Goal: Task Accomplishment & Management: Manage account settings

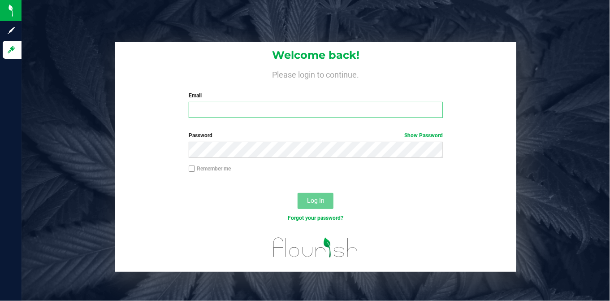
click at [248, 106] on input "Email" at bounding box center [316, 110] width 254 height 16
type input "[EMAIL_ADDRESS][DOMAIN_NAME]"
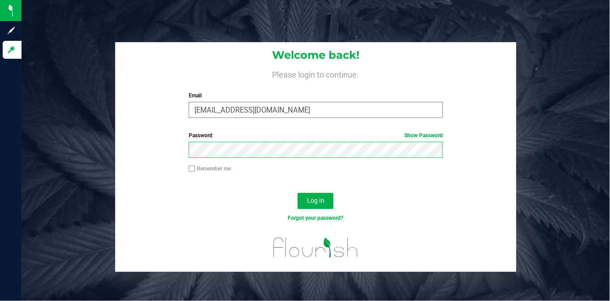
click at [298, 193] on button "Log In" at bounding box center [316, 201] width 36 height 16
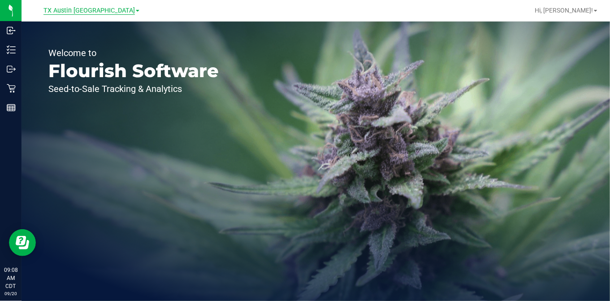
click at [86, 13] on span "TX Austin [GEOGRAPHIC_DATA]" at bounding box center [88, 11] width 91 height 8
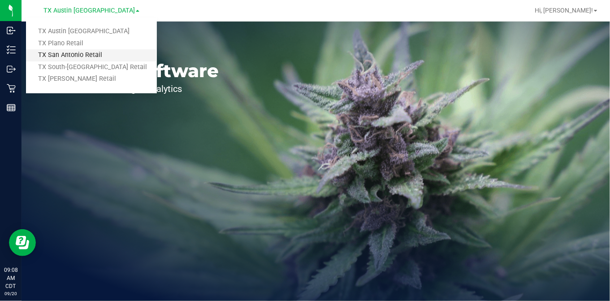
click at [75, 56] on link "TX San Antonio Retail" at bounding box center [91, 55] width 131 height 12
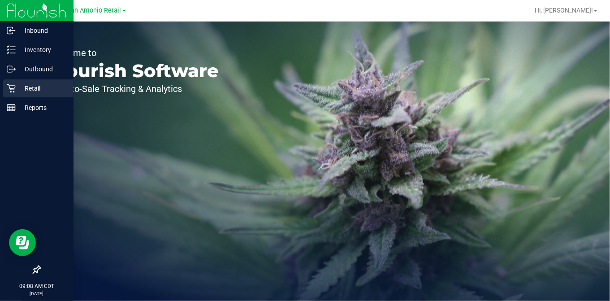
click at [6, 86] on div "Retail" at bounding box center [38, 88] width 71 height 18
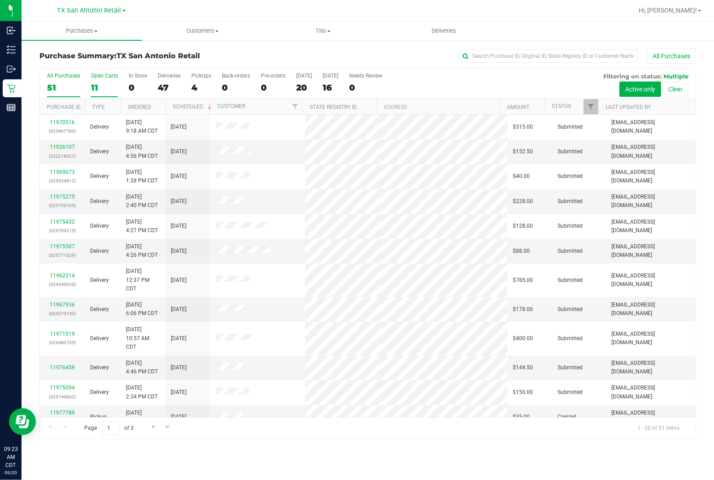
click at [114, 82] on label "Open Carts 11" at bounding box center [104, 85] width 27 height 25
click at [0, 0] on input "Open Carts 11" at bounding box center [0, 0] width 0 height 0
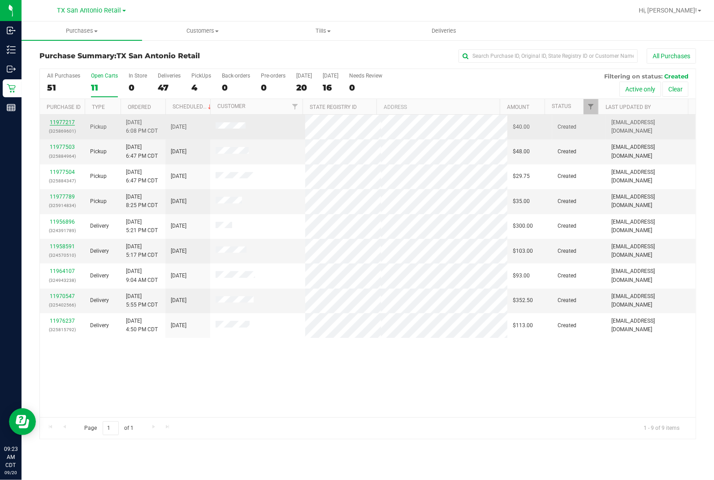
click at [69, 123] on link "11977217" at bounding box center [62, 122] width 25 height 6
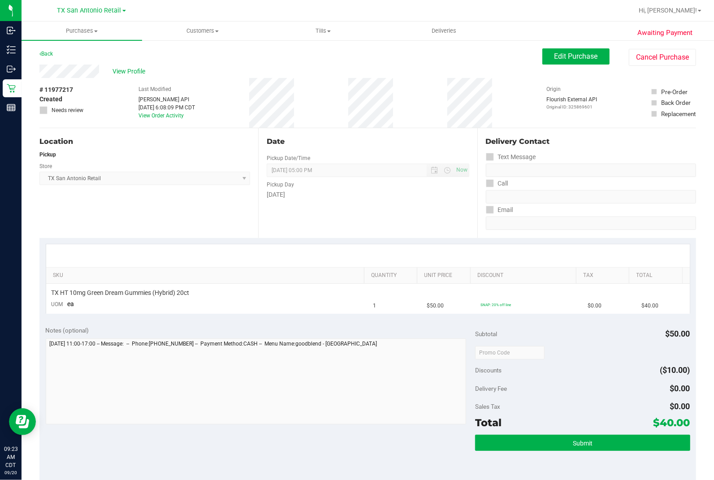
click at [100, 154] on div "Pickup" at bounding box center [144, 155] width 211 height 8
click at [556, 61] on button "Edit Purchase" at bounding box center [575, 56] width 67 height 16
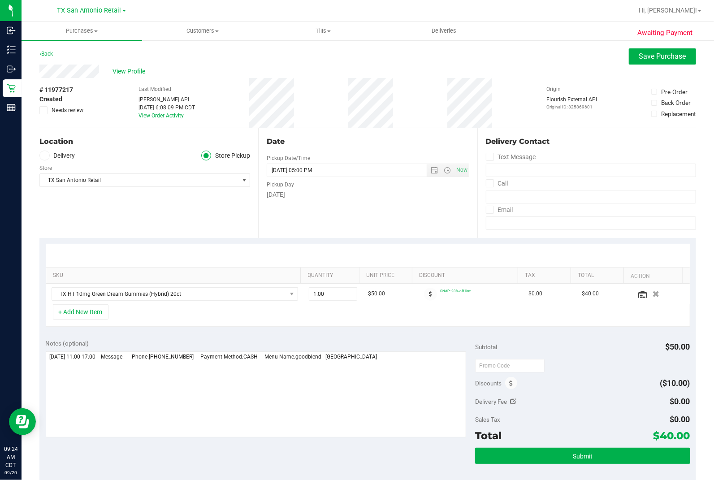
click at [279, 234] on div "Date Pickup Date/Time [DATE] Now [DATE] 05:00 PM Now Pickup Day [DATE]" at bounding box center [367, 183] width 219 height 110
click at [218, 174] on span "TX San Antonio Retail" at bounding box center [139, 180] width 199 height 13
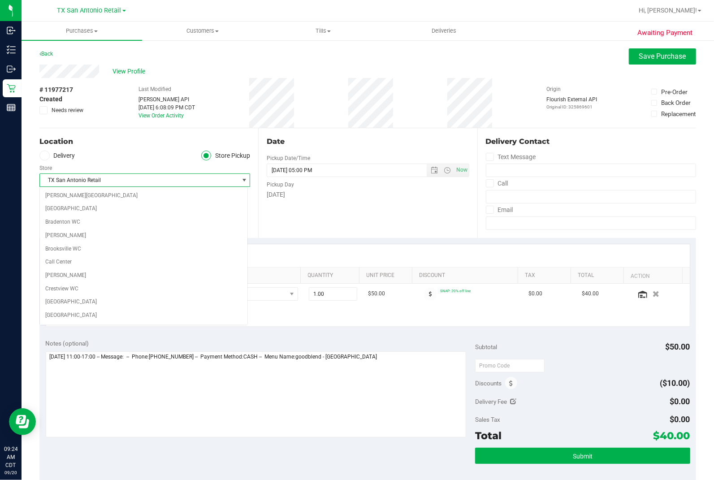
scroll to position [589, 0]
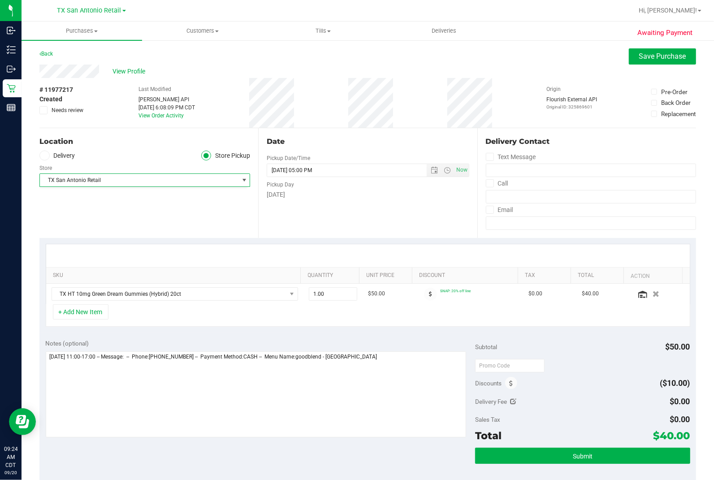
click at [42, 156] on icon at bounding box center [44, 156] width 5 height 0
click at [0, 0] on input "Delivery" at bounding box center [0, 0] width 0 height 0
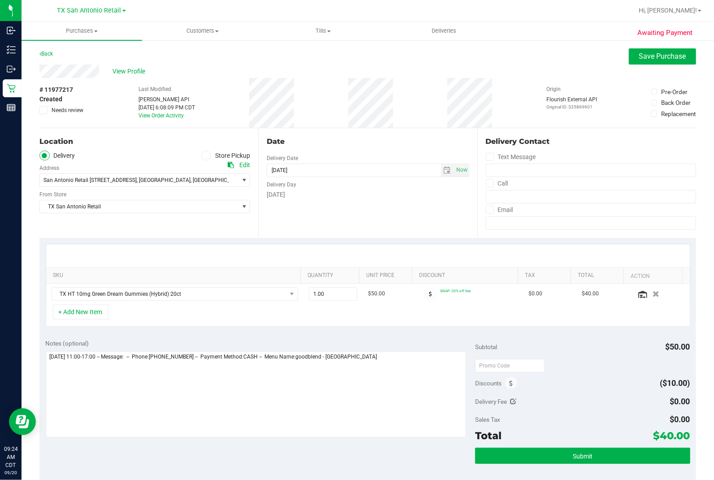
click at [128, 153] on ul "Delivery Store Pickup" at bounding box center [144, 156] width 211 height 10
click at [340, 205] on div "Date Delivery Date [DATE] Now [DATE] 05:00 PM Now Delivery Day [DATE]" at bounding box center [367, 183] width 219 height 110
click at [349, 146] on div "Date" at bounding box center [368, 141] width 202 height 11
click at [356, 221] on div "Date Delivery Date [DATE] Now [DATE] 05:00 PM Now Delivery Day [DATE]" at bounding box center [367, 183] width 219 height 110
click at [130, 75] on span "View Profile" at bounding box center [131, 71] width 36 height 9
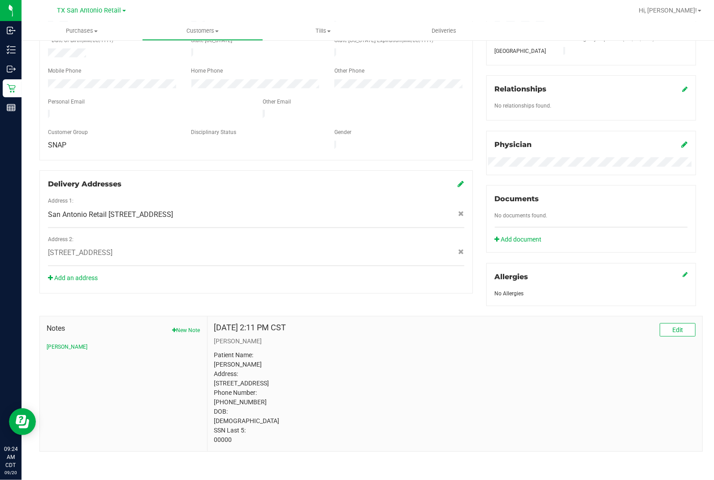
scroll to position [193, 0]
click at [222, 300] on p "Patient Name: [PERSON_NAME] Address: [STREET_ADDRESS] Phone Number: [PHONE_NUMB…" at bounding box center [454, 397] width 481 height 94
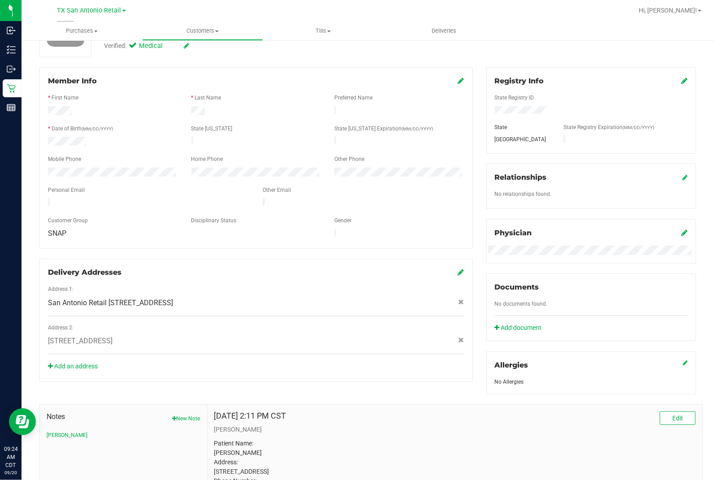
scroll to position [0, 0]
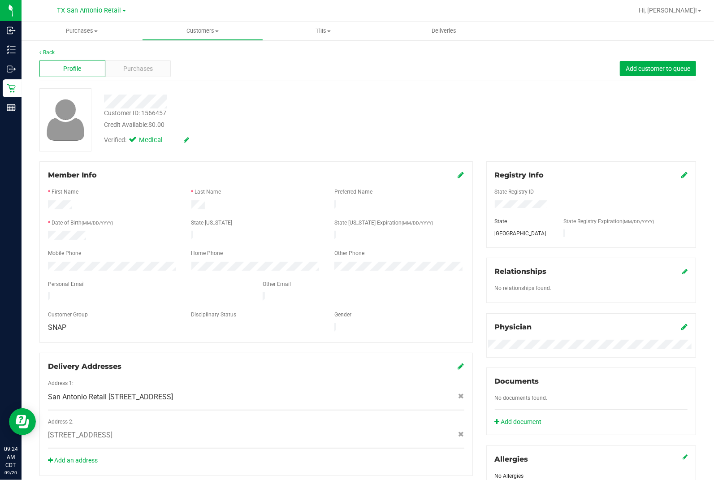
click at [418, 160] on div "Back Profile Purchases Add customer to queue Customer ID: 1566457 Credit Availa…" at bounding box center [367, 341] width 657 height 586
click at [42, 50] on link "Back" at bounding box center [46, 52] width 15 height 6
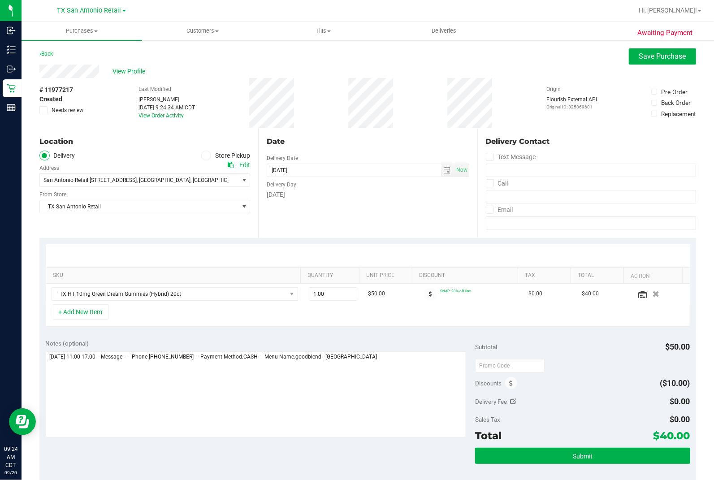
click at [325, 221] on div "Date Delivery Date [DATE] Now [DATE] 07:00 AM Now Delivery Day [DATE]" at bounding box center [367, 183] width 219 height 110
click at [323, 300] on textarea at bounding box center [256, 394] width 421 height 86
click at [384, 300] on textarea at bounding box center [256, 394] width 421 height 86
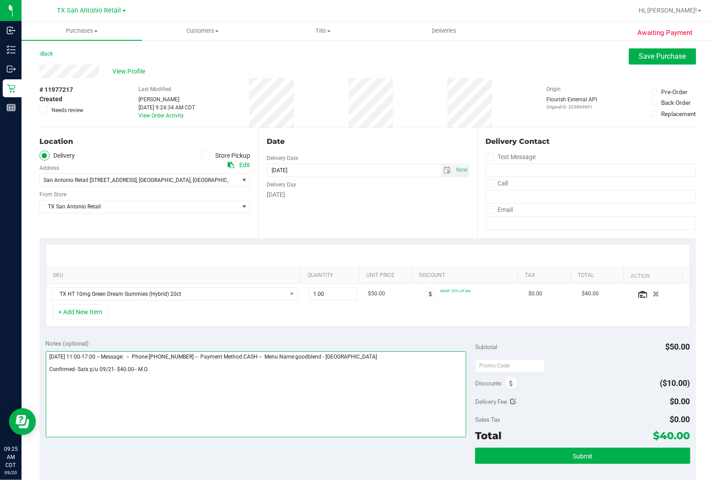
type textarea "[DATE] 11:00-17:00 -- Message: -- Phone:[PHONE_NUMBER] -- Payment Method:CASH -…"
click at [351, 135] on div "Date Delivery Date [DATE] Now [DATE] 07:00 AM Now Delivery Day [DATE]" at bounding box center [367, 183] width 219 height 110
drag, startPoint x: 671, startPoint y: 55, endPoint x: 658, endPoint y: 54, distance: 13.5
click at [610, 55] on span "Save Purchase" at bounding box center [662, 56] width 47 height 9
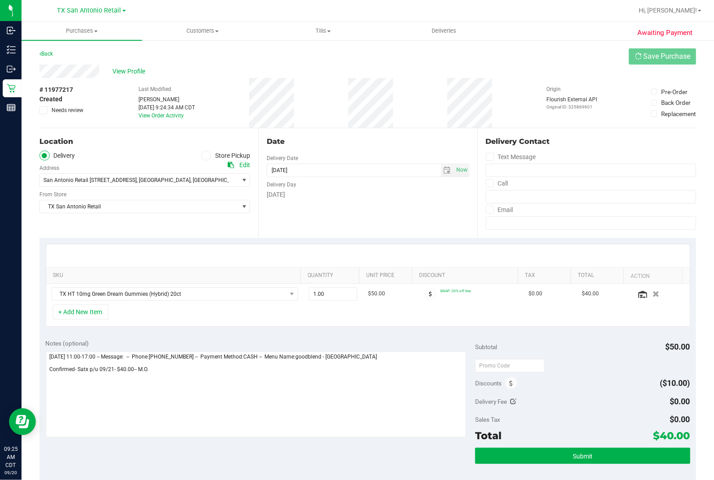
click at [513, 61] on div "Back Save Purchase" at bounding box center [367, 56] width 657 height 16
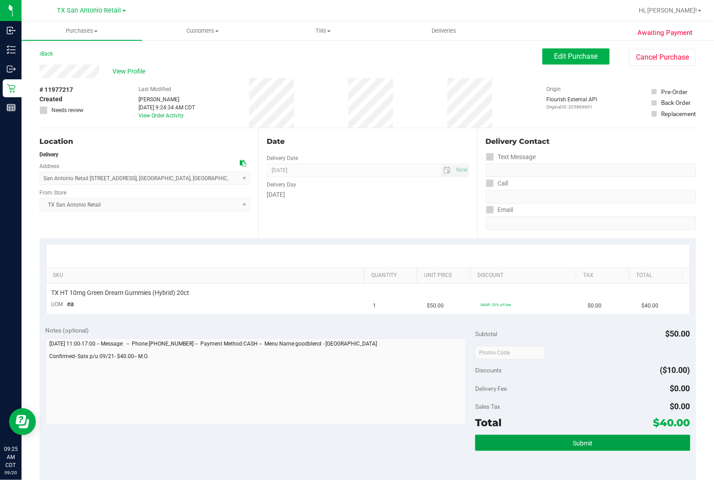
click at [550, 300] on button "Submit" at bounding box center [582, 443] width 215 height 16
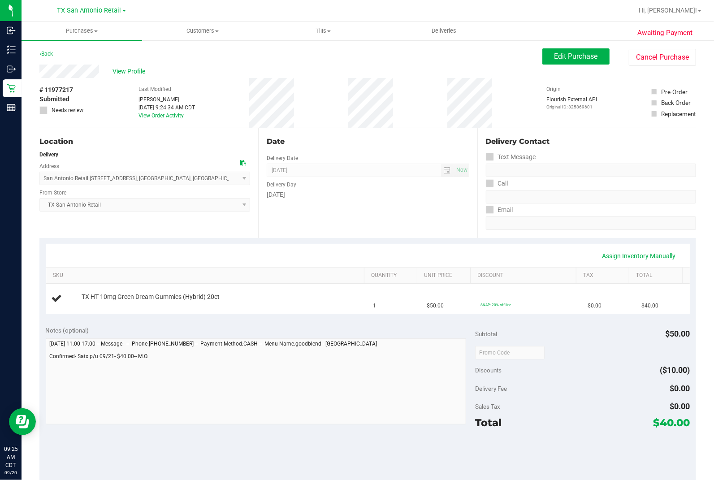
click at [124, 67] on span "View Profile" at bounding box center [131, 71] width 36 height 9
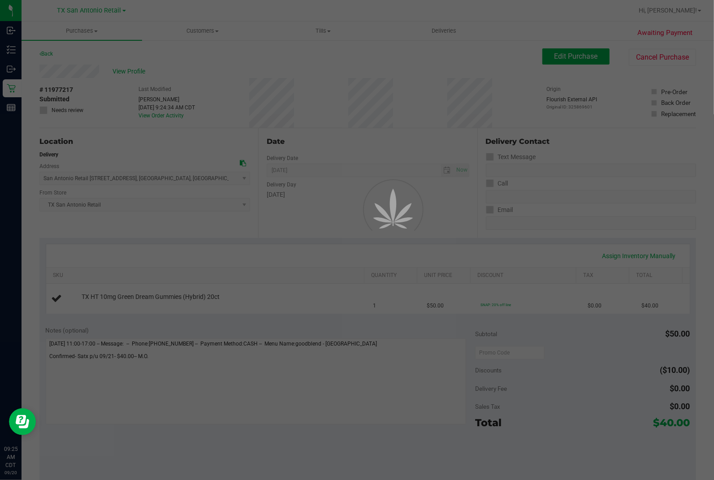
click at [199, 74] on div at bounding box center [357, 240] width 714 height 480
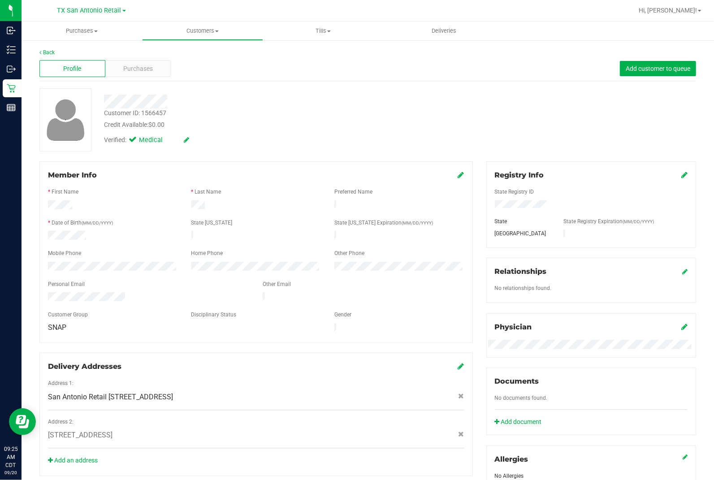
click at [270, 121] on div "Customer ID: 1566457 Credit Available: $0.00" at bounding box center [264, 118] width 335 height 21
click at [261, 90] on div at bounding box center [264, 98] width 335 height 20
click at [53, 54] on link "Back" at bounding box center [46, 52] width 15 height 6
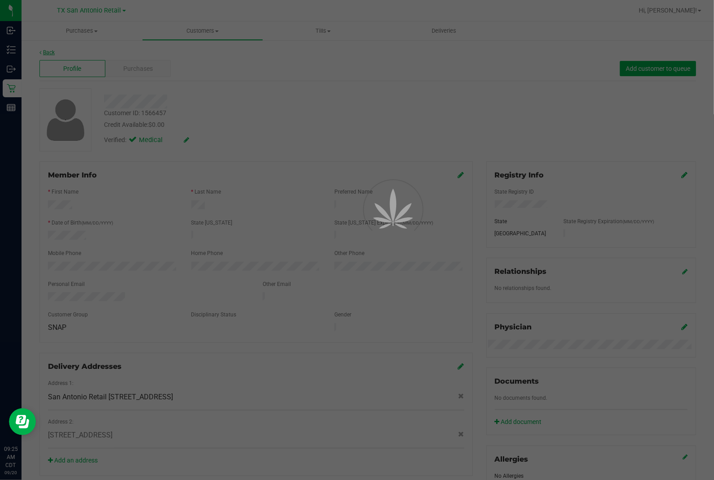
click at [310, 97] on div at bounding box center [357, 240] width 714 height 480
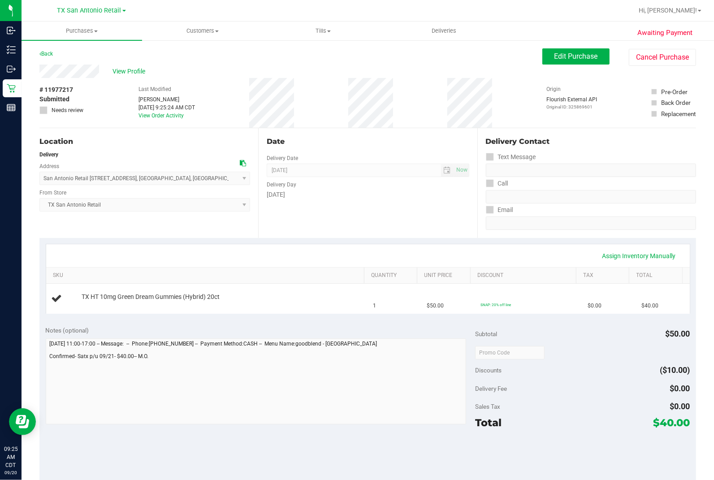
click at [316, 136] on div "Date Delivery Date [DATE] Now [DATE] 07:00 AM Now Delivery Day [DATE]" at bounding box center [367, 183] width 219 height 110
drag, startPoint x: 324, startPoint y: 136, endPoint x: 328, endPoint y: 133, distance: 5.1
click at [327, 134] on div "Date Delivery Date [DATE] Now [DATE] 07:00 AM Now Delivery Day [DATE]" at bounding box center [367, 183] width 219 height 110
click at [337, 123] on div "# 11977217 Submitted Needs review Last Modified [PERSON_NAME] [DATE] 9:25:24 AM…" at bounding box center [367, 103] width 657 height 50
click at [42, 300] on div "Notes (optional) Subtotal $50.00 Discounts ($10.00) Delivery Fee $0.00 Sales Ta…" at bounding box center [367, 400] width 657 height 161
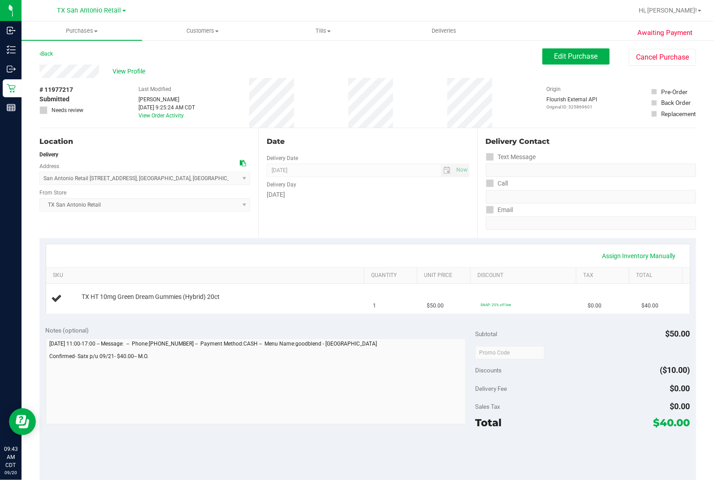
click at [321, 137] on div "Date Delivery Date [DATE] Now [DATE] 07:00 AM Now Delivery Day [DATE]" at bounding box center [367, 183] width 219 height 110
click at [396, 142] on div "Date" at bounding box center [368, 141] width 202 height 11
click at [379, 243] on div "Assign Inventory Manually SKU Quantity Unit Price Discount Tax Total TX HT 10mg…" at bounding box center [367, 279] width 657 height 82
click at [359, 224] on div "Date Delivery Date [DATE] Now [DATE] 07:00 AM Now Delivery Day [DATE]" at bounding box center [367, 183] width 219 height 110
drag, startPoint x: 187, startPoint y: 166, endPoint x: 190, endPoint y: 160, distance: 6.7
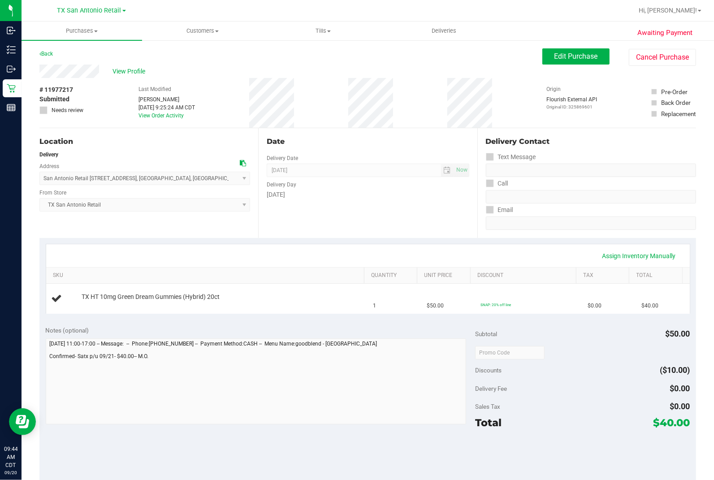
click at [189, 166] on div "San Antonio Retail [STREET_ADDRESS] , [GEOGRAPHIC_DATA] , [GEOGRAPHIC_DATA] 782…" at bounding box center [144, 172] width 211 height 26
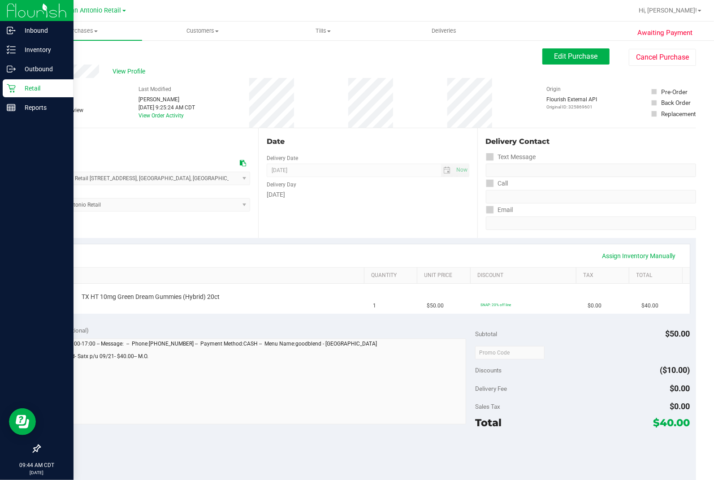
click at [13, 94] on div "Retail" at bounding box center [38, 88] width 71 height 18
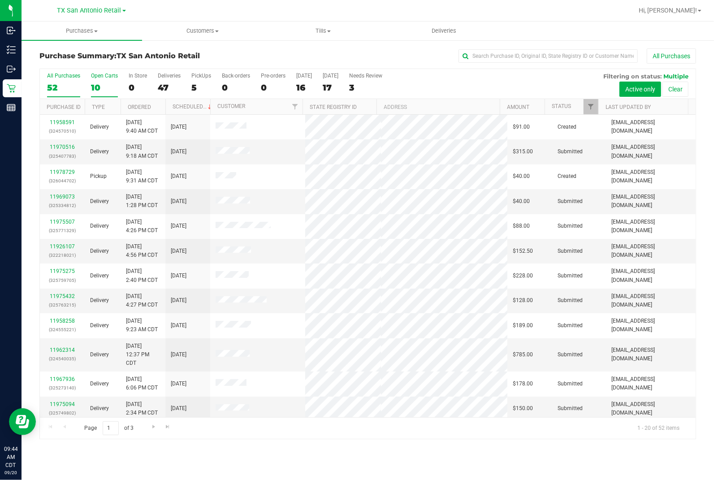
click at [93, 83] on div "10" at bounding box center [104, 87] width 27 height 10
click at [0, 0] on input "Open Carts 10" at bounding box center [0, 0] width 0 height 0
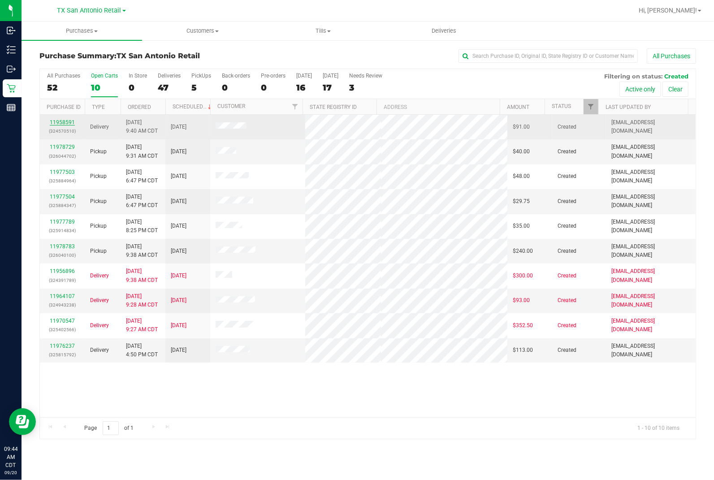
click at [66, 121] on link "11958591" at bounding box center [62, 122] width 25 height 6
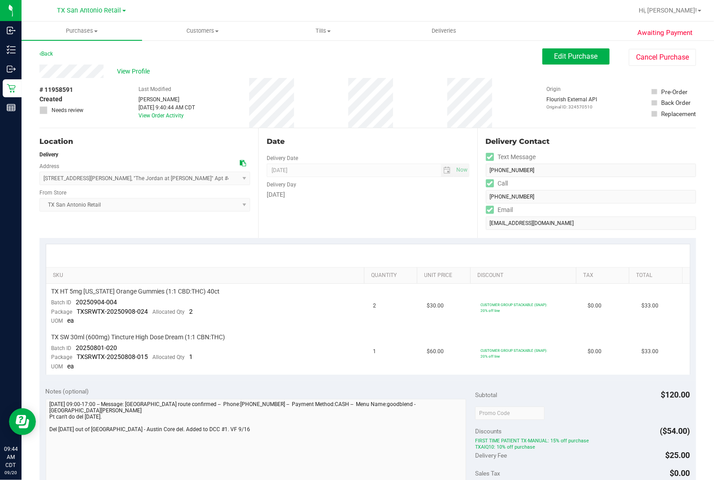
click at [335, 225] on div "Date Delivery Date [DATE] Now [DATE] 07:00 AM Now Delivery Day [DATE]" at bounding box center [367, 183] width 219 height 110
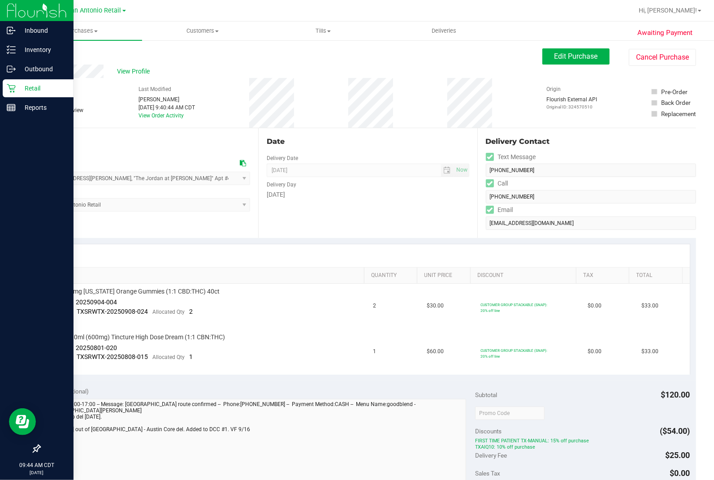
click at [16, 91] on p "Retail" at bounding box center [43, 88] width 54 height 11
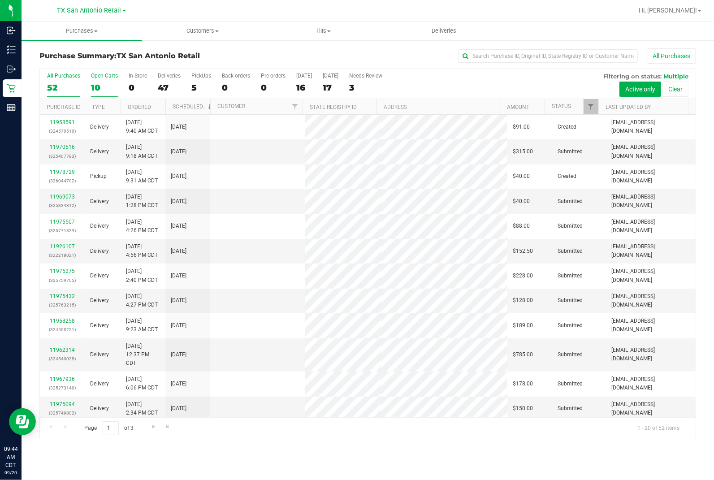
click at [102, 87] on div "10" at bounding box center [104, 87] width 27 height 10
click at [0, 0] on input "Open Carts 10" at bounding box center [0, 0] width 0 height 0
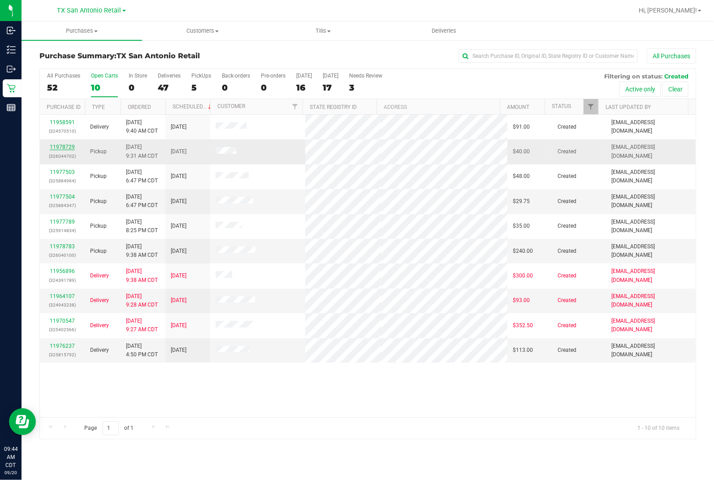
click at [61, 148] on link "11978729" at bounding box center [62, 147] width 25 height 6
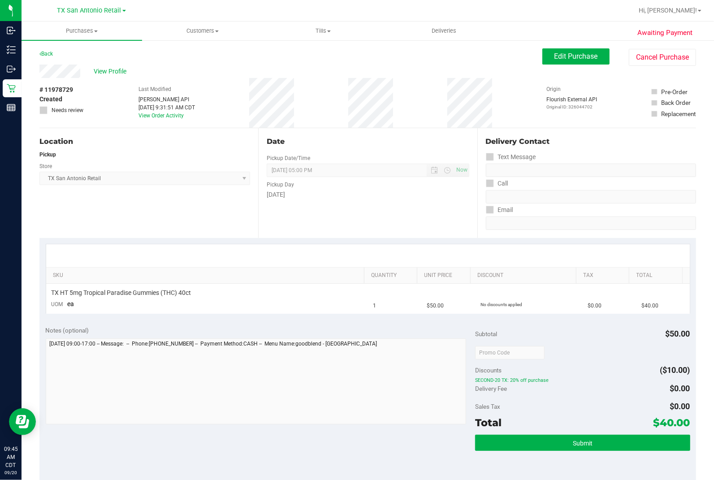
click at [78, 56] on div "Back Edit Purchase Cancel Purchase" at bounding box center [367, 56] width 657 height 16
click at [586, 55] on span "Edit Purchase" at bounding box center [575, 56] width 43 height 9
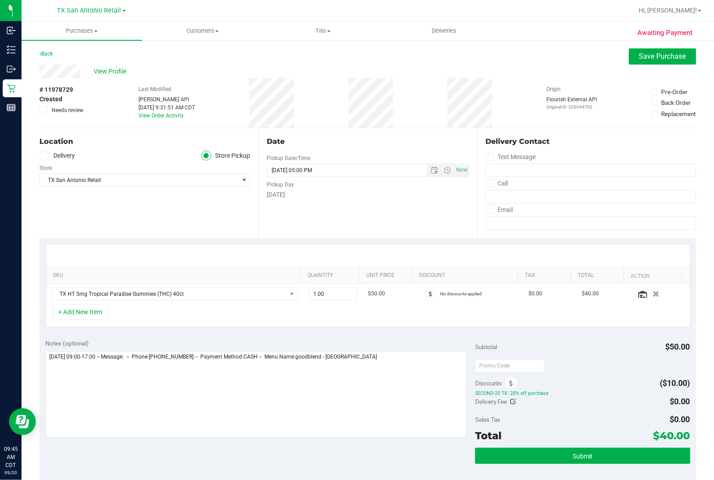
click at [46, 158] on span at bounding box center [44, 156] width 10 height 10
click at [0, 0] on input "Delivery" at bounding box center [0, 0] width 0 height 0
drag, startPoint x: 132, startPoint y: 220, endPoint x: 222, endPoint y: 222, distance: 90.6
click at [136, 221] on div "Location Delivery Store Pickup Address Edit [STREET_ADDRESS] , Suite 107 , [GEO…" at bounding box center [148, 183] width 219 height 110
click at [307, 222] on div "Date Delivery Date [DATE] Now [DATE] 05:00 PM Now Delivery Day [DATE]" at bounding box center [367, 183] width 219 height 110
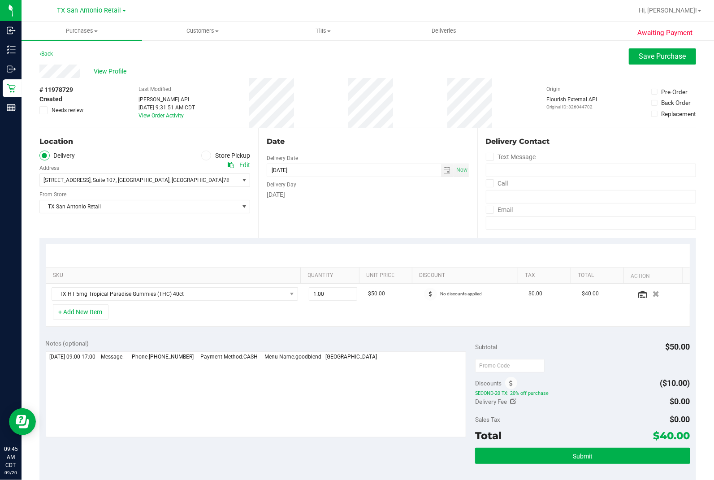
click at [326, 151] on div "Date Delivery Date [DATE] Now [DATE] 05:00 PM Now Delivery Day [DATE]" at bounding box center [367, 183] width 219 height 110
click at [227, 300] on textarea at bounding box center [256, 394] width 421 height 86
click at [376, 300] on textarea at bounding box center [256, 394] width 421 height 86
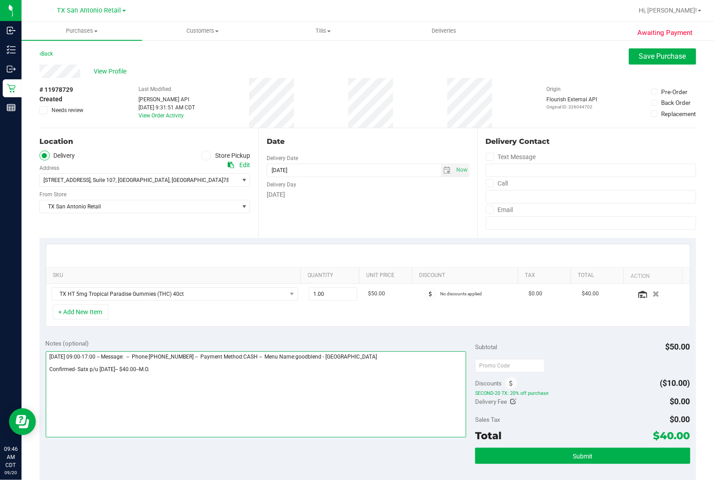
type textarea "[DATE] 09:00-17:00 -- Message: -- Phone:[PHONE_NUMBER] -- Payment Method:CASH -…"
click at [352, 187] on div "Delivery Day" at bounding box center [368, 183] width 202 height 13
click at [610, 67] on div "View Profile" at bounding box center [367, 71] width 657 height 13
click at [610, 61] on button "Save Purchase" at bounding box center [662, 56] width 67 height 16
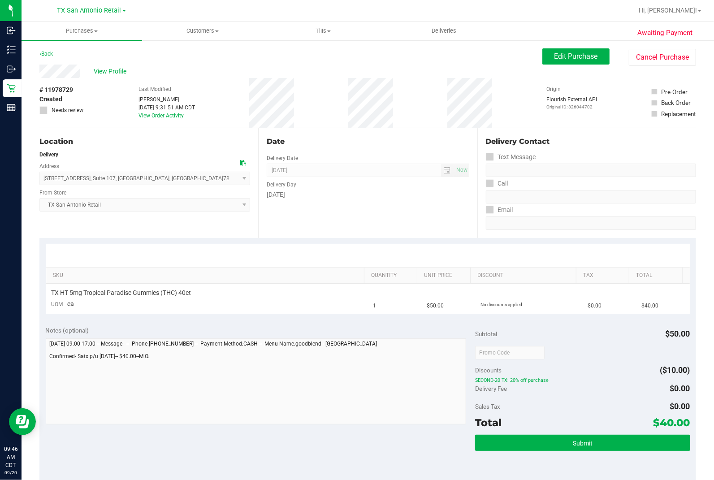
click at [427, 227] on div "Date Delivery Date [DATE] Now [DATE] 07:00 AM Now Delivery Day [DATE]" at bounding box center [367, 183] width 219 height 110
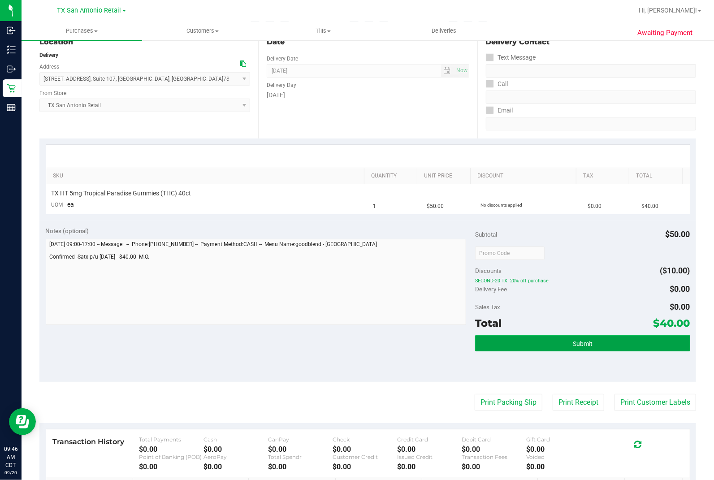
click at [562, 300] on button "Submit" at bounding box center [582, 343] width 215 height 16
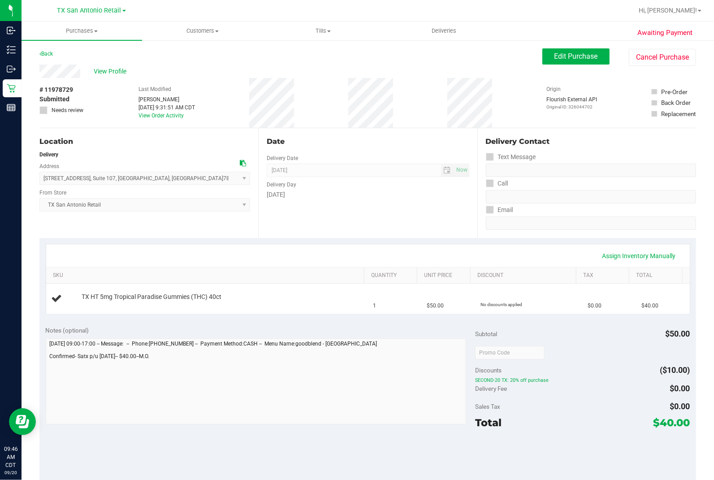
click at [38, 300] on div "Awaiting Payment Back Edit Purchase Cancel Purchase View Profile # 11978729 Sub…" at bounding box center [368, 373] width 693 height 669
click at [344, 144] on div "Date" at bounding box center [368, 141] width 202 height 11
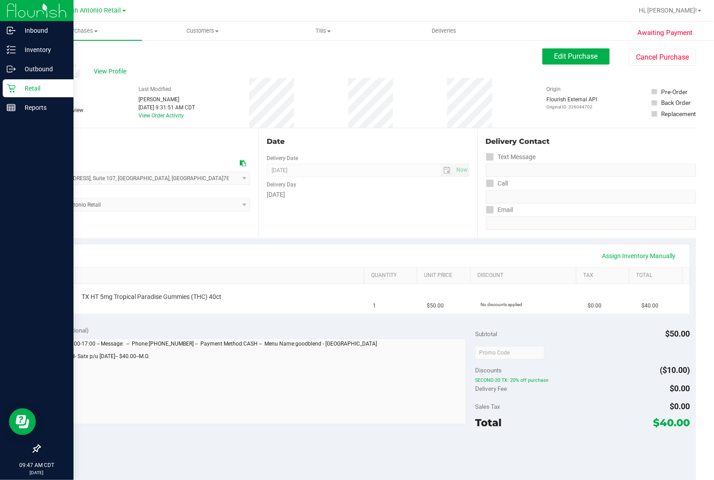
click at [14, 90] on icon at bounding box center [11, 88] width 9 height 9
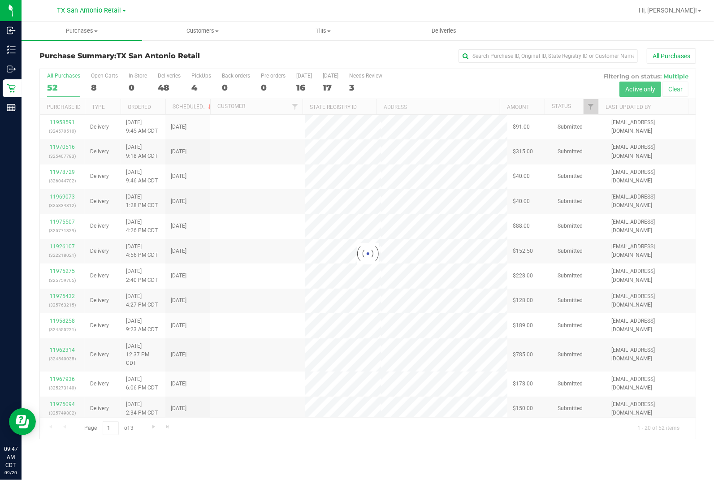
click at [104, 82] on label "Open Carts 8" at bounding box center [104, 85] width 27 height 25
click at [0, 0] on input "Open Carts 8" at bounding box center [0, 0] width 0 height 0
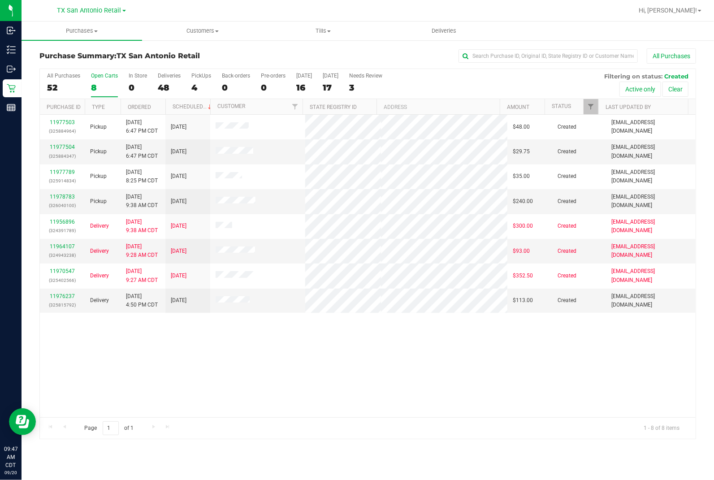
click at [100, 79] on label "Open Carts 8" at bounding box center [104, 85] width 27 height 25
click at [0, 0] on input "Open Carts 8" at bounding box center [0, 0] width 0 height 0
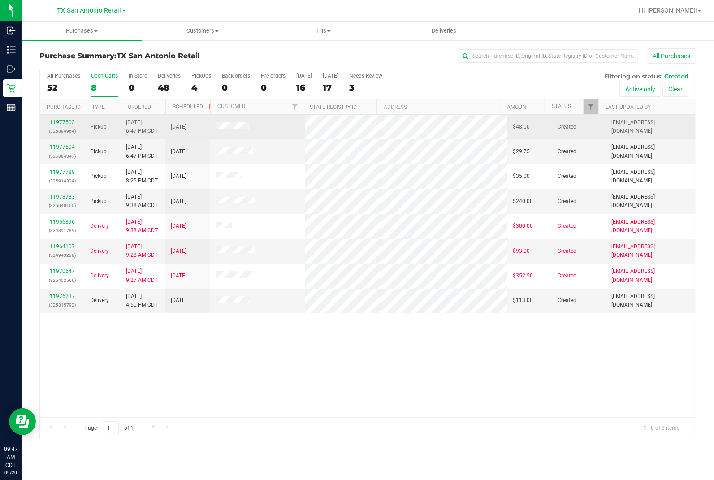
click at [63, 123] on link "11977503" at bounding box center [62, 122] width 25 height 6
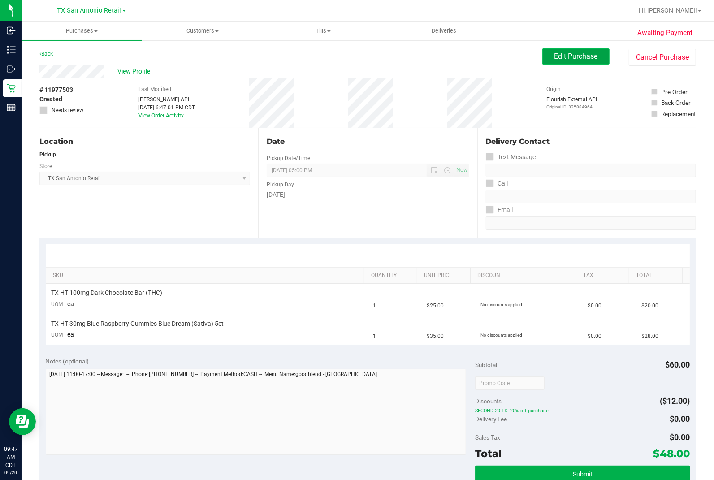
click at [557, 59] on span "Edit Purchase" at bounding box center [575, 56] width 43 height 9
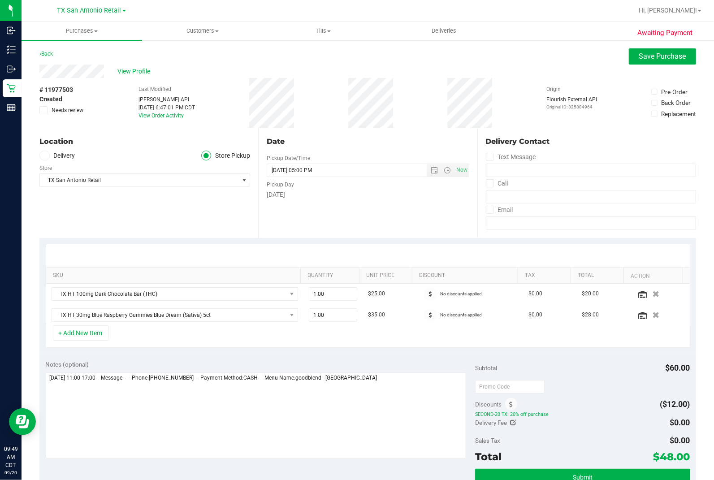
click at [47, 157] on span at bounding box center [44, 156] width 10 height 10
click at [0, 0] on input "Delivery" at bounding box center [0, 0] width 0 height 0
click at [129, 155] on ul "Delivery Store Pickup" at bounding box center [144, 156] width 211 height 10
drag, startPoint x: 398, startPoint y: 213, endPoint x: 364, endPoint y: 184, distance: 45.2
click at [391, 207] on div "Date Delivery Date [DATE] Now [DATE] 05:00 PM Now Delivery Day [DATE]" at bounding box center [367, 183] width 219 height 110
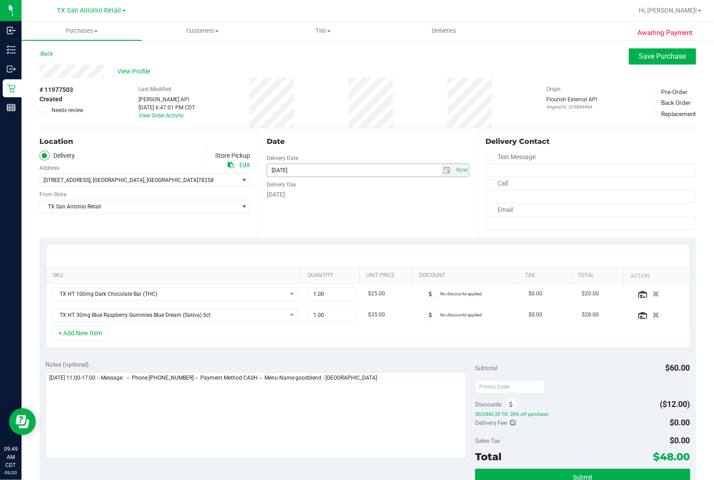
drag, startPoint x: 325, startPoint y: 148, endPoint x: 343, endPoint y: 173, distance: 30.8
click at [326, 148] on div "Date Delivery Date [DATE] Now [DATE] 05:00 PM Now Delivery Day [DATE]" at bounding box center [367, 183] width 219 height 110
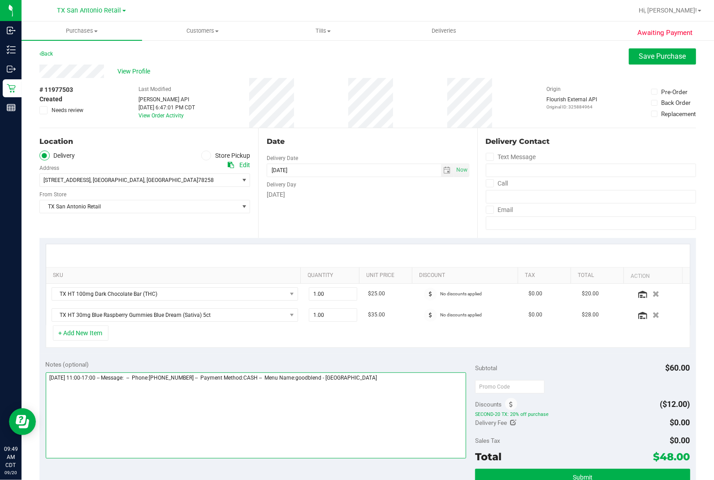
click at [388, 300] on textarea at bounding box center [256, 415] width 421 height 86
click at [278, 300] on textarea at bounding box center [256, 415] width 421 height 86
type textarea "[DATE] 11:00-17:00 -- Message: -- Phone:[PHONE_NUMBER] -- Payment Method:CASH -…"
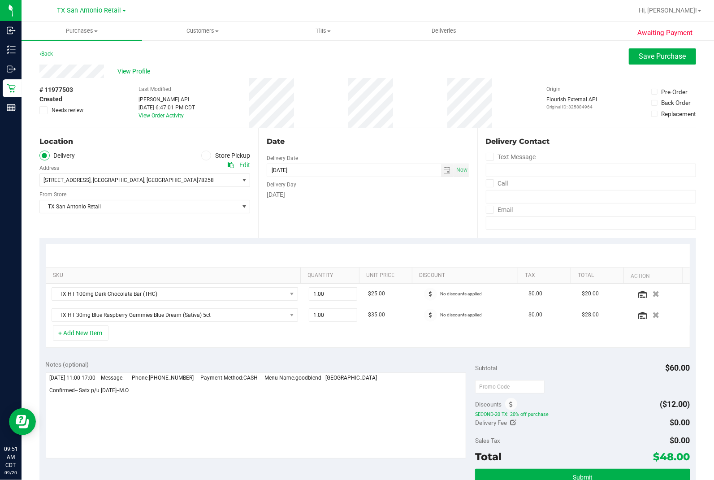
click at [347, 218] on div "Date Delivery Date [DATE] Now [DATE] 05:00 PM Now Delivery Day [DATE]" at bounding box center [367, 183] width 219 height 110
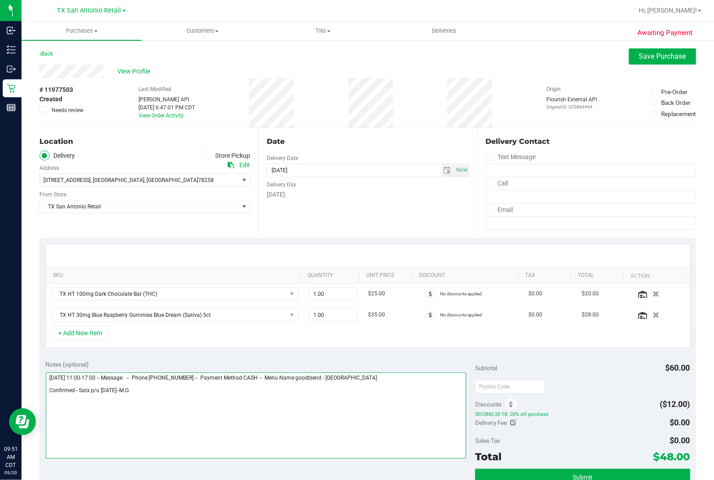
click at [234, 300] on textarea at bounding box center [256, 415] width 421 height 86
click at [275, 300] on textarea at bounding box center [256, 415] width 421 height 86
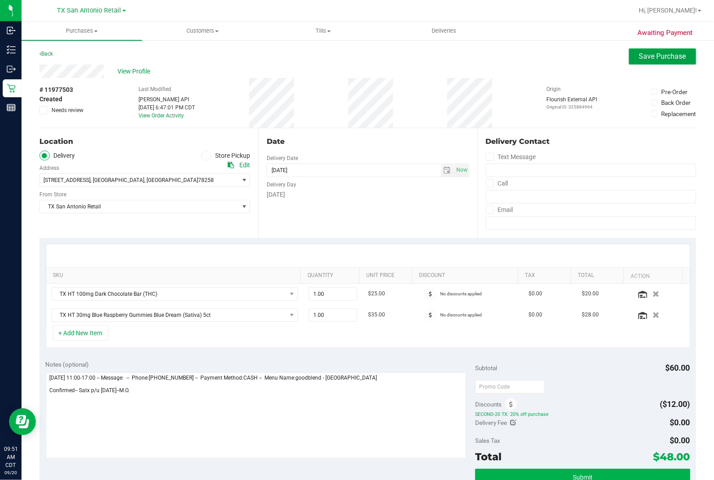
click at [610, 55] on button "Save Purchase" at bounding box center [662, 56] width 67 height 16
click at [566, 75] on div "View Profile" at bounding box center [367, 71] width 657 height 13
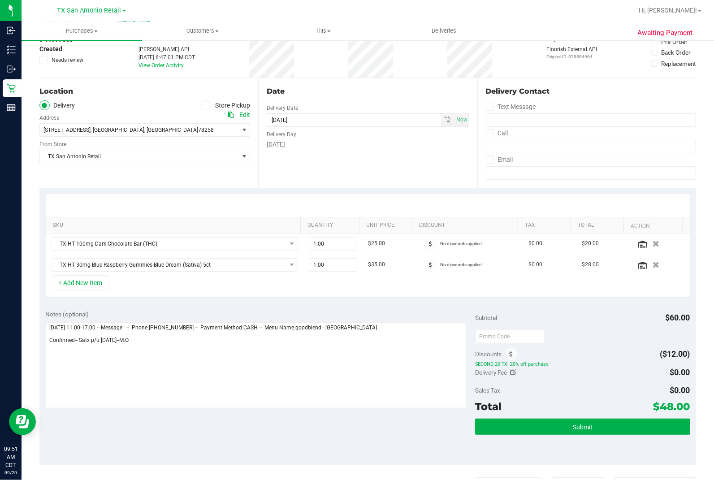
scroll to position [100, 0]
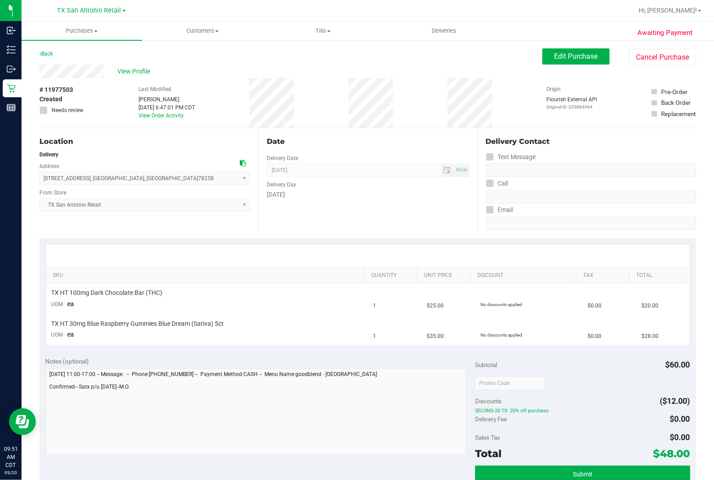
click at [552, 300] on div at bounding box center [582, 383] width 215 height 16
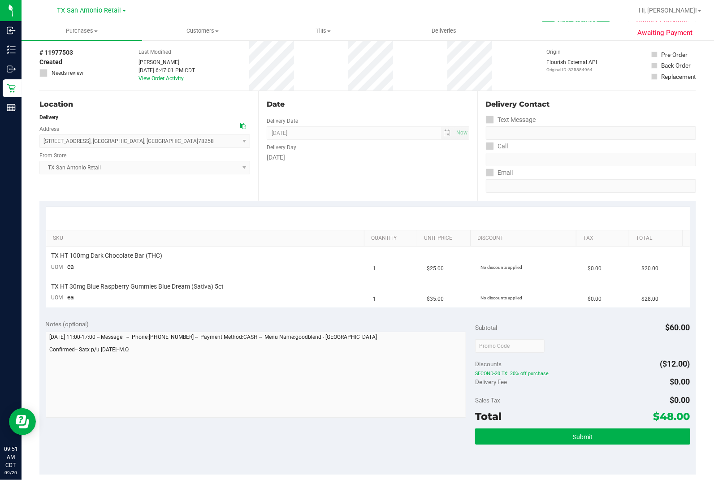
scroll to position [100, 0]
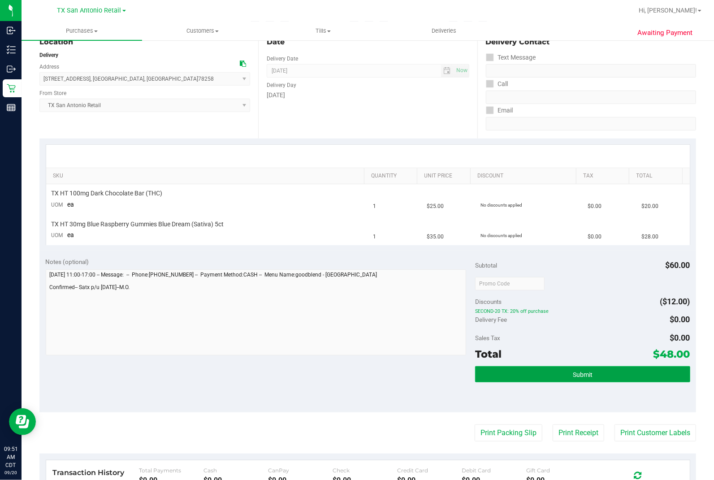
click at [533, 300] on button "Submit" at bounding box center [582, 374] width 215 height 16
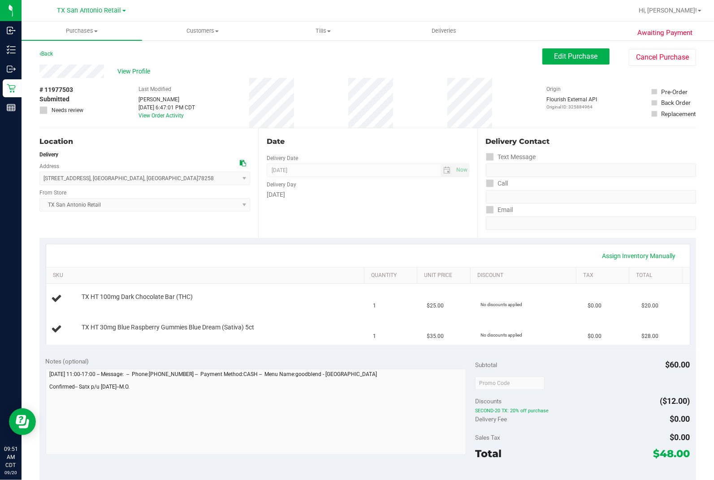
click at [134, 73] on span "View Profile" at bounding box center [135, 71] width 36 height 9
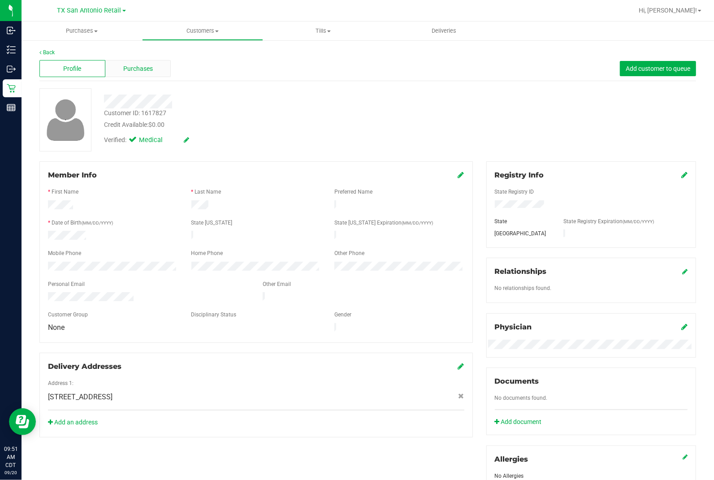
click at [154, 74] on div "Purchases" at bounding box center [138, 68] width 66 height 17
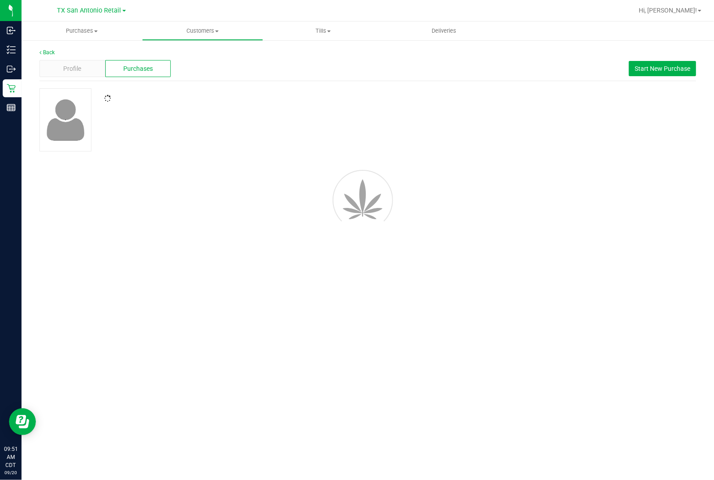
click at [306, 104] on div at bounding box center [368, 119] width 670 height 63
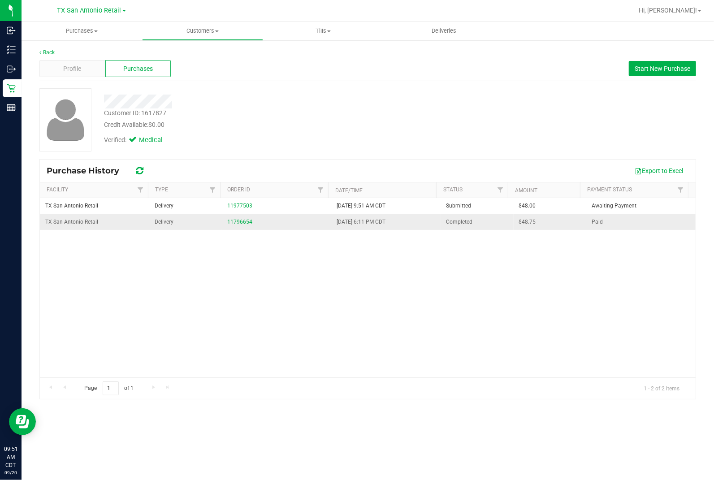
click at [233, 217] on td "11796654" at bounding box center [276, 222] width 109 height 16
click at [233, 224] on link "11796654" at bounding box center [239, 222] width 25 height 6
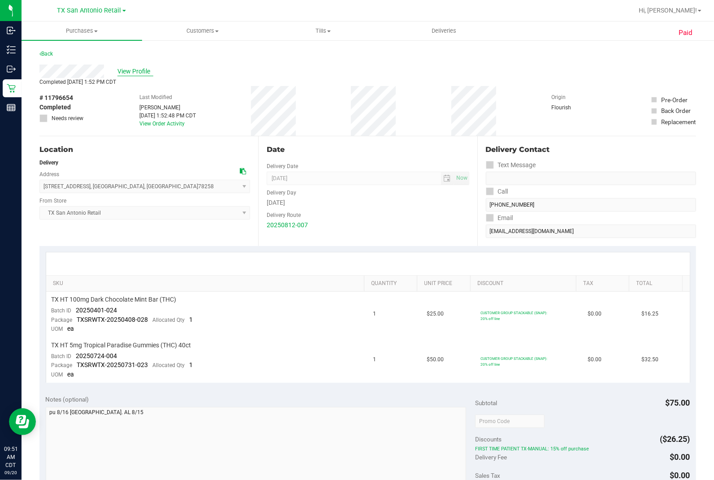
click at [127, 67] on span "View Profile" at bounding box center [135, 71] width 36 height 9
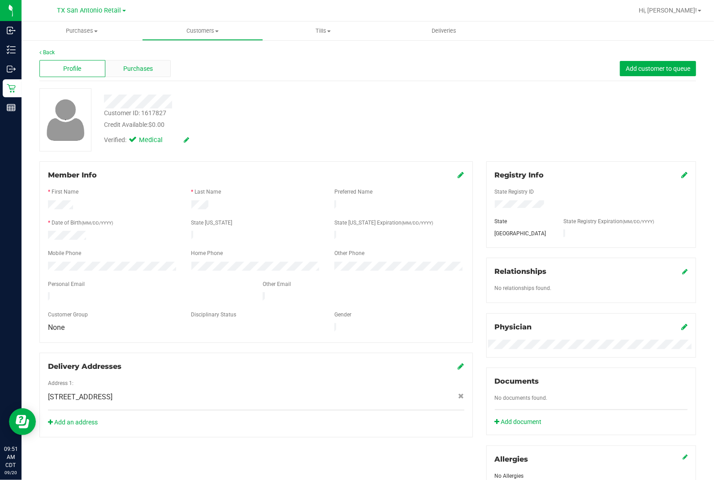
click at [126, 63] on div "Purchases" at bounding box center [138, 68] width 66 height 17
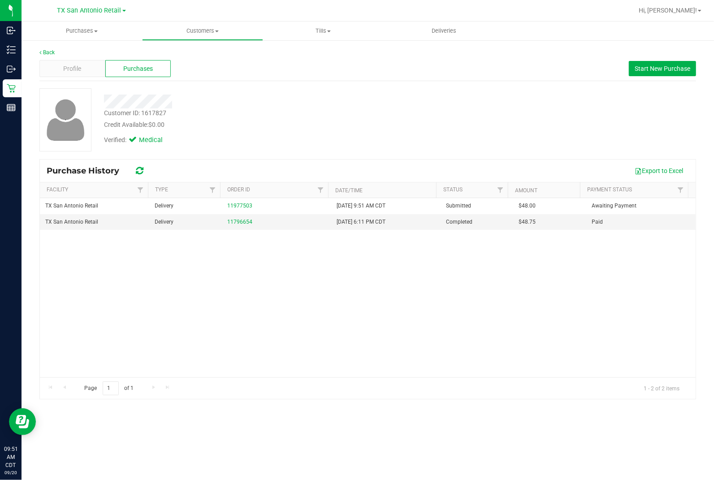
click at [227, 198] on th "Order ID" at bounding box center [274, 190] width 108 height 16
click at [227, 225] on link "11977503" at bounding box center [239, 222] width 25 height 6
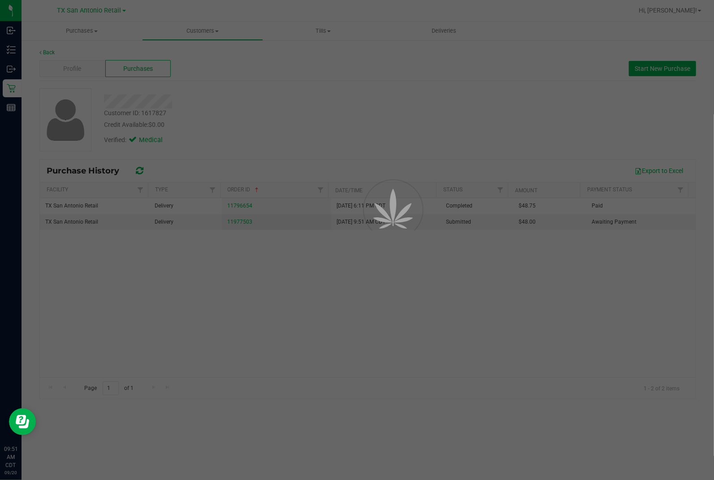
click at [331, 128] on div at bounding box center [357, 240] width 714 height 480
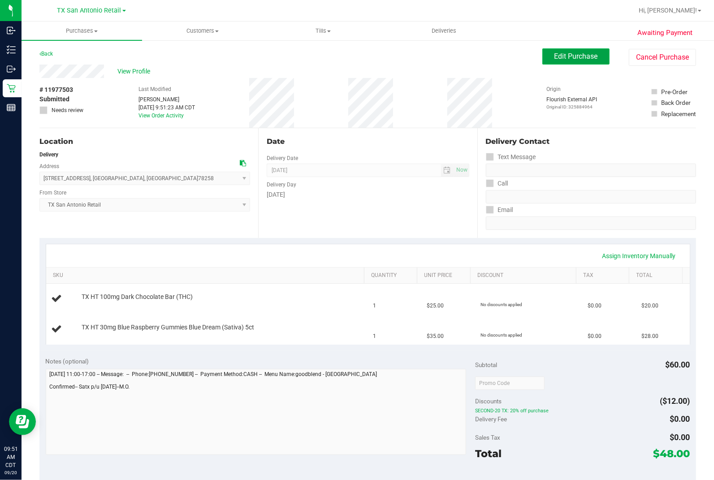
click at [593, 59] on button "Edit Purchase" at bounding box center [575, 56] width 67 height 16
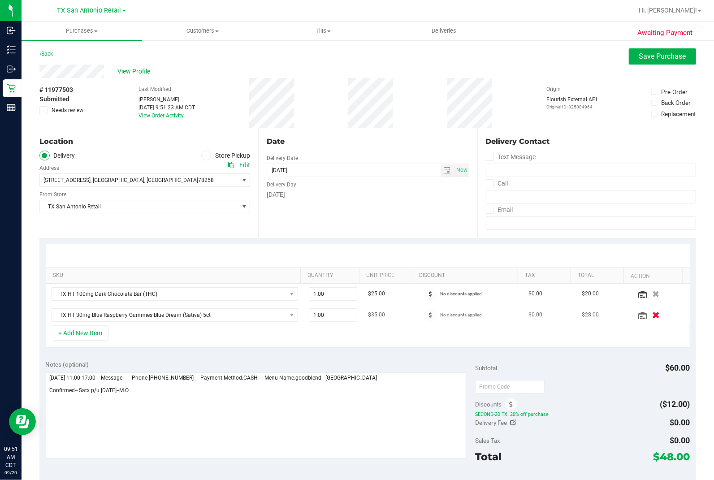
click at [610, 300] on icon "button" at bounding box center [656, 315] width 8 height 7
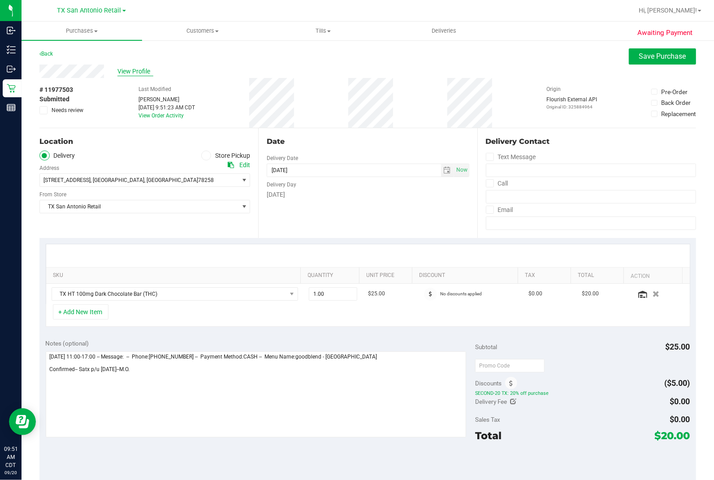
click at [142, 73] on span "View Profile" at bounding box center [135, 71] width 36 height 9
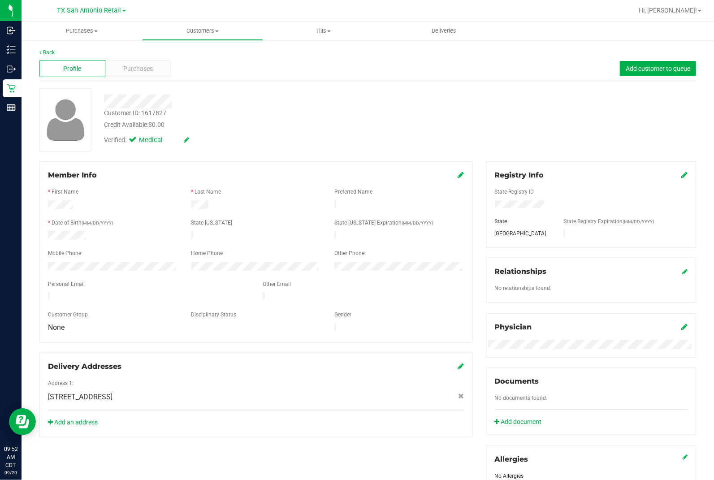
click at [260, 130] on div "Verified: Medical" at bounding box center [264, 140] width 335 height 20
click at [48, 52] on link "Back" at bounding box center [46, 52] width 15 height 6
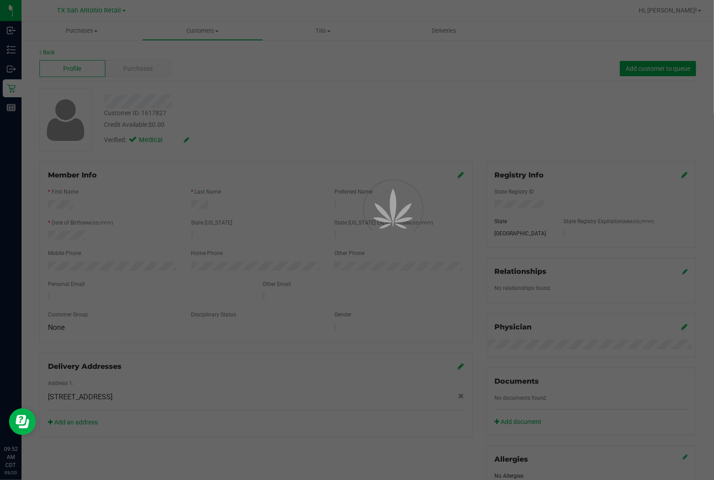
click at [279, 113] on div at bounding box center [357, 240] width 714 height 480
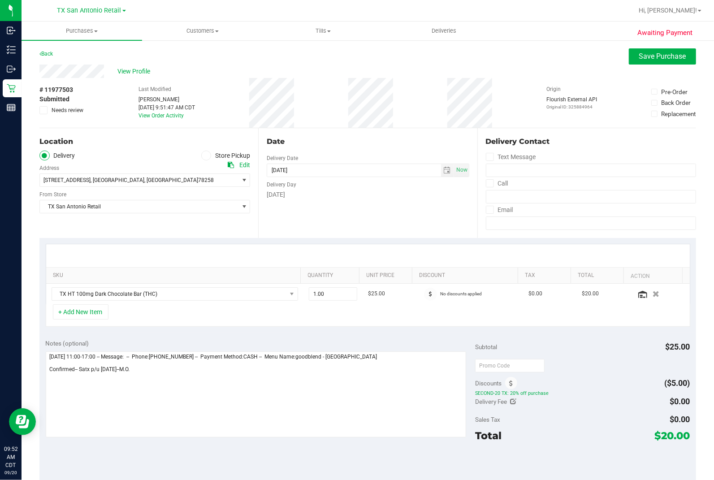
click at [330, 203] on div "Date Delivery Date [DATE] Now [DATE] 07:00 AM Now Delivery Day [DATE]" at bounding box center [367, 183] width 219 height 110
click at [215, 300] on textarea at bounding box center [256, 394] width 421 height 86
click at [286, 300] on textarea at bounding box center [256, 394] width 421 height 86
click at [261, 300] on textarea at bounding box center [256, 394] width 421 height 86
type textarea "[DATE] 11:00-17:00 -- Message: -- Phone:[PHONE_NUMBER] -- Payment Method: CASH …"
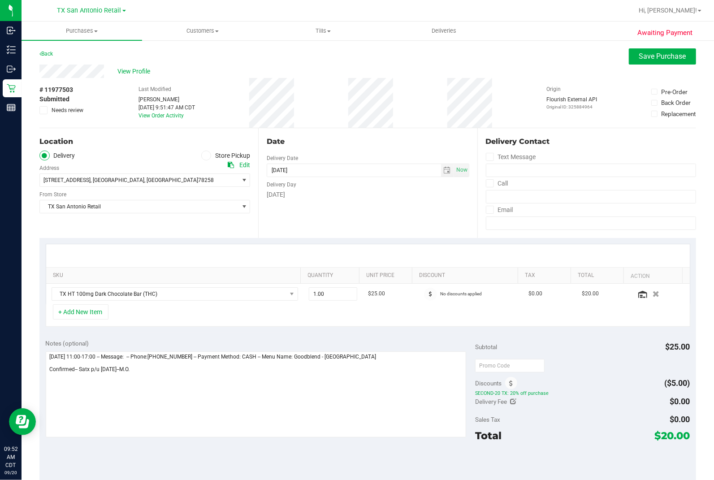
click at [374, 300] on div "+ Add New Item" at bounding box center [368, 315] width 645 height 22
click at [348, 300] on textarea at bounding box center [256, 394] width 421 height 86
click at [351, 300] on textarea at bounding box center [256, 394] width 421 height 86
click at [89, 300] on button "+ Add New Item" at bounding box center [81, 311] width 56 height 15
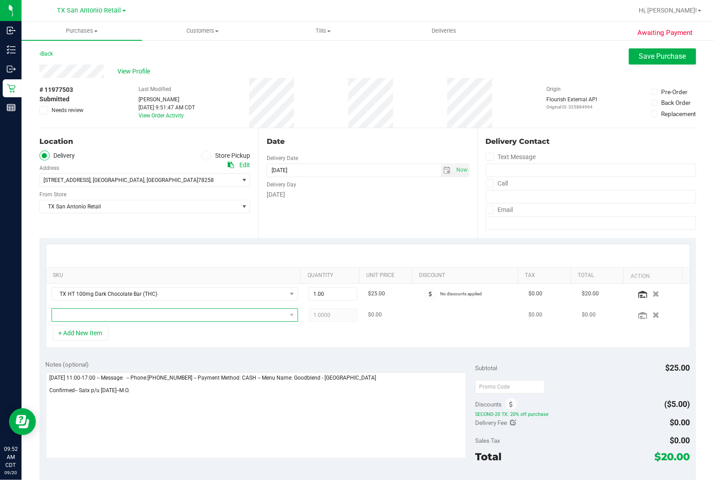
click at [152, 300] on span "NO DATA FOUND" at bounding box center [169, 315] width 234 height 13
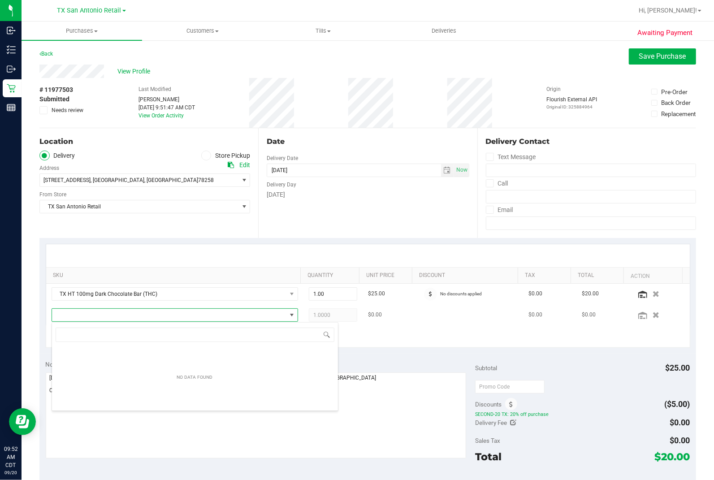
scroll to position [13, 238]
type input "blue"
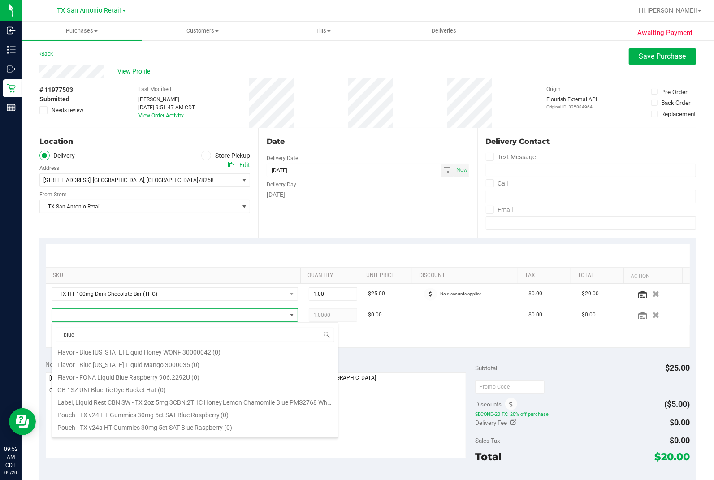
scroll to position [111, 0]
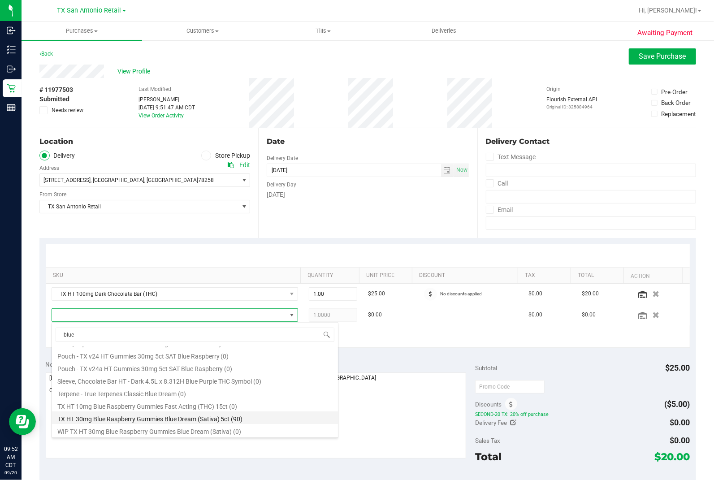
click at [164, 300] on li "TX HT 30mg Blue Raspberry Gummies Blue Dream (Sativa) 5ct (90)" at bounding box center [195, 417] width 286 height 13
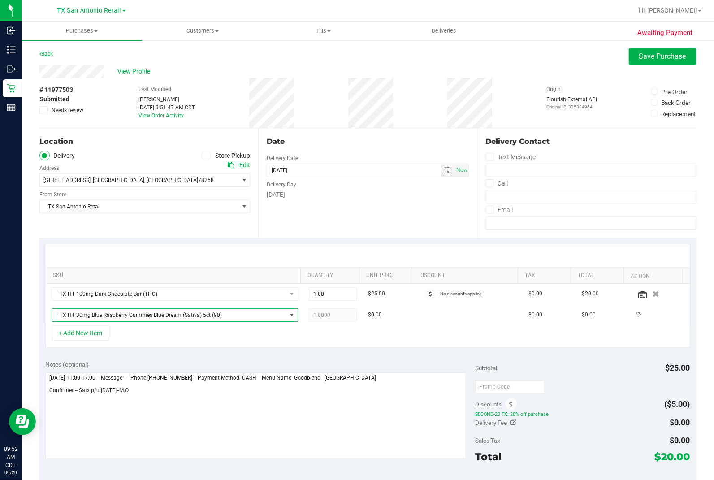
click at [260, 258] on div at bounding box center [368, 255] width 644 height 23
click at [295, 300] on div "+ Add New Item" at bounding box center [368, 336] width 645 height 22
click at [367, 236] on div "Date Delivery Date [DATE] Now [DATE] 07:00 AM Now Delivery Day [DATE]" at bounding box center [367, 183] width 219 height 110
click at [367, 198] on div "[DATE]" at bounding box center [368, 194] width 202 height 9
click at [332, 226] on div "Date Delivery Date [DATE] Now [DATE] 07:00 AM Now Delivery Day [DATE]" at bounding box center [367, 183] width 219 height 110
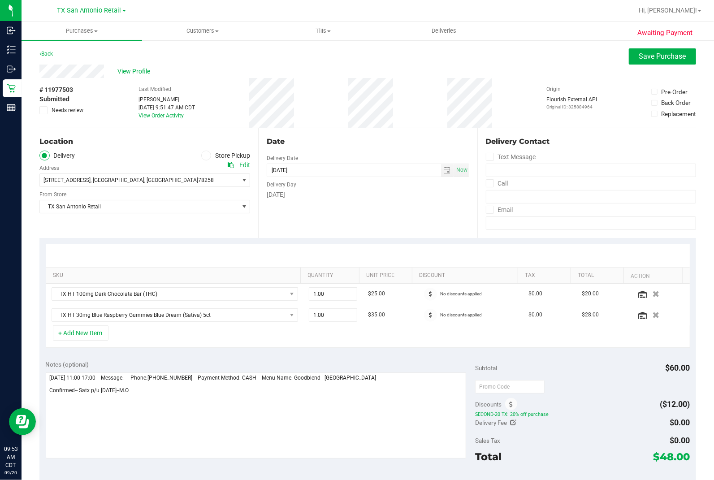
click at [395, 217] on div "Date Delivery Date [DATE] Now [DATE] 07:00 AM Now Delivery Day [DATE]" at bounding box center [367, 183] width 219 height 110
click at [339, 218] on div "Date Delivery Date [DATE] Now [DATE] 07:00 AM Now Delivery Day [DATE]" at bounding box center [367, 183] width 219 height 110
click at [315, 216] on div "Date Delivery Date [DATE] Now [DATE] 07:00 AM Now Delivery Day [DATE]" at bounding box center [367, 183] width 219 height 110
click at [285, 217] on div "Date Delivery Date [DATE] Now [DATE] 07:00 AM Now Delivery Day [DATE]" at bounding box center [367, 183] width 219 height 110
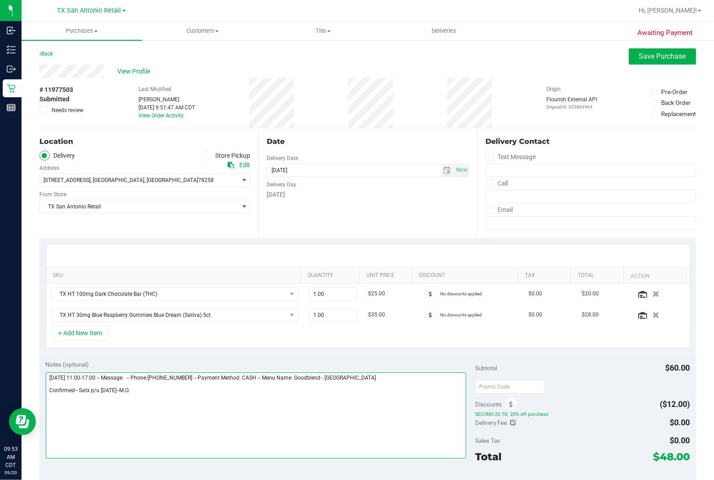
click at [267, 300] on textarea at bounding box center [256, 415] width 421 height 86
drag, startPoint x: 190, startPoint y: 420, endPoint x: 45, endPoint y: 424, distance: 144.9
click at [46, 300] on textarea at bounding box center [256, 415] width 421 height 86
type textarea "[DATE] 11:00-17:00 -- Message: -- Phone:[PHONE_NUMBER] -- Payment Method: CASH …"
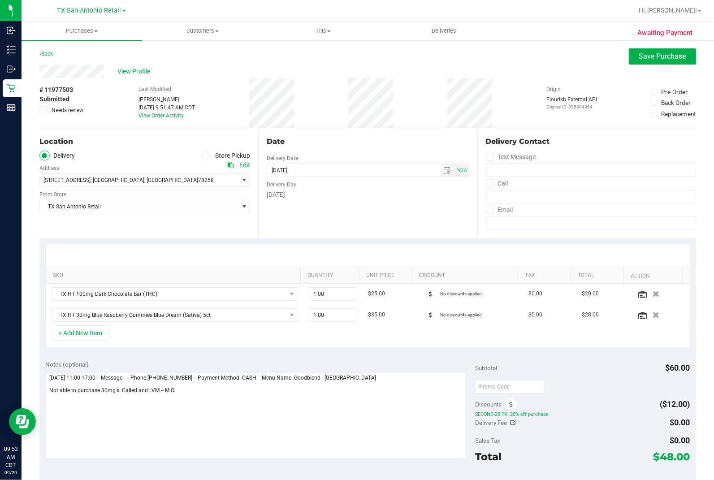
click at [314, 222] on div "Date Delivery Date [DATE] Now [DATE] 07:00 AM Now Delivery Day [DATE]" at bounding box center [367, 183] width 219 height 110
click at [45, 110] on icon at bounding box center [44, 110] width 6 height 0
click at [0, 0] on input "Needs review" at bounding box center [0, 0] width 0 height 0
click at [468, 74] on div "View Profile" at bounding box center [367, 71] width 657 height 13
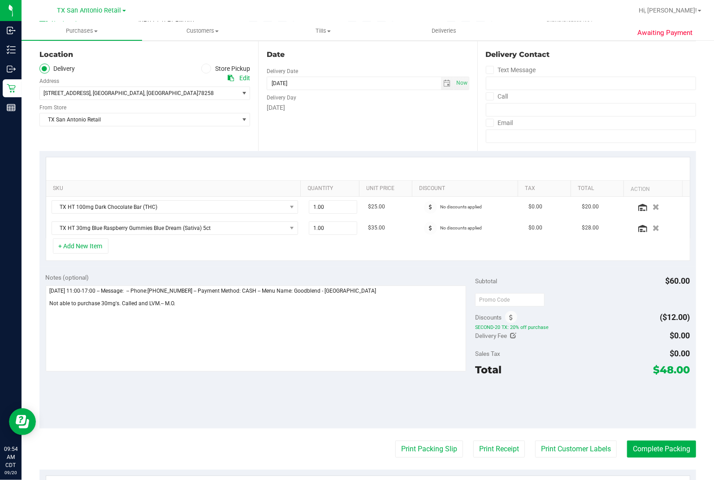
scroll to position [0, 0]
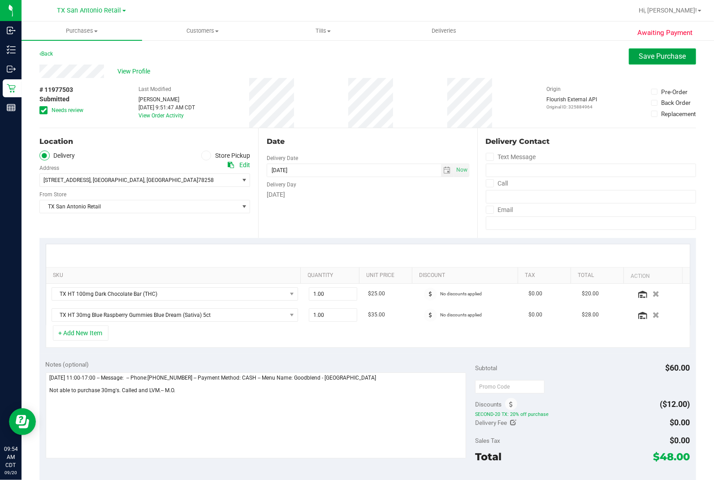
click at [610, 53] on span "Save Purchase" at bounding box center [662, 56] width 47 height 9
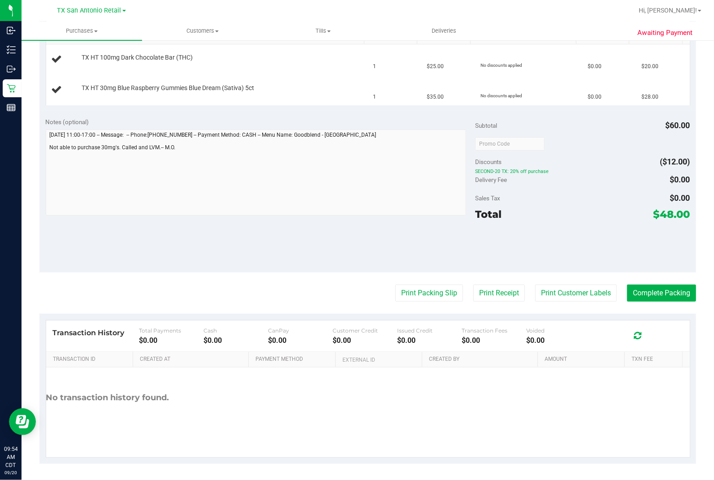
scroll to position [241, 0]
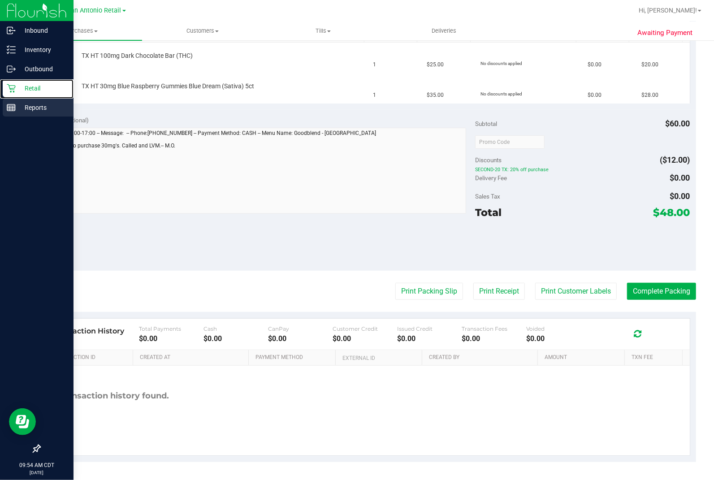
drag, startPoint x: 202, startPoint y: 131, endPoint x: 50, endPoint y: 98, distance: 155.6
click at [10, 87] on icon at bounding box center [11, 88] width 9 height 9
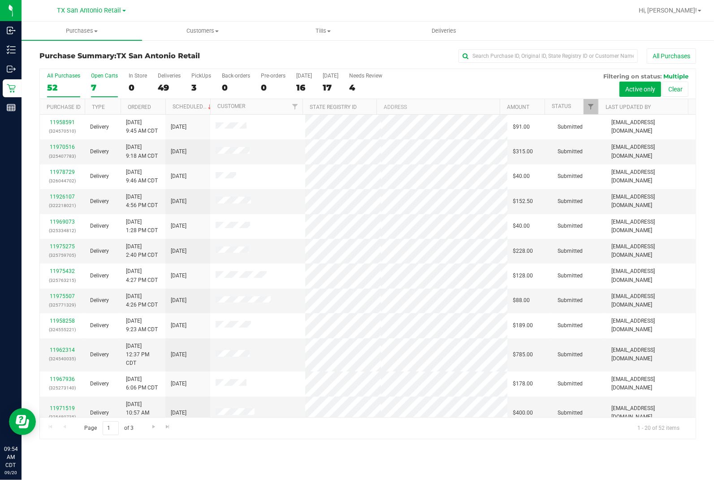
click at [106, 86] on div "7" at bounding box center [104, 87] width 27 height 10
click at [0, 0] on input "Open Carts 7" at bounding box center [0, 0] width 0 height 0
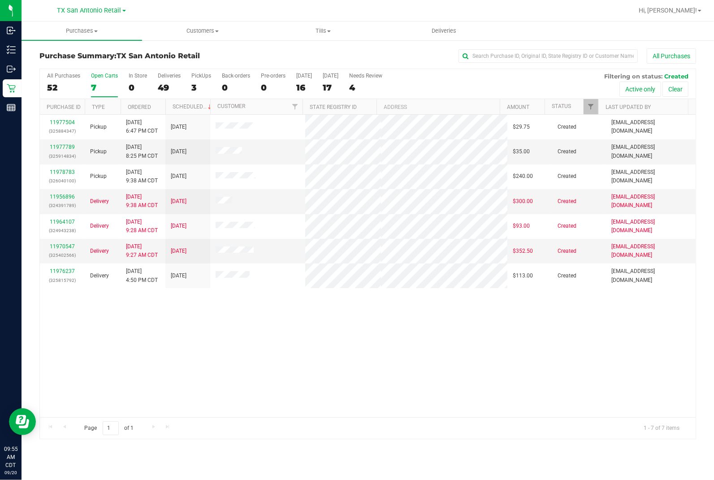
click at [246, 300] on div "11977504 (325884347) Pickup [DATE] 6:47 PM CDT 9/21/2025 $29.75 Created [EMAIL_…" at bounding box center [368, 266] width 656 height 303
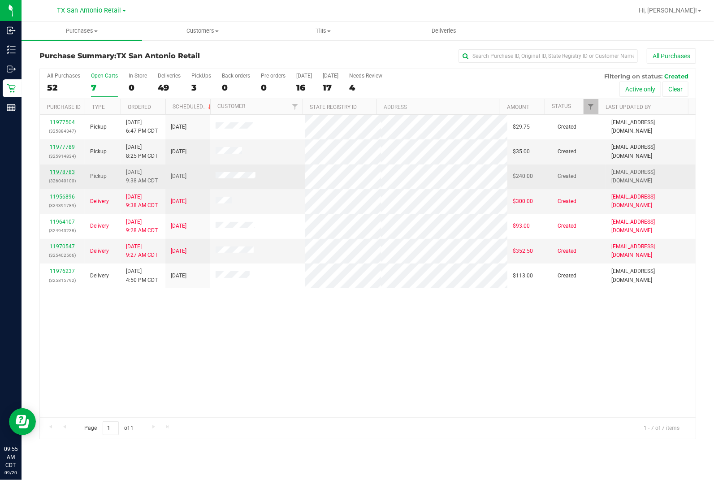
click at [62, 170] on link "11978783" at bounding box center [62, 172] width 25 height 6
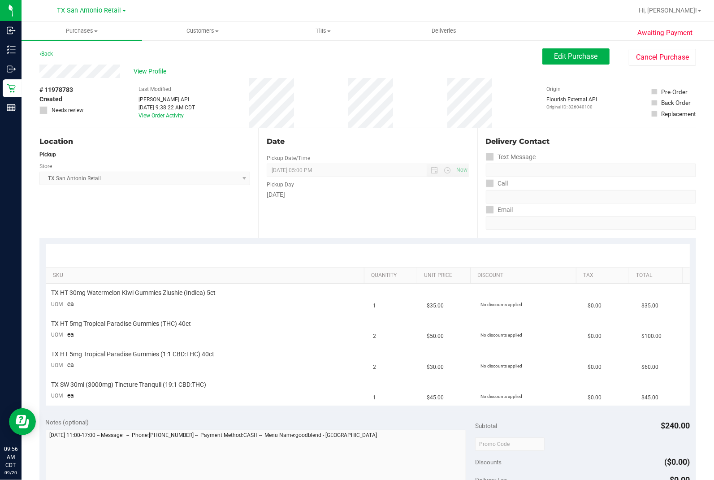
click at [117, 133] on div "Location Pickup Store [GEOGRAPHIC_DATA] [GEOGRAPHIC_DATA] Retail Select Store […" at bounding box center [148, 183] width 219 height 110
drag, startPoint x: 354, startPoint y: 242, endPoint x: 507, endPoint y: 65, distance: 234.3
click at [355, 238] on div "SKU Quantity Unit Price Discount Tax Total TX HT 30mg Watermelon Kiwi Gummies Z…" at bounding box center [367, 325] width 657 height 174
click at [544, 52] on button "Edit Purchase" at bounding box center [575, 56] width 67 height 16
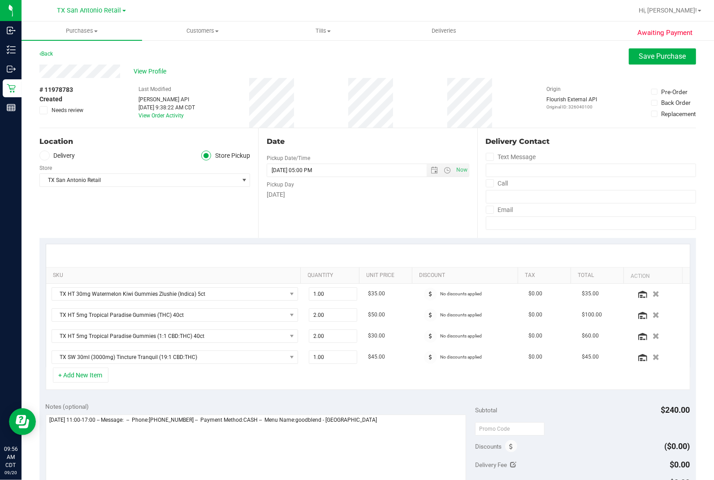
click at [42, 159] on span at bounding box center [44, 156] width 10 height 10
click at [0, 0] on input "Delivery" at bounding box center [0, 0] width 0 height 0
click at [105, 244] on div "SKU Quantity Unit Price Discount Tax Total Action TX HT 30mg Watermelon Kiwi Gu…" at bounding box center [368, 306] width 645 height 124
click at [140, 70] on span "View Profile" at bounding box center [152, 71] width 36 height 9
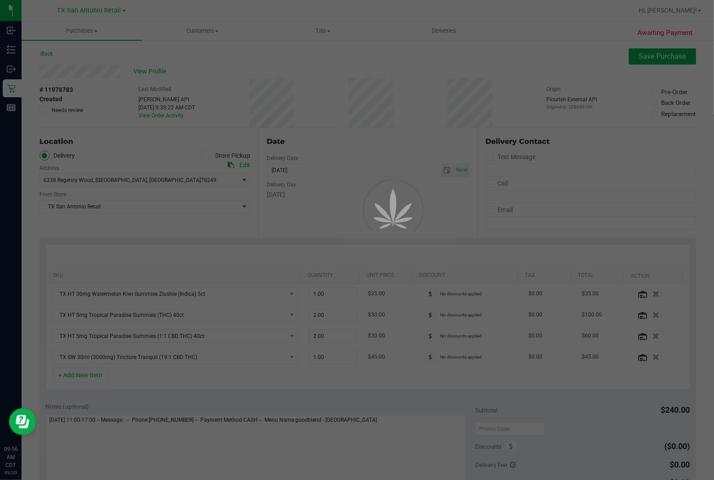
click at [366, 222] on div at bounding box center [381, 230] width 40 height 40
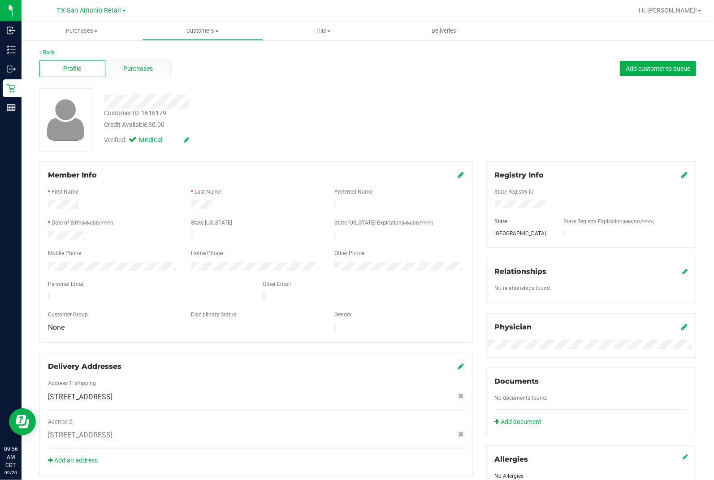
click at [127, 72] on span "Purchases" at bounding box center [138, 68] width 30 height 9
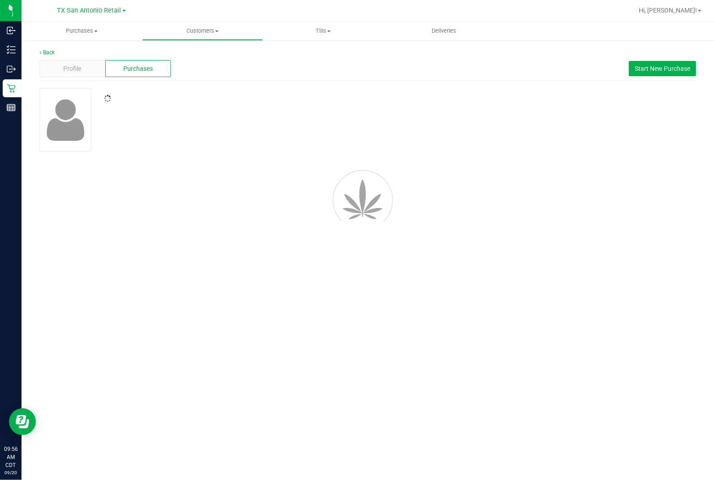
click at [306, 109] on div at bounding box center [368, 119] width 670 height 63
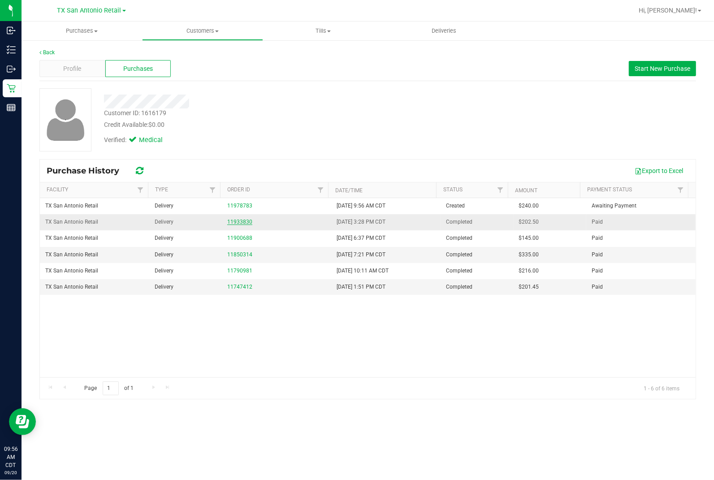
click at [237, 222] on link "11933830" at bounding box center [239, 222] width 25 height 6
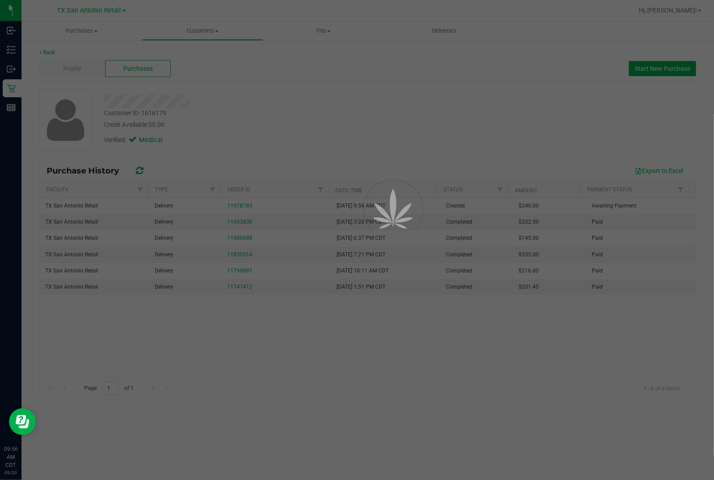
click at [352, 122] on div at bounding box center [357, 240] width 714 height 480
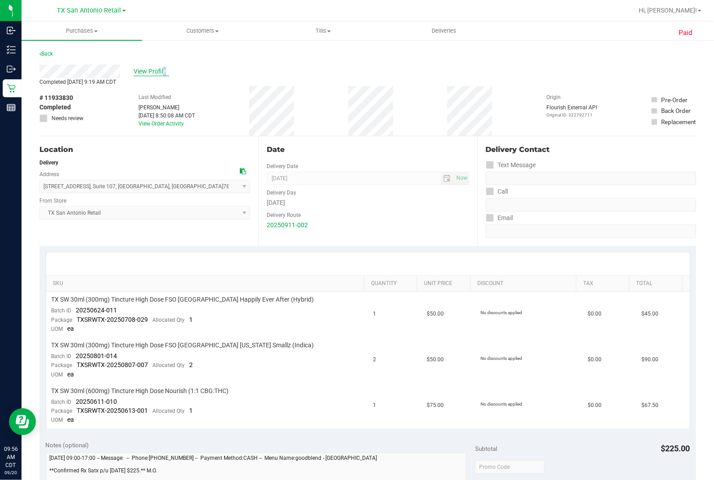
click at [136, 72] on span "View Profile" at bounding box center [152, 71] width 36 height 9
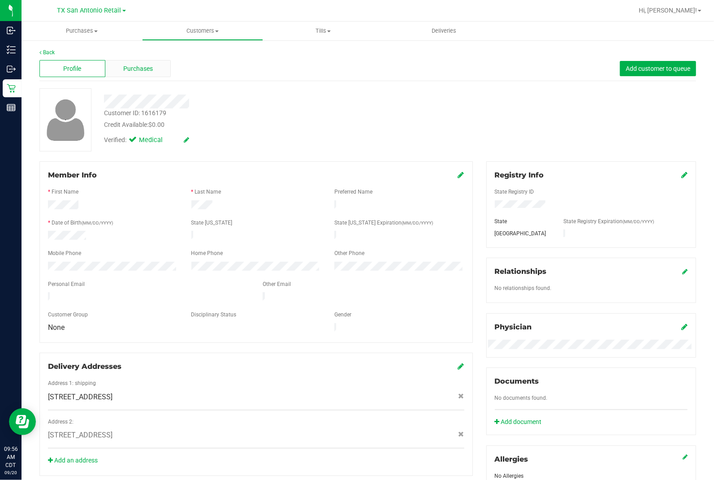
drag, startPoint x: 136, startPoint y: 72, endPoint x: 146, endPoint y: 75, distance: 10.8
click at [146, 75] on div "Purchases" at bounding box center [138, 68] width 66 height 17
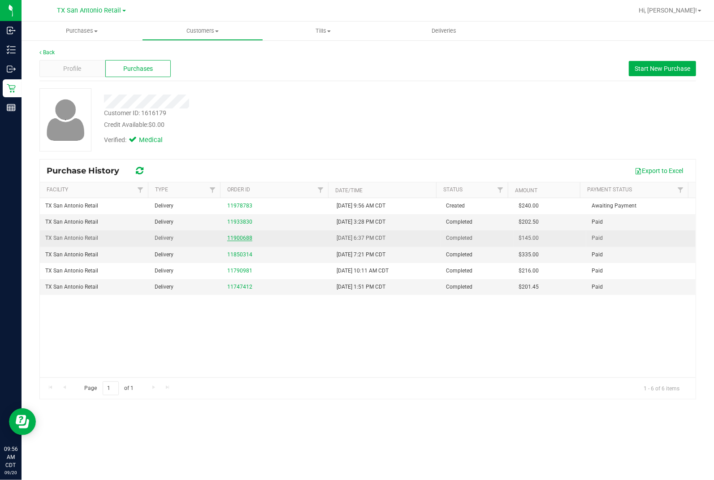
click at [236, 238] on link "11900688" at bounding box center [239, 238] width 25 height 6
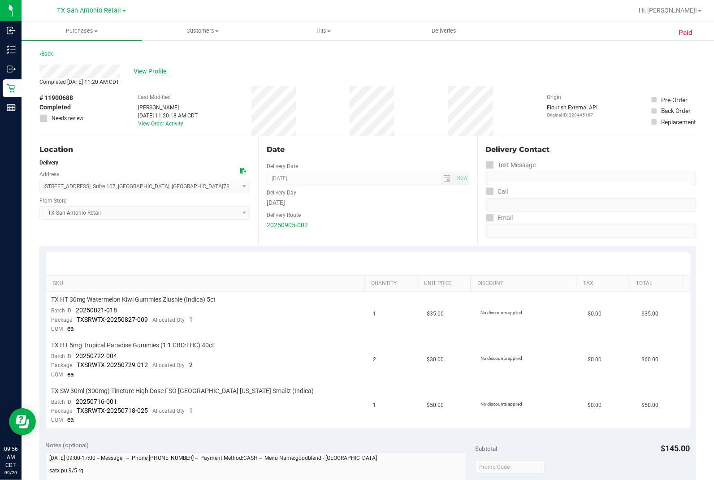
click at [146, 67] on span "View Profile" at bounding box center [152, 71] width 36 height 9
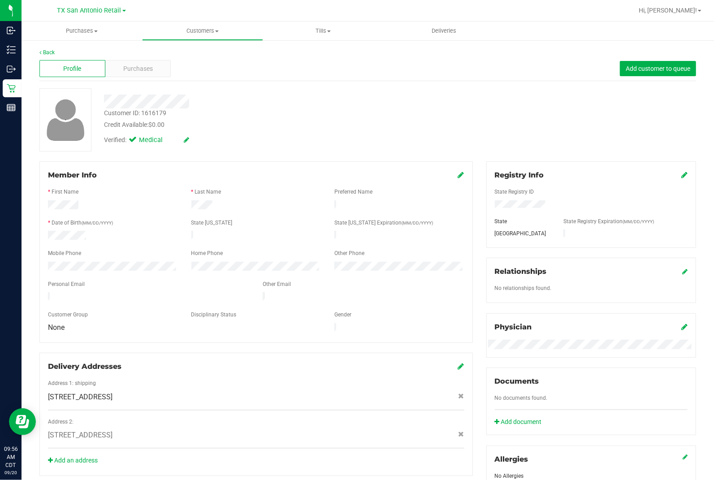
click at [153, 78] on div "Profile Purchases Add customer to queue" at bounding box center [367, 68] width 657 height 25
click at [162, 69] on div "Purchases" at bounding box center [138, 68] width 66 height 17
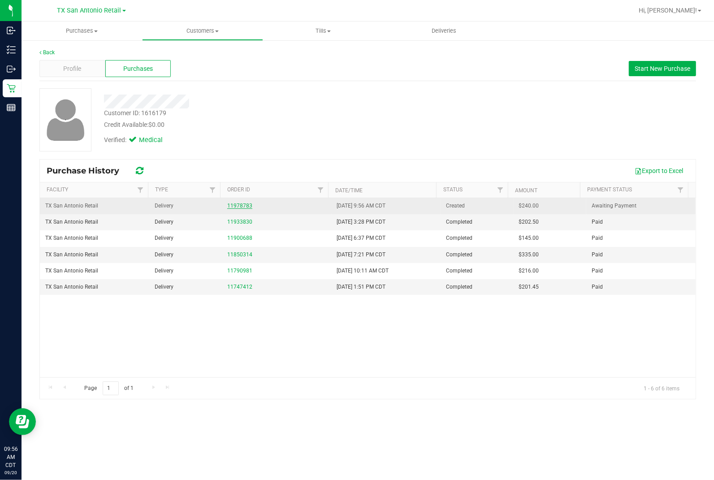
click at [235, 205] on link "11978783" at bounding box center [239, 206] width 25 height 6
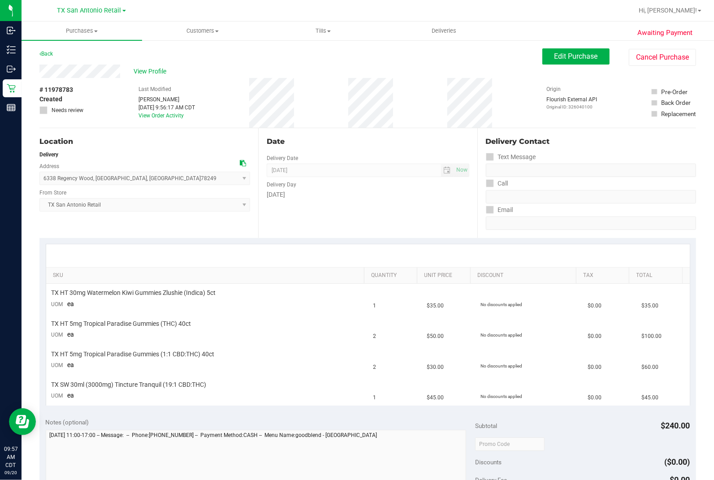
click at [356, 137] on div "Date" at bounding box center [368, 141] width 202 height 11
drag, startPoint x: 351, startPoint y: 122, endPoint x: 428, endPoint y: 123, distance: 77.1
click at [351, 147] on div "Date" at bounding box center [368, 141] width 202 height 11
click at [549, 63] on button "Edit Purchase" at bounding box center [575, 56] width 67 height 16
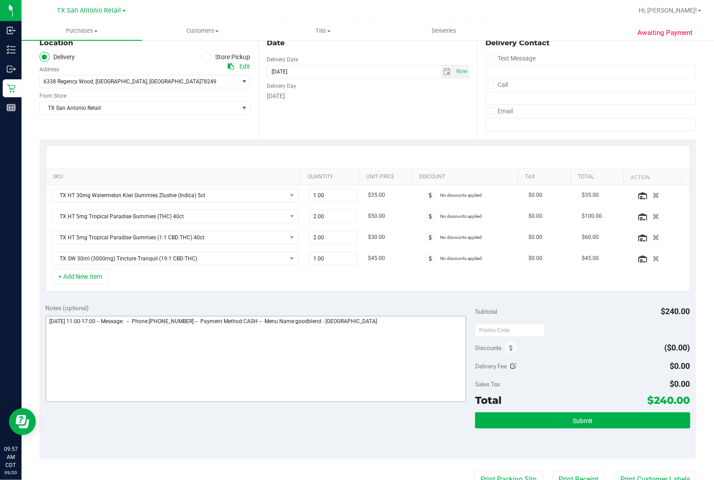
scroll to position [100, 0]
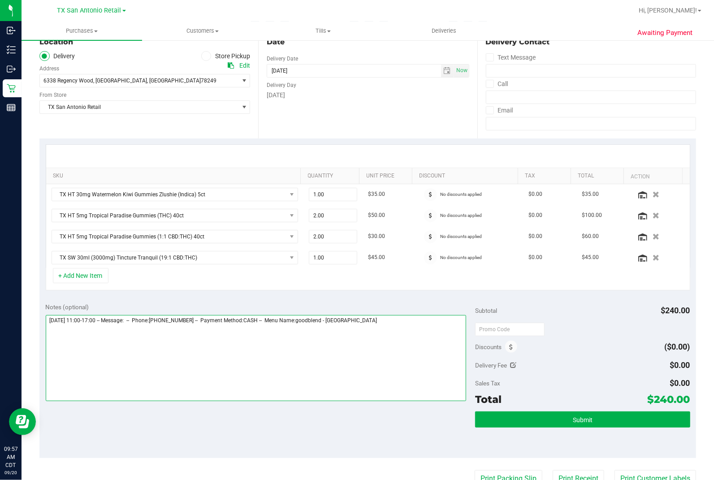
click at [368, 300] on textarea at bounding box center [256, 358] width 421 height 86
click at [206, 300] on textarea at bounding box center [256, 358] width 421 height 86
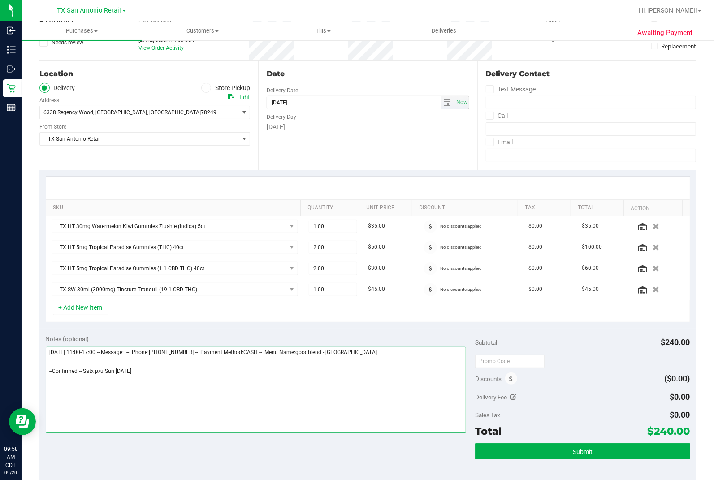
scroll to position [50, 0]
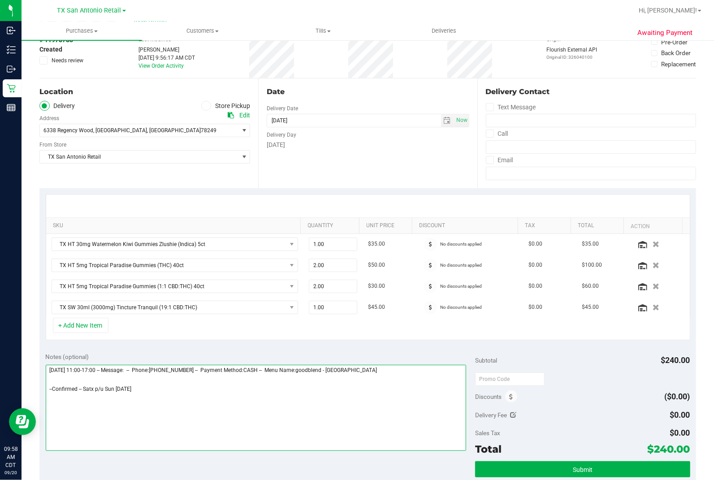
type textarea "[DATE] 11:00-17:00 -- Message: -- Phone:[PHONE_NUMBER] -- Payment Method:CASH -…"
click at [334, 182] on div "Date Delivery Date [DATE] Now [DATE] 07:00 AM Now Delivery Day [DATE]" at bounding box center [367, 133] width 219 height 110
click at [400, 182] on div "Date Delivery Date [DATE] Now [DATE] 07:00 AM Now Delivery Day [DATE]" at bounding box center [367, 133] width 219 height 110
click at [353, 173] on div "Date Delivery Date [DATE] Now [DATE] 07:00 AM Now Delivery Day [DATE]" at bounding box center [367, 133] width 219 height 110
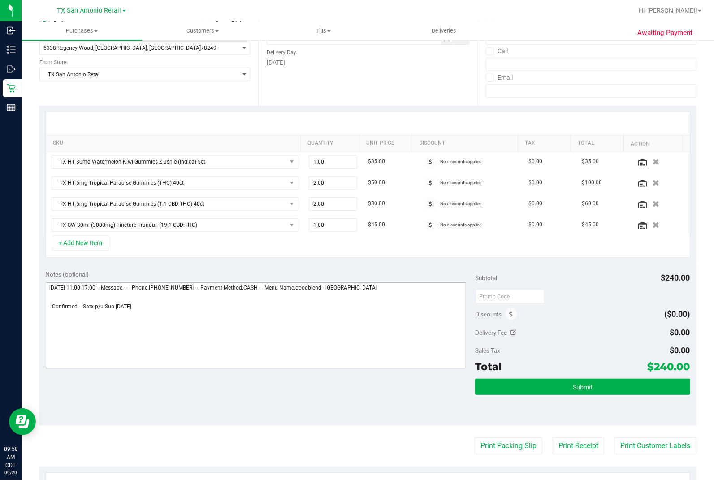
scroll to position [0, 0]
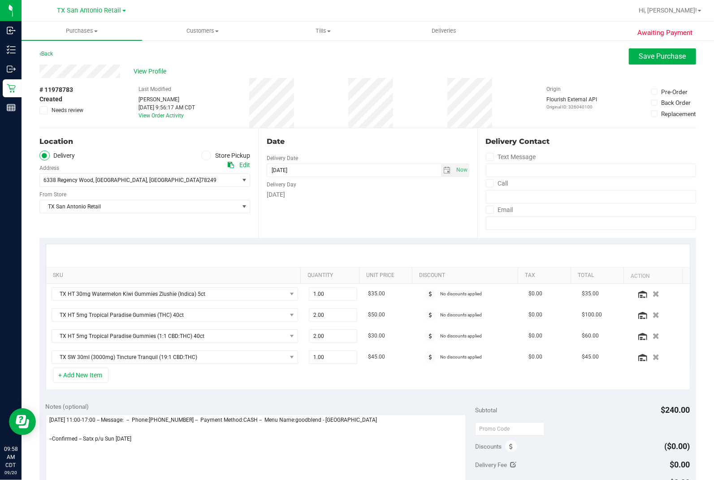
drag, startPoint x: 345, startPoint y: 194, endPoint x: 347, endPoint y: 186, distance: 7.5
click at [345, 194] on div "[DATE]" at bounding box center [368, 194] width 202 height 9
click at [373, 146] on div "Date" at bounding box center [368, 141] width 202 height 11
click at [200, 178] on span "6338 Regency Wood , [GEOGRAPHIC_DATA] , [GEOGRAPHIC_DATA] 78249" at bounding box center [134, 180] width 189 height 13
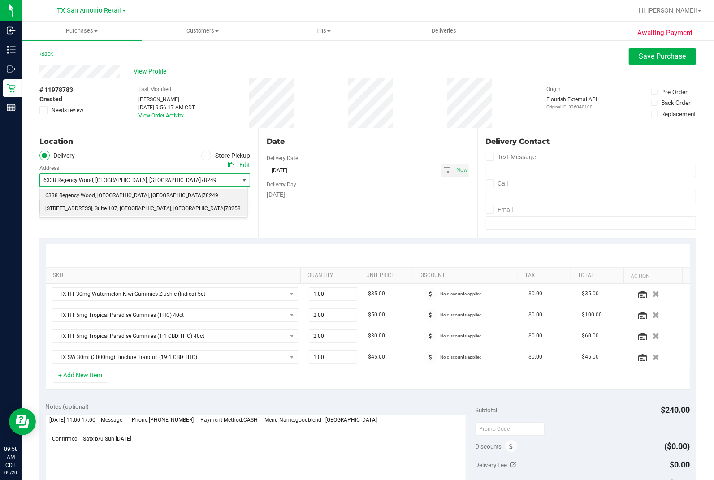
click at [225, 208] on span "78258" at bounding box center [233, 209] width 16 height 12
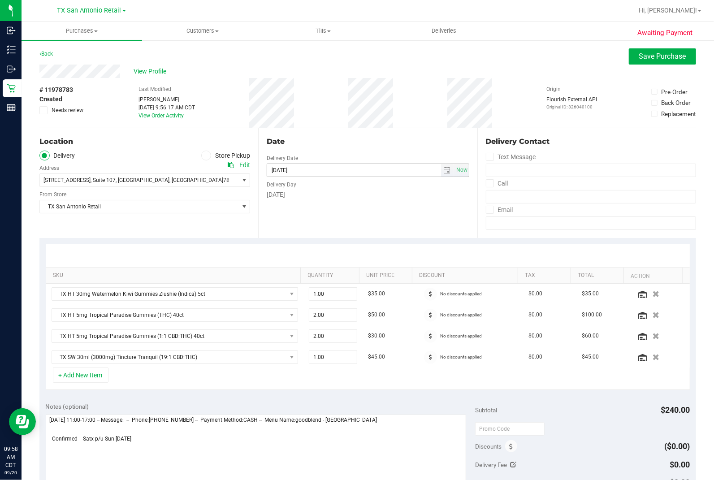
drag, startPoint x: 348, startPoint y: 200, endPoint x: 353, endPoint y: 176, distance: 24.8
click at [348, 198] on div "Date Delivery Date [DATE] Now [DATE] 07:00 AM Now Delivery Day [DATE]" at bounding box center [367, 183] width 219 height 110
click at [369, 145] on div "Date" at bounding box center [368, 141] width 202 height 11
click at [118, 153] on ul "Delivery Store Pickup" at bounding box center [144, 156] width 211 height 10
click at [351, 139] on div "Date" at bounding box center [368, 141] width 202 height 11
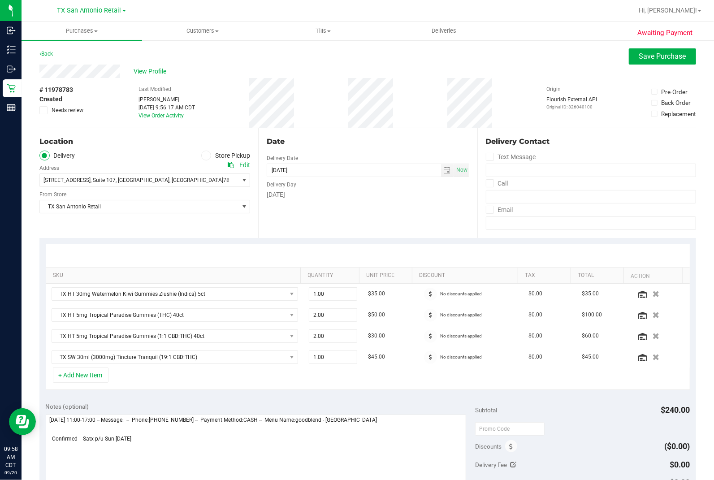
click at [158, 159] on ul "Delivery Store Pickup" at bounding box center [144, 156] width 211 height 10
click at [346, 149] on div "Date Delivery Date [DATE] Now [DATE] 07:00 AM Now Delivery Day [DATE]" at bounding box center [367, 183] width 219 height 110
click at [157, 156] on ul "Delivery Store Pickup" at bounding box center [144, 156] width 211 height 10
drag, startPoint x: 355, startPoint y: 229, endPoint x: 361, endPoint y: 207, distance: 22.8
click at [355, 228] on div "Date Delivery Date [DATE] Now [DATE] 07:00 AM Now Delivery Day [DATE]" at bounding box center [367, 183] width 219 height 110
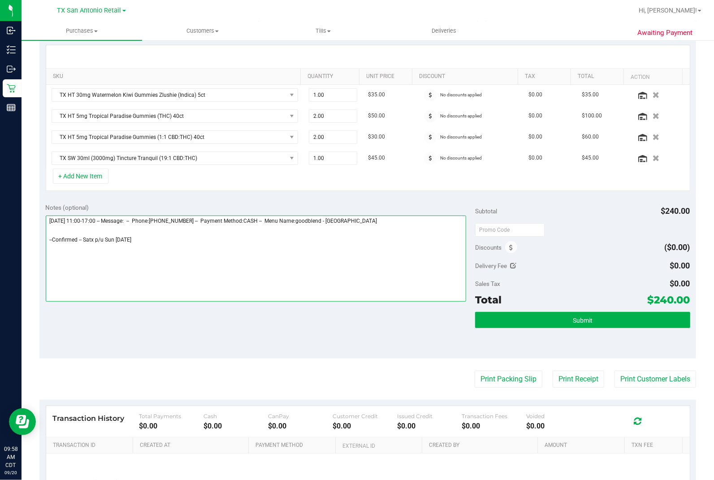
click at [243, 268] on textarea at bounding box center [256, 259] width 421 height 86
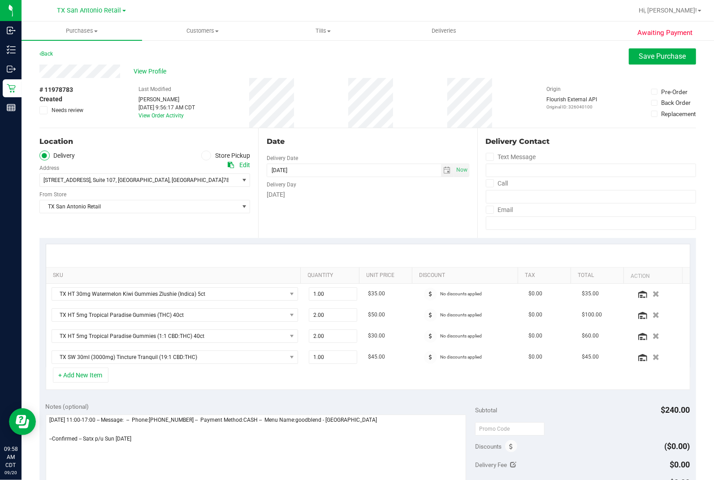
click at [338, 189] on div "Delivery Day" at bounding box center [368, 183] width 202 height 13
click at [365, 144] on div "Date" at bounding box center [368, 141] width 202 height 11
click at [337, 134] on div "Date Delivery Date [DATE] Now [DATE] 07:00 AM Now Delivery Day [DATE]" at bounding box center [367, 183] width 219 height 110
click at [610, 57] on span "Save Purchase" at bounding box center [662, 56] width 47 height 9
click at [547, 77] on div "View Profile" at bounding box center [367, 71] width 657 height 13
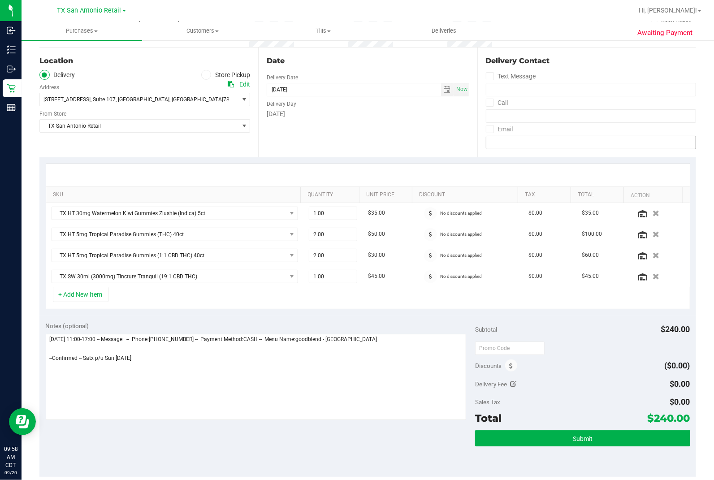
scroll to position [149, 0]
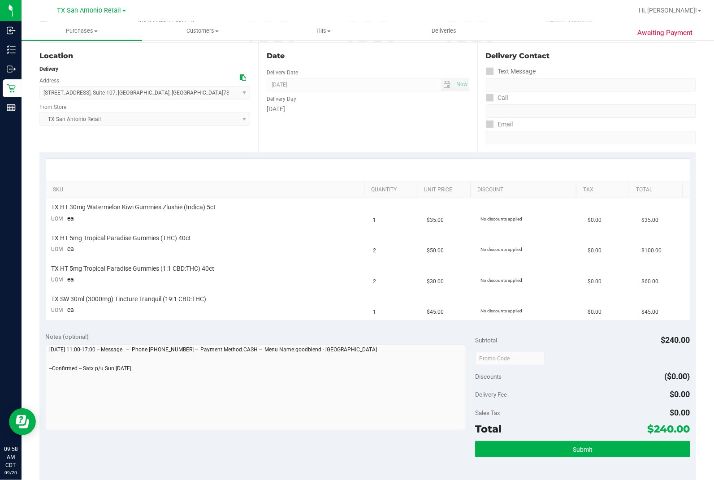
scroll to position [149, 0]
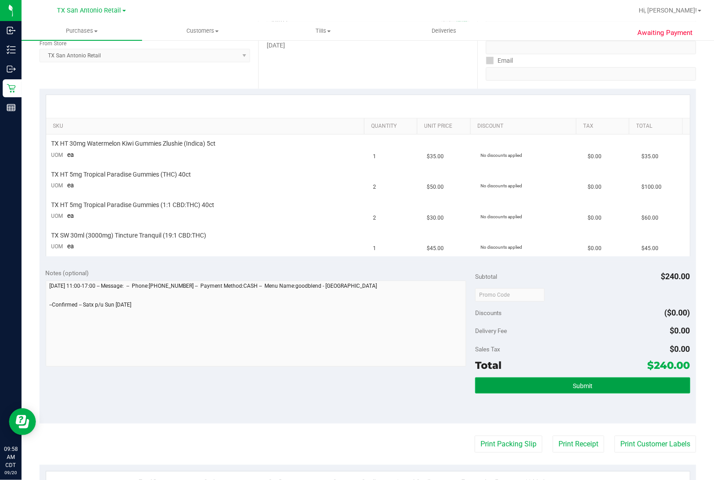
click at [514, 300] on button "Submit" at bounding box center [582, 385] width 215 height 16
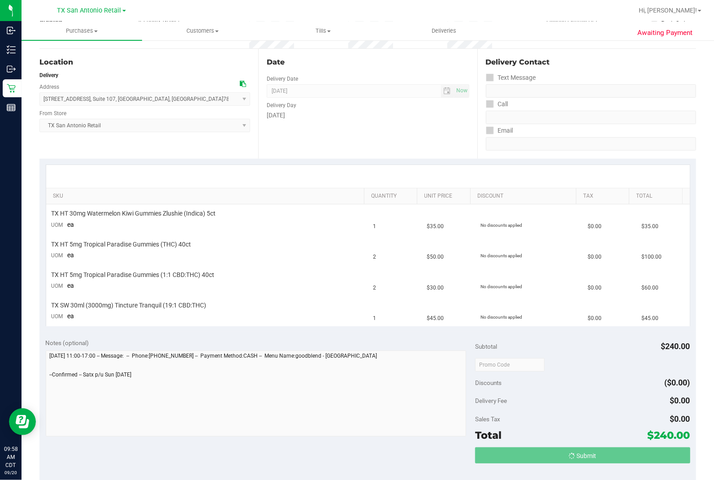
scroll to position [0, 0]
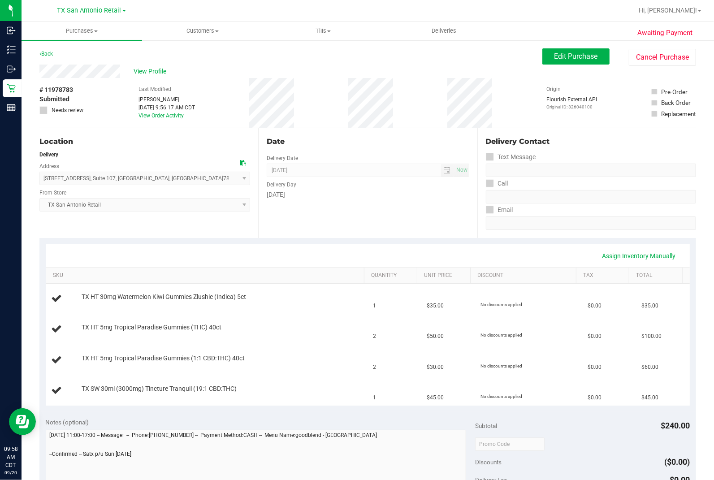
click at [136, 69] on span "View Profile" at bounding box center [152, 71] width 36 height 9
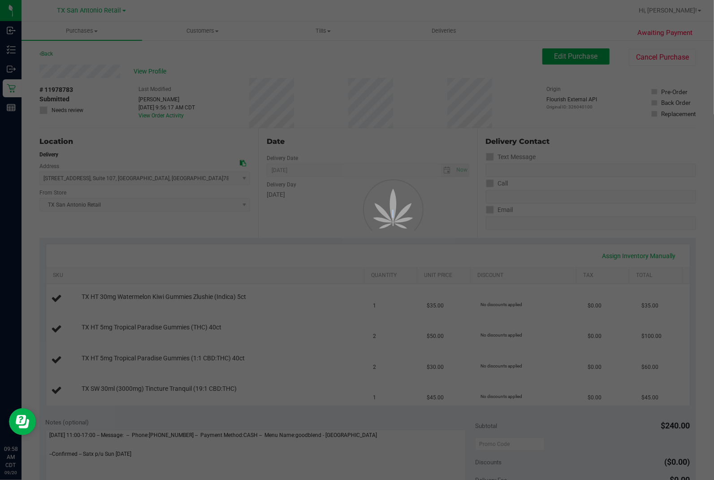
click at [136, 69] on div at bounding box center [357, 240] width 714 height 480
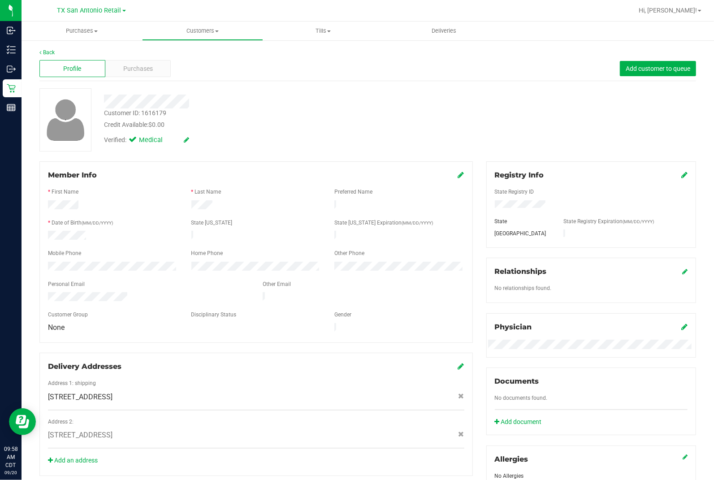
click at [305, 124] on div "Credit Available: $0.00" at bounding box center [265, 124] width 322 height 9
click at [46, 52] on link "Back" at bounding box center [46, 52] width 15 height 6
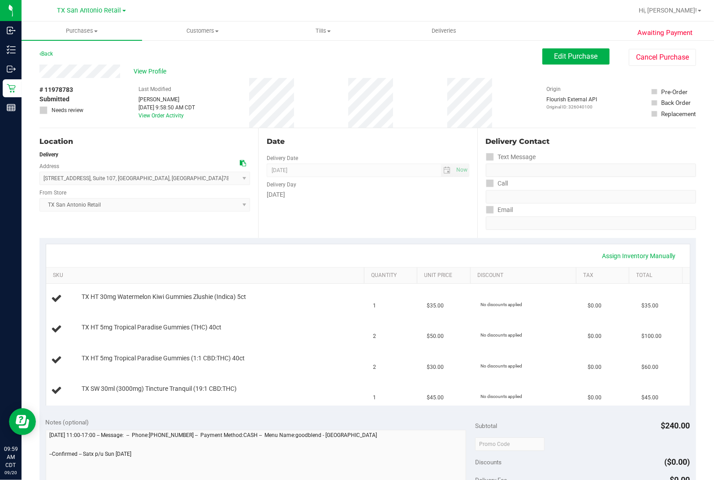
click at [337, 110] on div "# 11978783 Submitted Needs review Last Modified [PERSON_NAME] [DATE] 9:58:50 AM…" at bounding box center [367, 103] width 657 height 50
click at [370, 63] on div "Back Edit Purchase Cancel Purchase" at bounding box center [367, 56] width 657 height 16
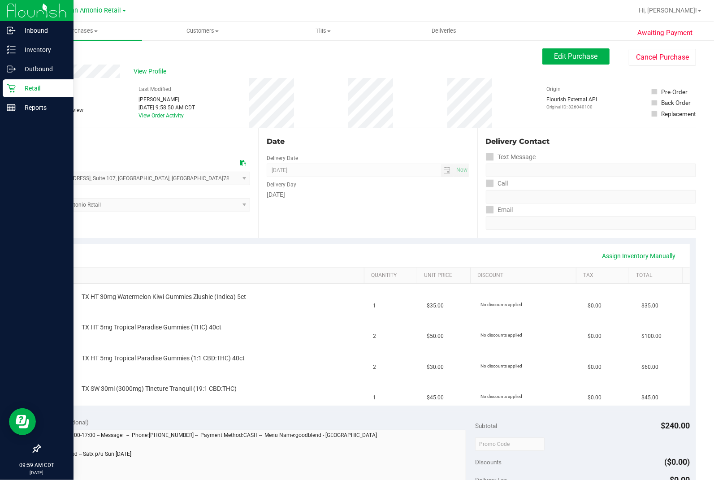
click at [1, 81] on link "Retail" at bounding box center [37, 88] width 74 height 19
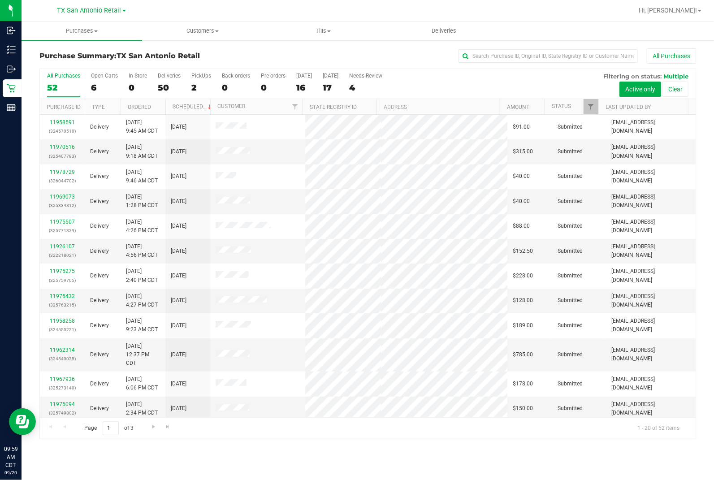
click at [290, 49] on div "All Purchases" at bounding box center [477, 55] width 438 height 15
click at [101, 84] on div "6" at bounding box center [104, 87] width 27 height 10
click at [0, 0] on input "Open Carts 6" at bounding box center [0, 0] width 0 height 0
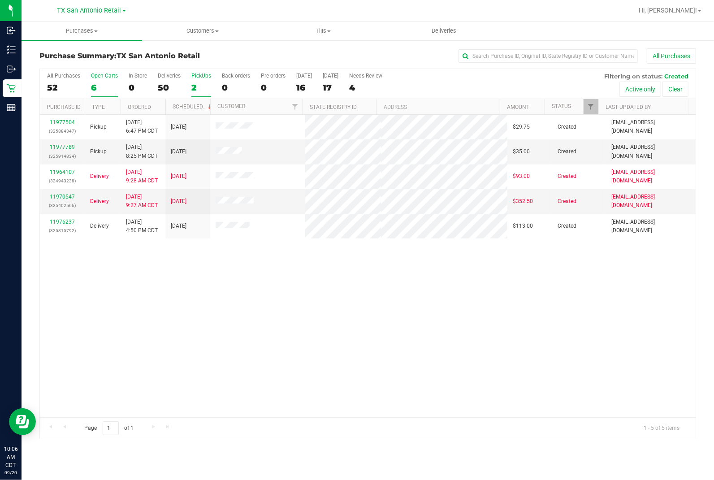
click at [196, 83] on div "2" at bounding box center [201, 87] width 20 height 10
click at [0, 0] on input "PickUps 2" at bounding box center [0, 0] width 0 height 0
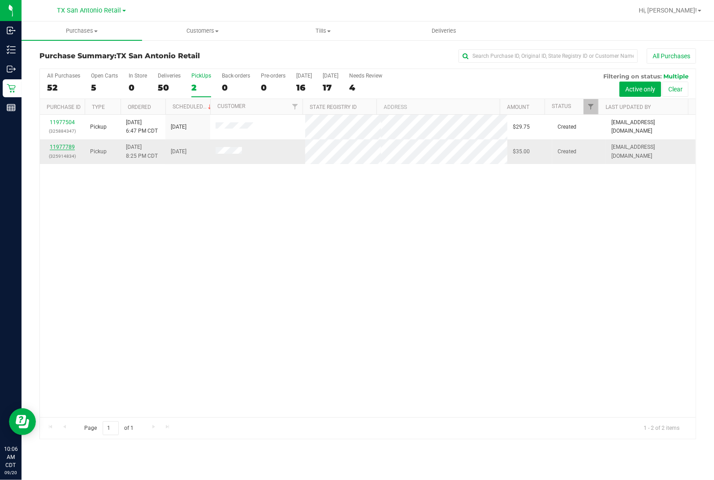
click at [65, 149] on link "11977789" at bounding box center [62, 147] width 25 height 6
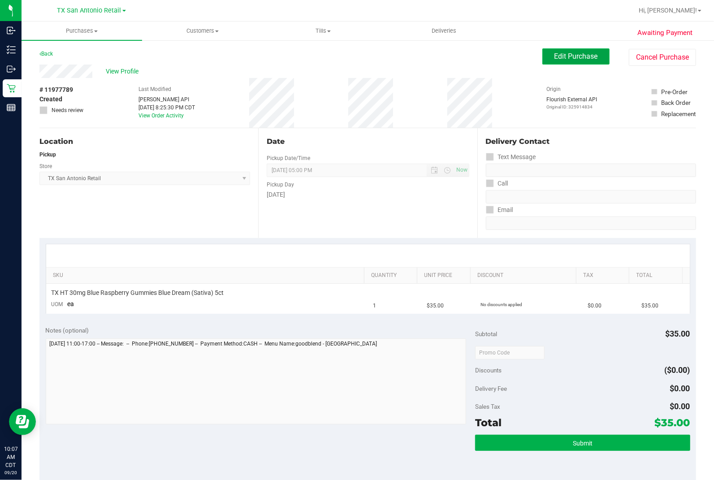
click at [561, 52] on span "Edit Purchase" at bounding box center [575, 56] width 43 height 9
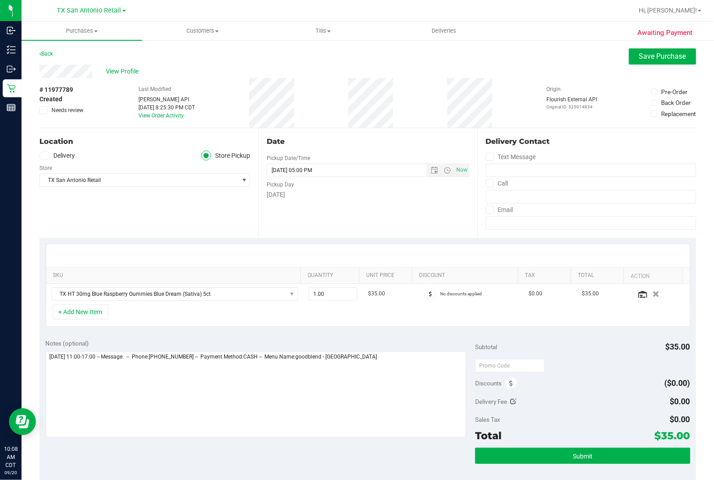
drag, startPoint x: 41, startPoint y: 155, endPoint x: 126, endPoint y: 152, distance: 85.2
click at [41, 155] on span at bounding box center [44, 156] width 10 height 10
click at [0, 0] on input "Delivery" at bounding box center [0, 0] width 0 height 0
click at [132, 152] on ul "Delivery Store Pickup" at bounding box center [144, 156] width 211 height 10
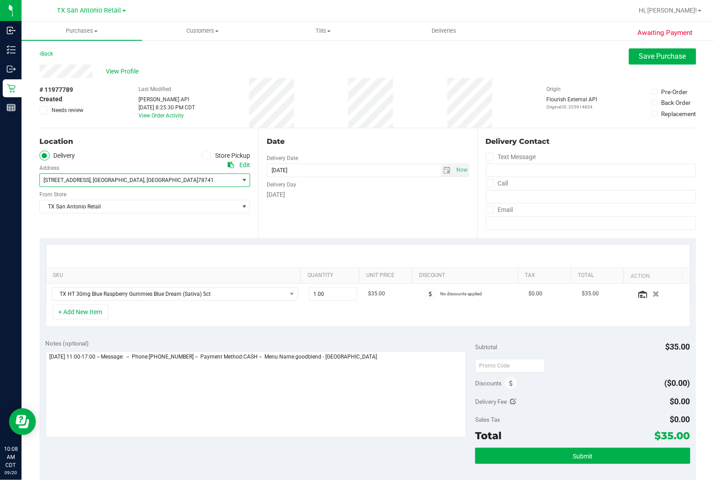
click at [194, 176] on span "[STREET_ADDRESS] , [GEOGRAPHIC_DATA] , [GEOGRAPHIC_DATA] 78741" at bounding box center [134, 180] width 189 height 13
click at [358, 218] on div "Date Delivery Date [DATE] Now [DATE] 05:00 PM Now Delivery Day [DATE]" at bounding box center [367, 183] width 219 height 110
click at [122, 65] on div "View Profile" at bounding box center [367, 71] width 657 height 13
click at [123, 69] on span "View Profile" at bounding box center [124, 71] width 36 height 9
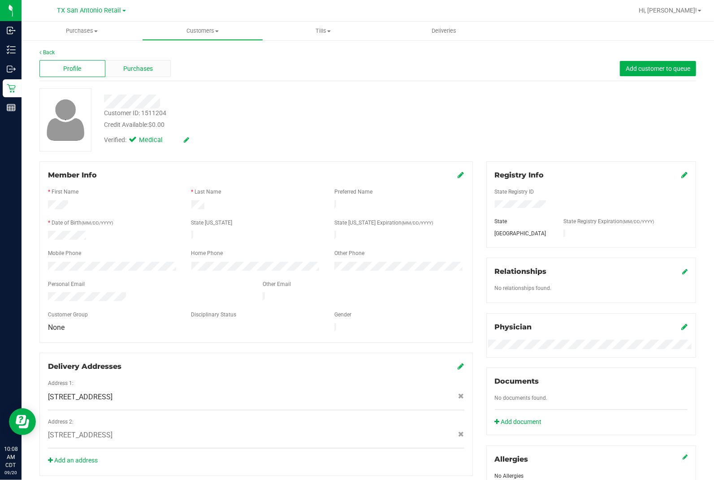
drag, startPoint x: 123, startPoint y: 69, endPoint x: 143, endPoint y: 66, distance: 20.7
click at [143, 66] on span "Purchases" at bounding box center [138, 68] width 30 height 9
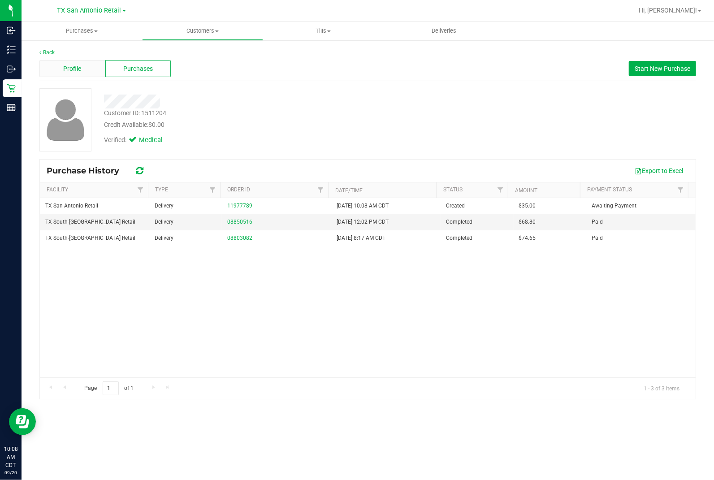
click at [79, 64] on span "Profile" at bounding box center [72, 68] width 18 height 9
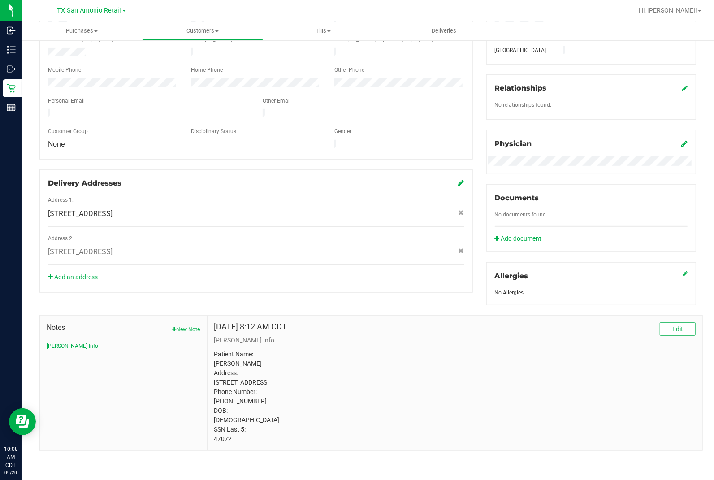
scroll to position [193, 0]
click at [90, 273] on link "Add an address" at bounding box center [73, 276] width 50 height 7
click at [74, 273] on link "Add an address" at bounding box center [73, 276] width 50 height 7
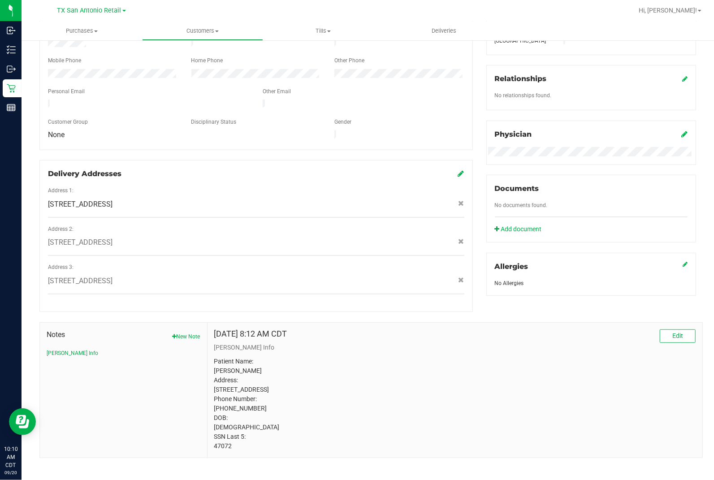
click at [150, 300] on div "Notes New Note [PERSON_NAME] Info" at bounding box center [124, 390] width 168 height 135
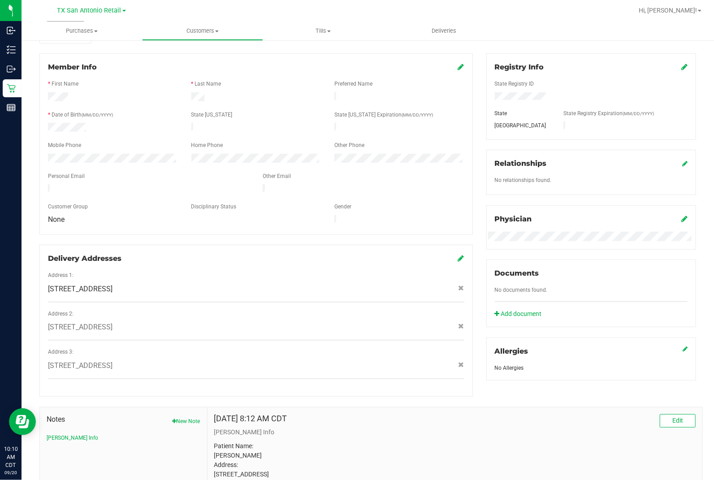
scroll to position [0, 0]
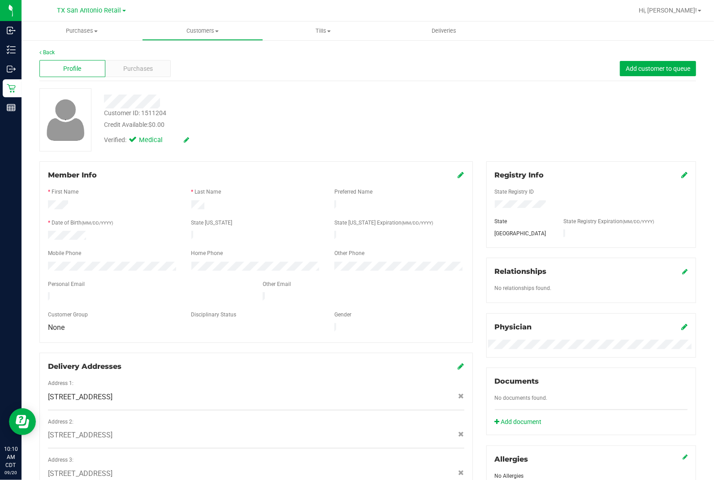
click at [273, 143] on div "Verified: Medical" at bounding box center [264, 140] width 335 height 20
click at [52, 49] on link "Back" at bounding box center [46, 52] width 15 height 6
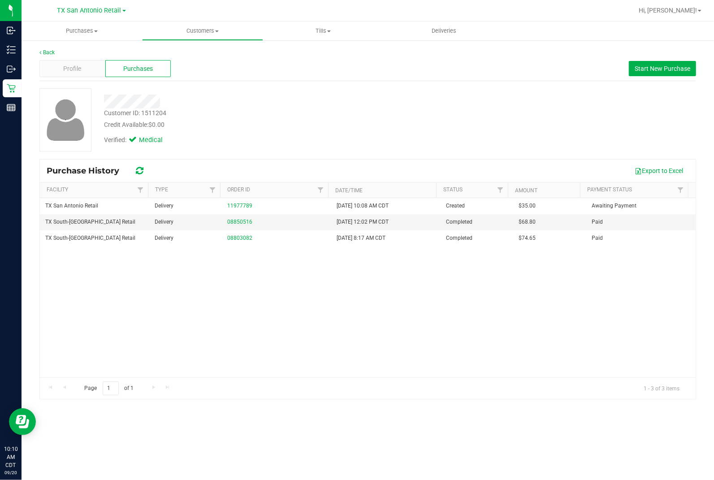
click at [367, 162] on div "Purchase History Export to Excel" at bounding box center [368, 171] width 656 height 22
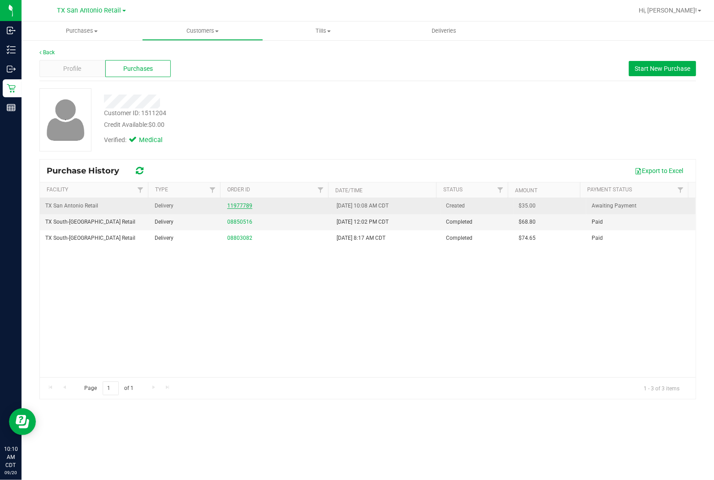
click at [232, 204] on link "11977789" at bounding box center [239, 206] width 25 height 6
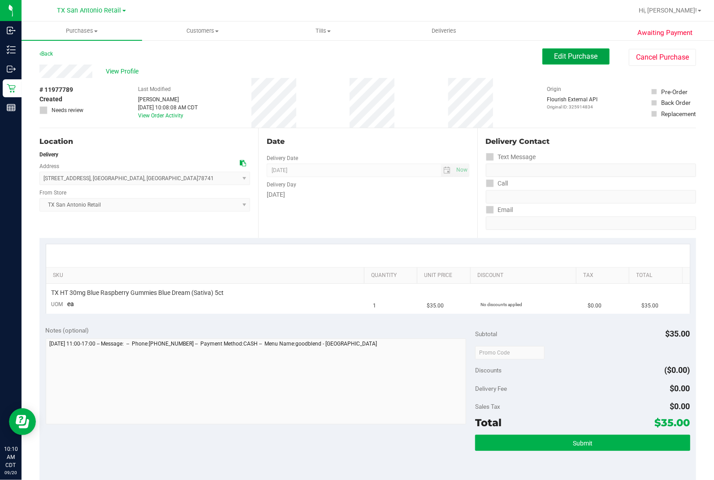
click at [567, 60] on span "Edit Purchase" at bounding box center [575, 56] width 43 height 9
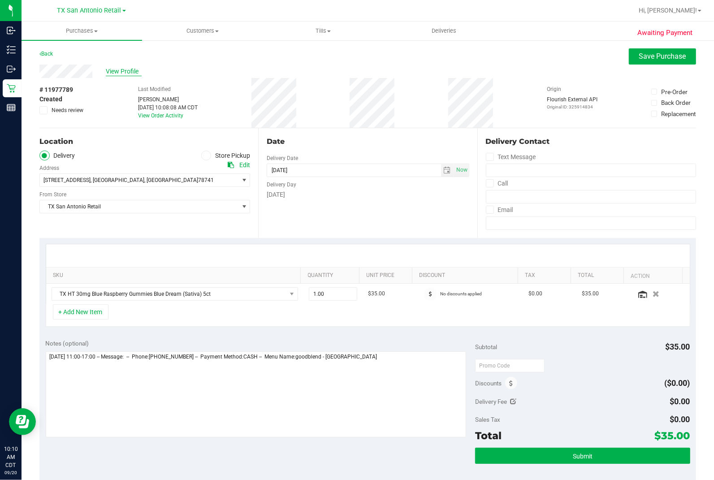
click at [121, 67] on span "View Profile" at bounding box center [124, 71] width 36 height 9
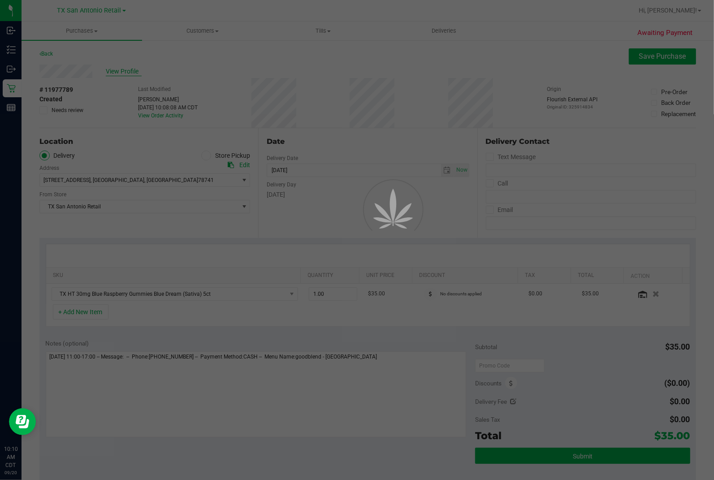
click at [332, 52] on div at bounding box center [357, 240] width 714 height 480
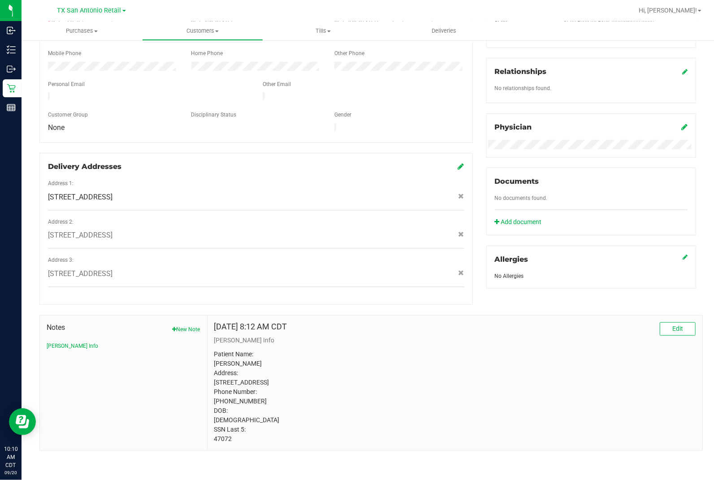
scroll to position [201, 0]
click at [226, 300] on p "Patient Name: [PERSON_NAME] Address: [STREET_ADDRESS] Phone Number: [PHONE_NUMB…" at bounding box center [454, 397] width 481 height 94
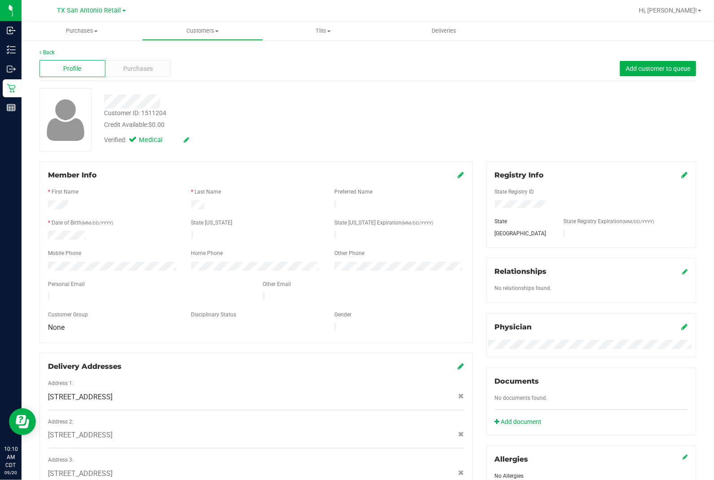
click at [377, 126] on div "Credit Available: $0.00" at bounding box center [265, 124] width 322 height 9
click at [41, 52] on icon at bounding box center [40, 52] width 2 height 5
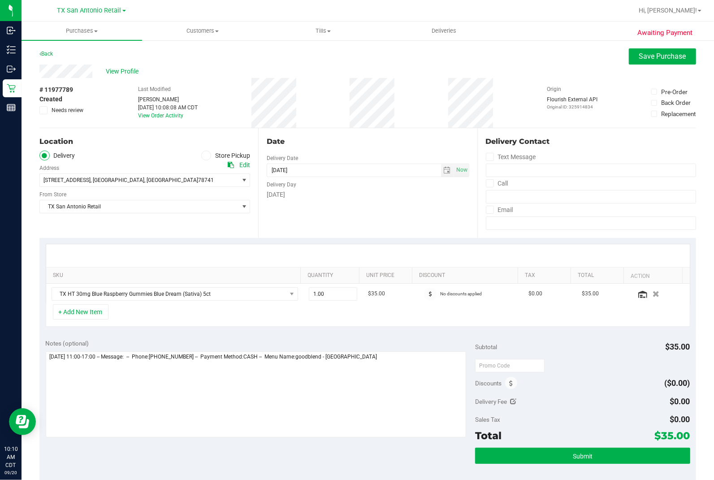
click at [407, 239] on div "SKU Quantity Unit Price Discount Tax Total Action TX HT 30mg Blue Raspberry Gum…" at bounding box center [367, 285] width 657 height 95
click at [439, 204] on div "Date Delivery Date [DATE] Now [DATE] 07:00 AM Now Delivery Day [DATE]" at bounding box center [367, 183] width 219 height 110
click at [196, 180] on span "[STREET_ADDRESS] , [GEOGRAPHIC_DATA] , [GEOGRAPHIC_DATA] 78741" at bounding box center [134, 180] width 189 height 13
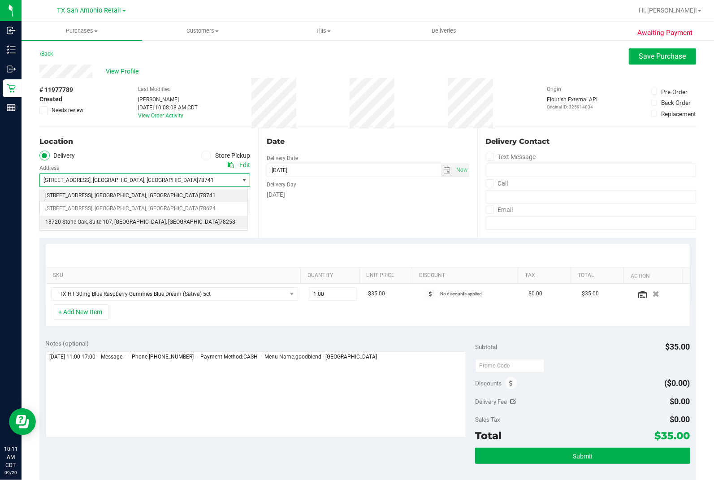
click at [133, 221] on span ", [GEOGRAPHIC_DATA]" at bounding box center [139, 223] width 54 height 12
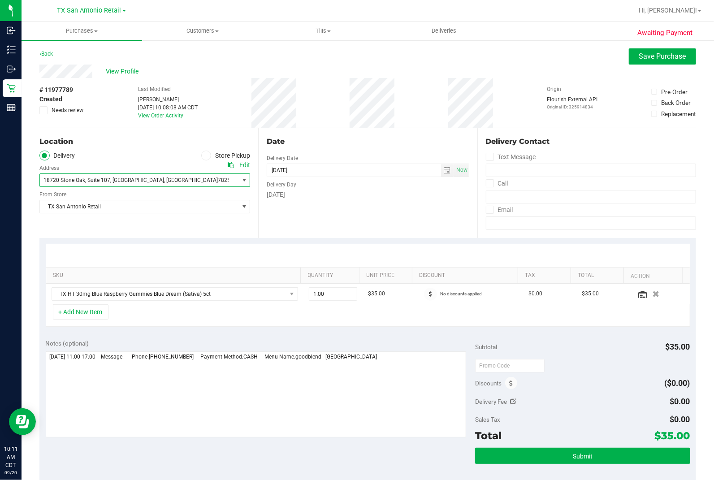
click at [368, 208] on div "Date Delivery Date [DATE] Now [DATE] 07:00 AM Now Delivery Day [DATE]" at bounding box center [367, 183] width 219 height 110
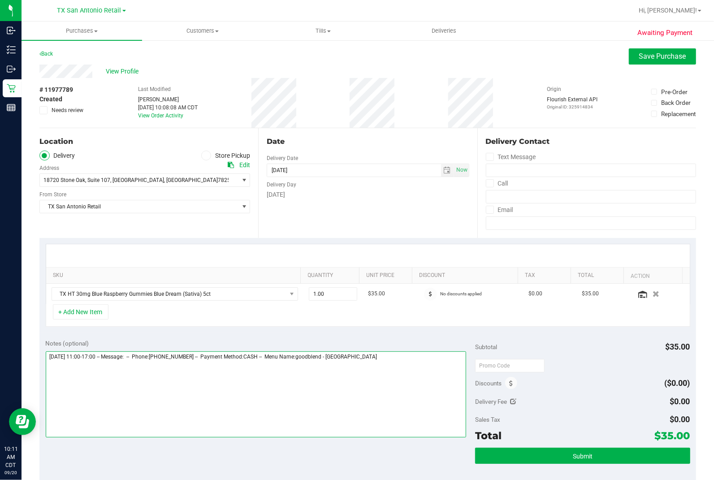
click at [401, 300] on textarea at bounding box center [256, 394] width 421 height 86
type textarea "[DATE] 11:00-17:00 -- Message: -- Phone:[PHONE_NUMBER] -- Payment Method:CASH -…"
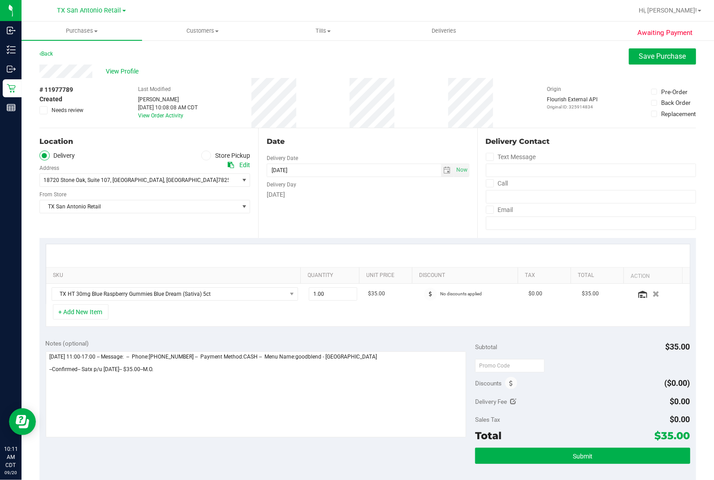
click at [359, 225] on div "Date Delivery Date [DATE] Now [DATE] 07:00 AM Now Delivery Day [DATE]" at bounding box center [367, 183] width 219 height 110
click at [260, 300] on textarea at bounding box center [256, 394] width 421 height 86
click at [419, 225] on div "Date Delivery Date [DATE] Now [DATE] 07:00 AM Now Delivery Day [DATE]" at bounding box center [367, 183] width 219 height 110
click at [610, 54] on span "Save Purchase" at bounding box center [662, 56] width 47 height 9
click at [487, 75] on div "View Profile" at bounding box center [367, 71] width 657 height 13
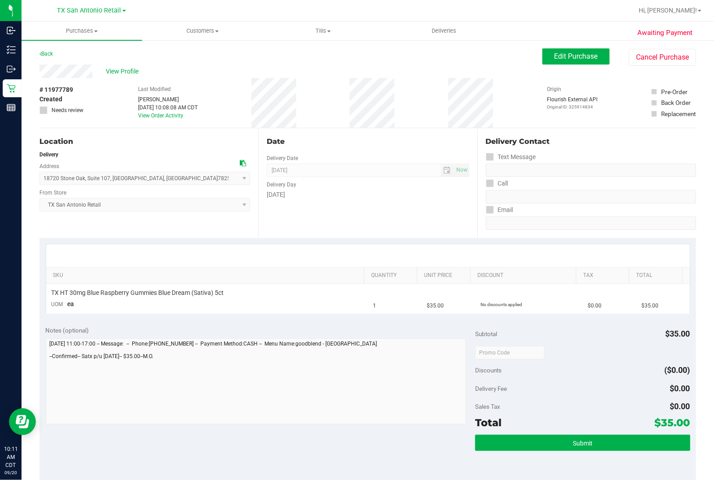
click at [409, 209] on div "Date Delivery Date [DATE] Now [DATE] 07:00 AM Now Delivery Day [DATE]" at bounding box center [367, 183] width 219 height 110
click at [335, 202] on div "Date Delivery Date [DATE] Now [DATE] 07:00 AM Now Delivery Day [DATE]" at bounding box center [367, 183] width 219 height 110
click at [357, 239] on div "SKU Quantity Unit Price Discount Tax Total TX HT 30mg Blue Raspberry Gummies Bl…" at bounding box center [367, 279] width 657 height 82
click at [126, 65] on div "View Profile" at bounding box center [290, 71] width 503 height 13
click at [123, 70] on span "View Profile" at bounding box center [124, 71] width 36 height 9
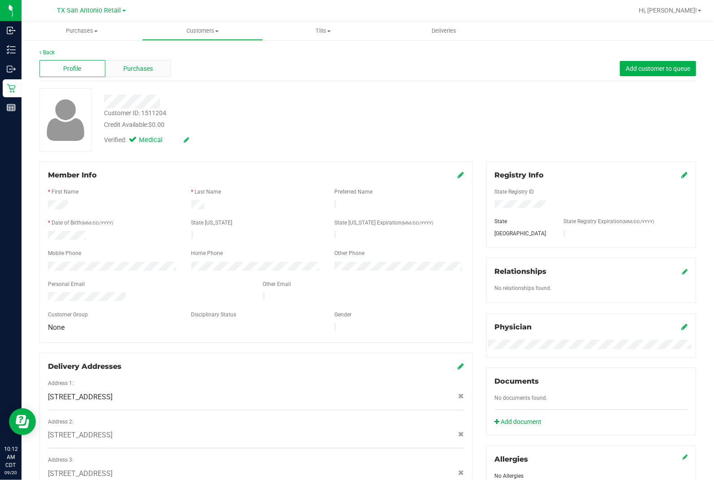
click at [133, 73] on span "Purchases" at bounding box center [138, 68] width 30 height 9
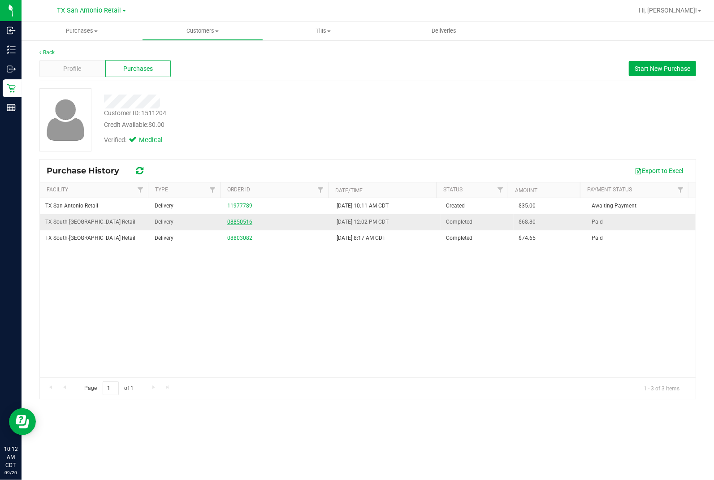
click at [231, 222] on link "08850516" at bounding box center [239, 222] width 25 height 6
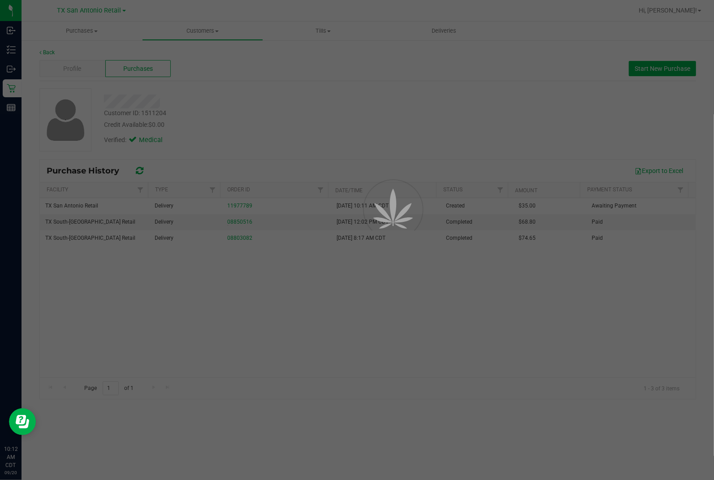
click at [385, 129] on div at bounding box center [357, 240] width 714 height 480
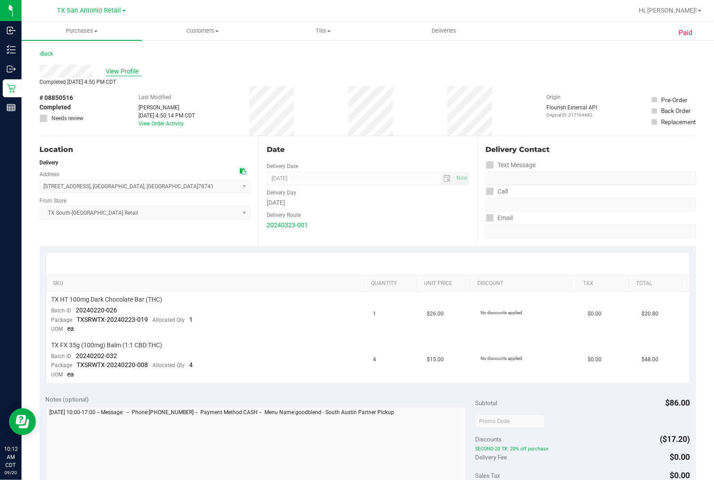
click at [114, 72] on span "View Profile" at bounding box center [124, 71] width 36 height 9
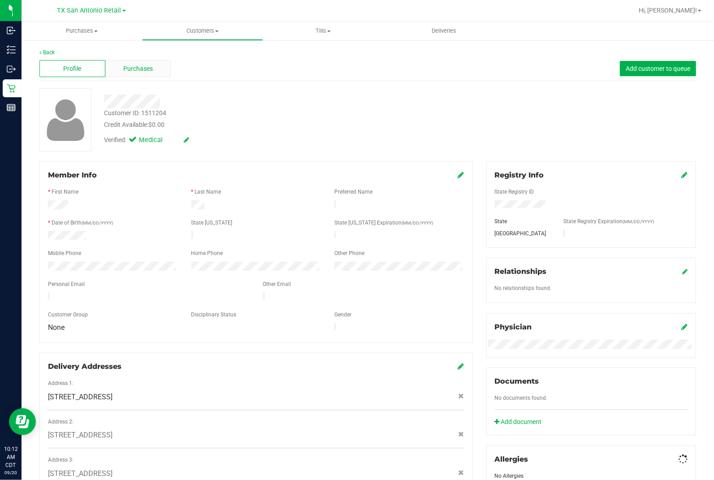
click at [153, 74] on div "Purchases" at bounding box center [138, 68] width 66 height 17
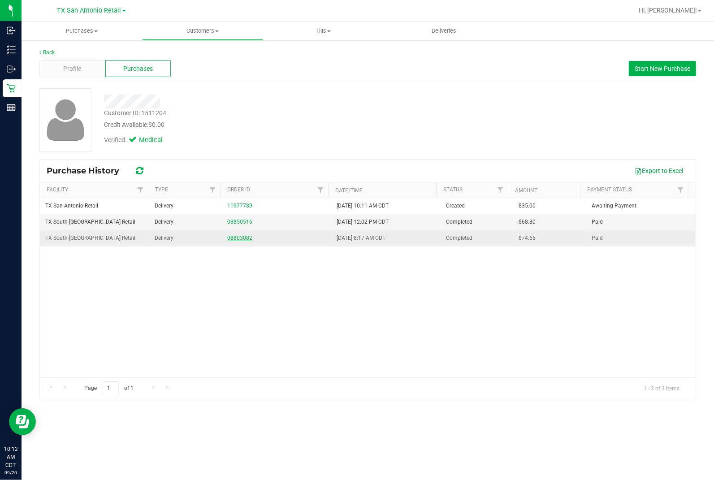
click at [232, 238] on link "08803082" at bounding box center [239, 238] width 25 height 6
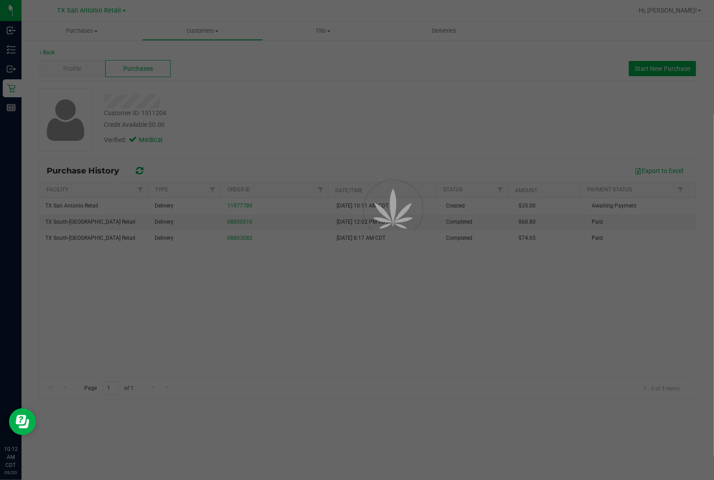
click at [317, 163] on div at bounding box center [357, 240] width 714 height 480
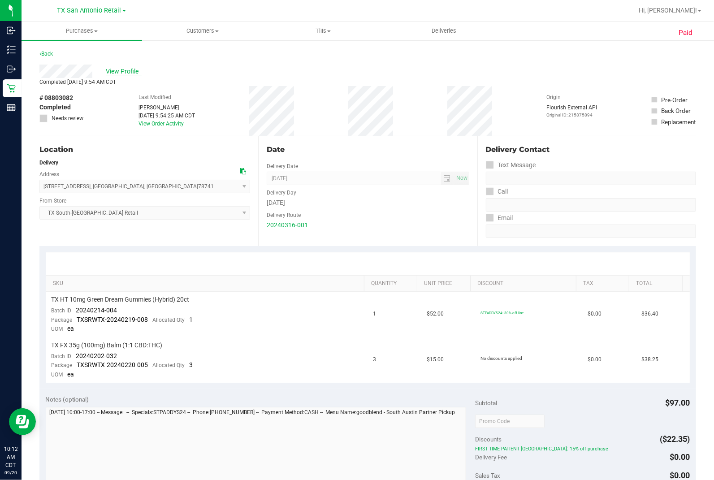
click at [137, 74] on span "View Profile" at bounding box center [124, 71] width 36 height 9
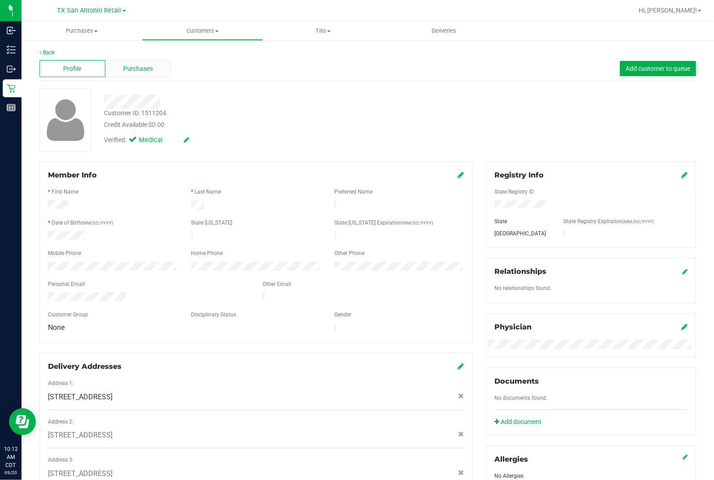
click at [144, 74] on div "Purchases" at bounding box center [138, 68] width 66 height 17
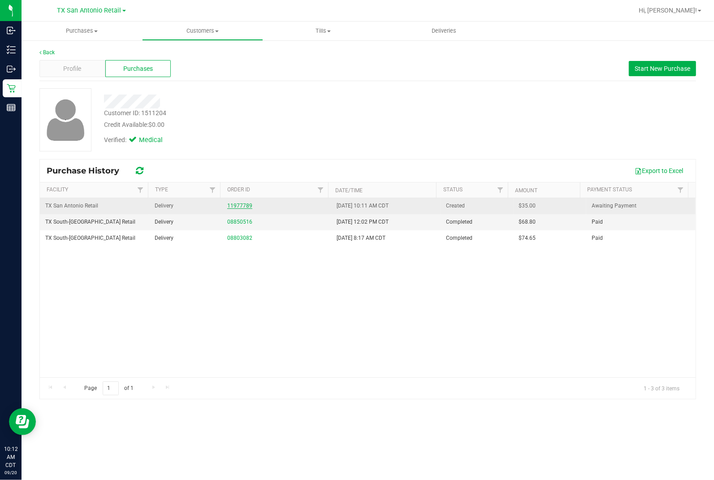
click at [238, 207] on link "11977789" at bounding box center [239, 206] width 25 height 6
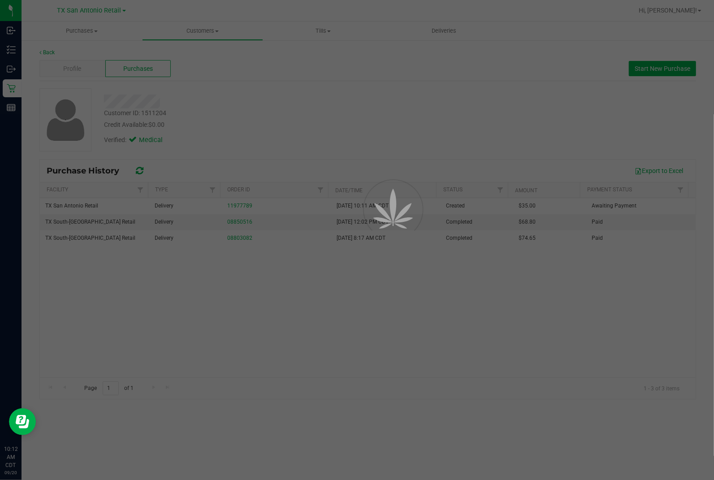
click at [287, 110] on div at bounding box center [357, 240] width 714 height 480
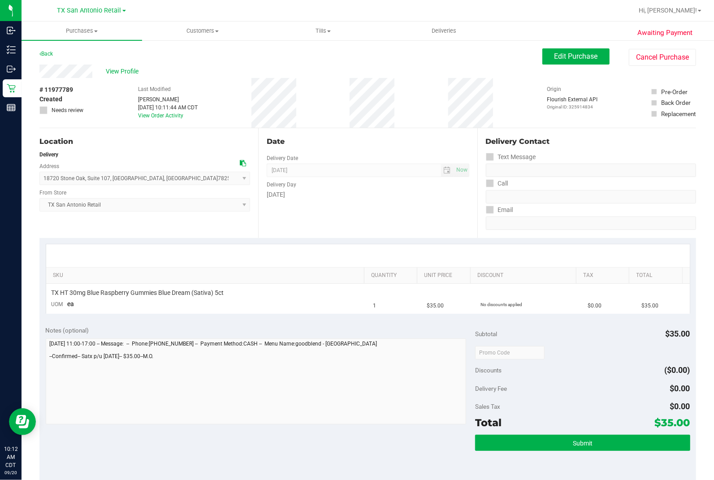
click at [355, 209] on div "Date Delivery Date [DATE] Now [DATE] 07:00 AM Now Delivery Day [DATE]" at bounding box center [367, 183] width 219 height 110
click at [599, 52] on button "Edit Purchase" at bounding box center [575, 56] width 67 height 16
click at [456, 75] on div "View Profile" at bounding box center [290, 71] width 503 height 13
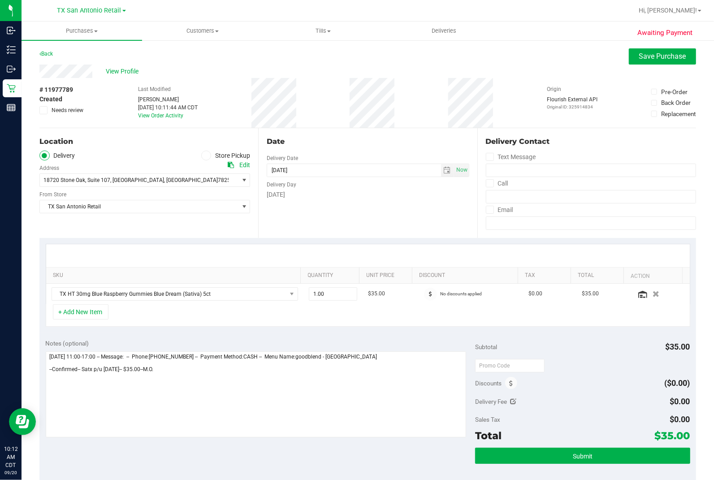
click at [340, 209] on div "Date Delivery Date [DATE] Now [DATE] 07:00 AM Now Delivery Day [DATE]" at bounding box center [367, 183] width 219 height 110
click at [191, 300] on textarea at bounding box center [256, 394] width 421 height 86
click at [235, 300] on textarea at bounding box center [256, 394] width 421 height 86
click at [325, 195] on div "[DATE]" at bounding box center [368, 194] width 202 height 9
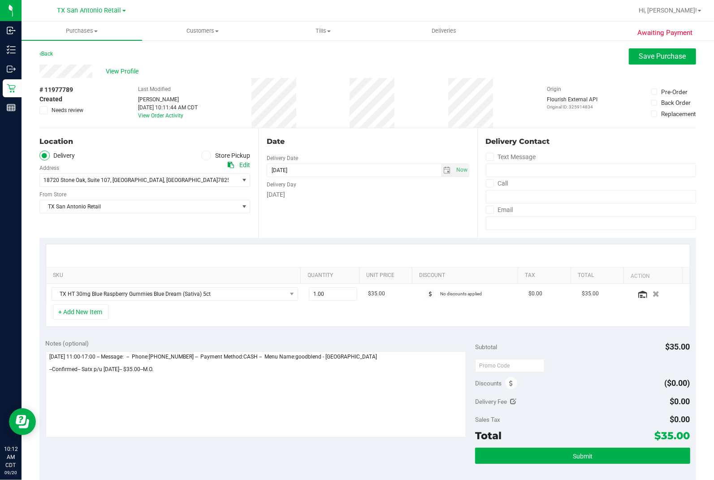
click at [311, 238] on div "SKU Quantity Unit Price Discount Tax Total Action TX HT 30mg Blue Raspberry Gum…" at bounding box center [367, 285] width 657 height 95
click at [123, 64] on div "Back Save Purchase" at bounding box center [367, 56] width 657 height 16
click at [127, 70] on span "View Profile" at bounding box center [124, 71] width 36 height 9
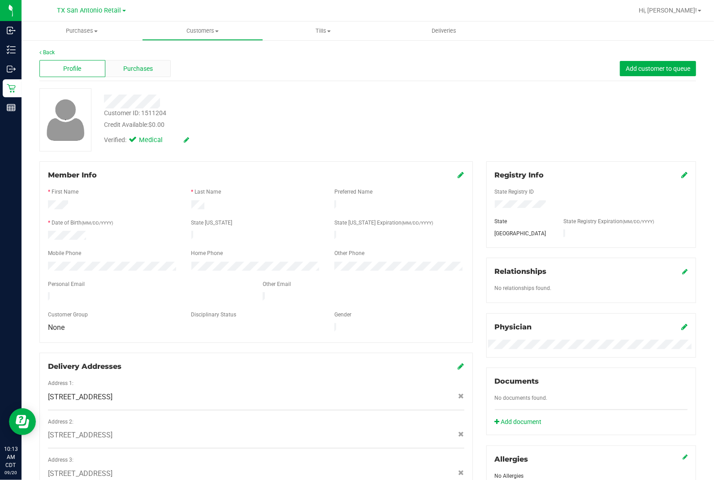
click at [154, 64] on div "Purchases" at bounding box center [138, 68] width 66 height 17
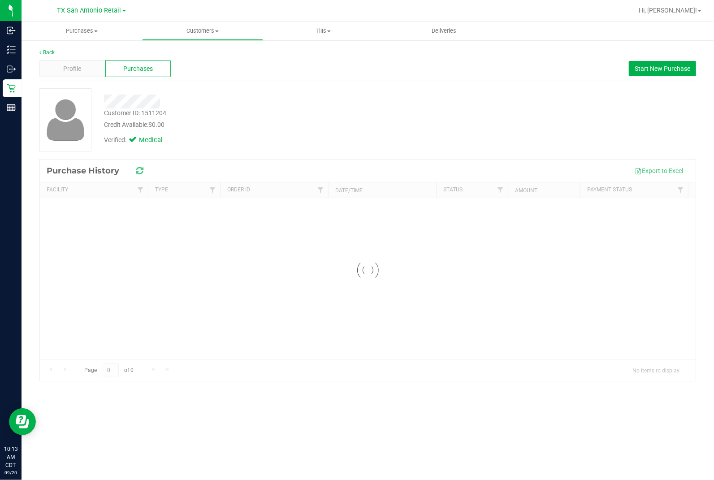
click at [341, 147] on div "Verified: Medical" at bounding box center [264, 140] width 335 height 20
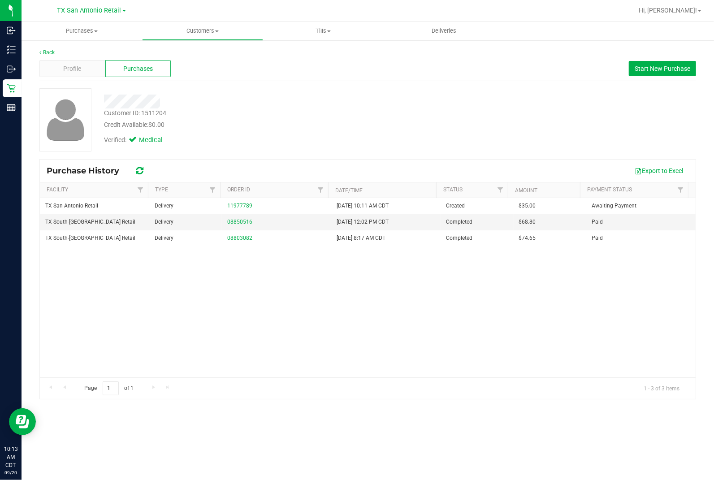
click at [288, 141] on div "Verified: Medical" at bounding box center [264, 140] width 335 height 20
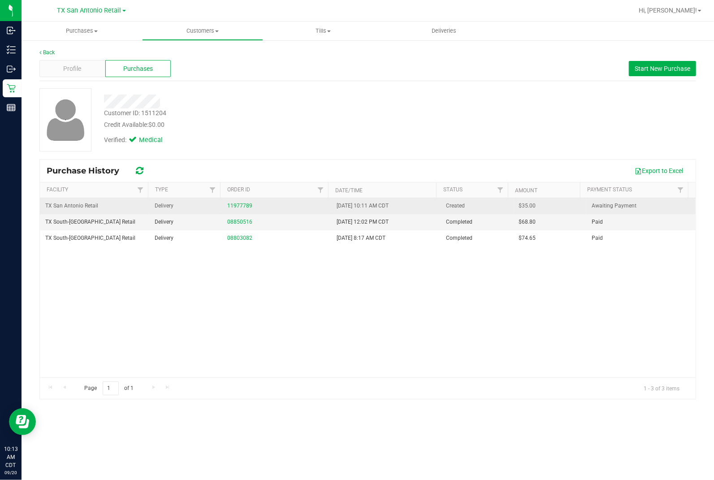
click at [249, 203] on div "11977789" at bounding box center [276, 206] width 99 height 9
click at [244, 204] on link "11977789" at bounding box center [239, 206] width 25 height 6
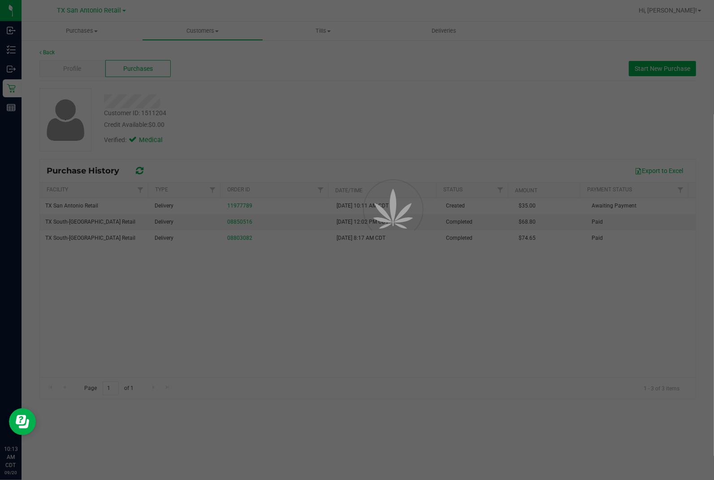
click at [316, 151] on div at bounding box center [357, 240] width 714 height 480
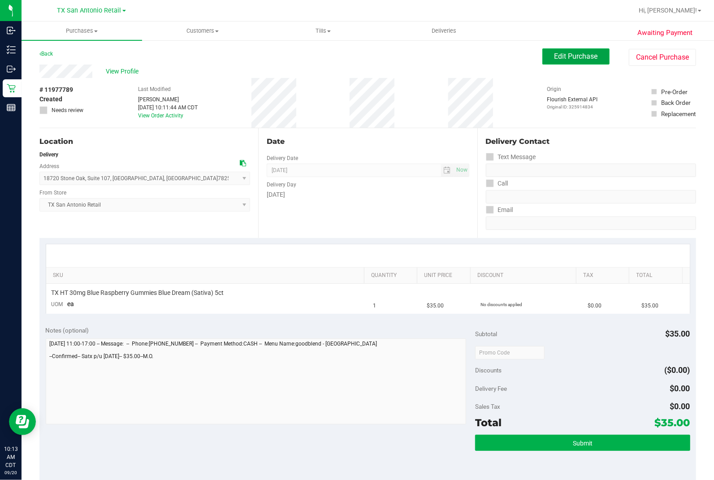
click at [583, 60] on span "Edit Purchase" at bounding box center [575, 56] width 43 height 9
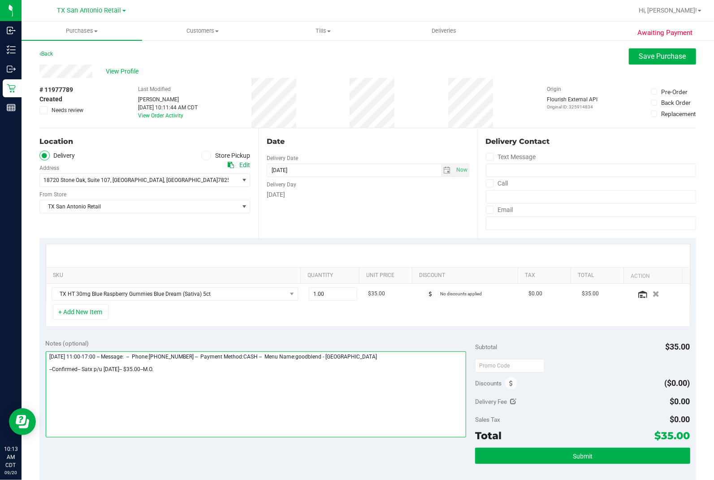
click at [224, 300] on textarea at bounding box center [256, 394] width 421 height 86
click at [204, 300] on div "+ Add New Item" at bounding box center [368, 315] width 645 height 22
click at [346, 216] on div "Date Delivery Date [DATE] Now [DATE] 07:00 AM Now Delivery Day [DATE]" at bounding box center [367, 183] width 219 height 110
click at [326, 225] on div "Date Delivery Date [DATE] Now [DATE] 07:00 AM Now Delivery Day [DATE]" at bounding box center [367, 183] width 219 height 110
click at [341, 133] on div "Date Delivery Date [DATE] Now [DATE] 07:00 AM Now Delivery Day [DATE]" at bounding box center [367, 183] width 219 height 110
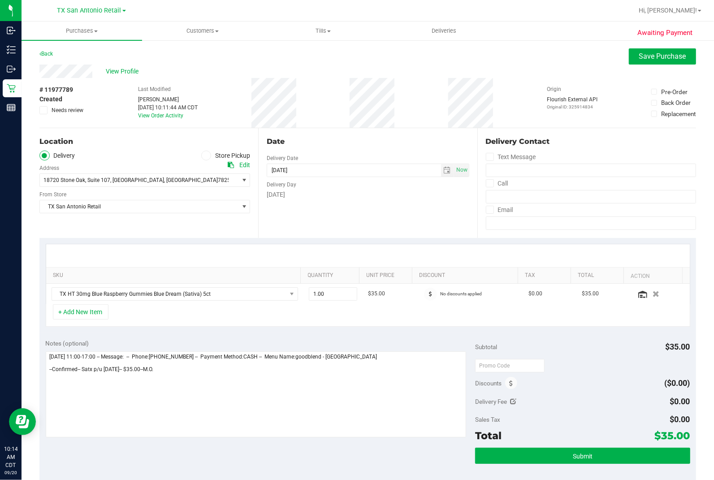
click at [371, 139] on div "Date" at bounding box center [368, 141] width 202 height 11
click at [215, 300] on textarea at bounding box center [256, 394] width 421 height 86
drag, startPoint x: 215, startPoint y: 386, endPoint x: 24, endPoint y: 385, distance: 191.4
click at [24, 300] on div "Awaiting Payment Back Save Purchase View Profile # 11977789 Created Needs revie…" at bounding box center [368, 371] width 693 height 664
type textarea "[DATE] 11:00-17:00 -- Message: -- Phone:[PHONE_NUMBER] -- Payment Method:CASH -…"
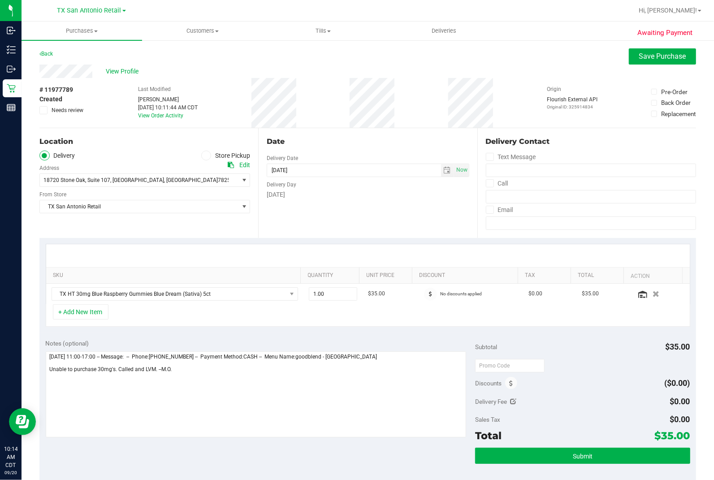
drag, startPoint x: 45, startPoint y: 111, endPoint x: 69, endPoint y: 120, distance: 26.4
click at [45, 110] on icon at bounding box center [44, 110] width 6 height 0
click at [0, 0] on input "Needs review" at bounding box center [0, 0] width 0 height 0
click at [610, 61] on button "Save Purchase" at bounding box center [662, 56] width 67 height 16
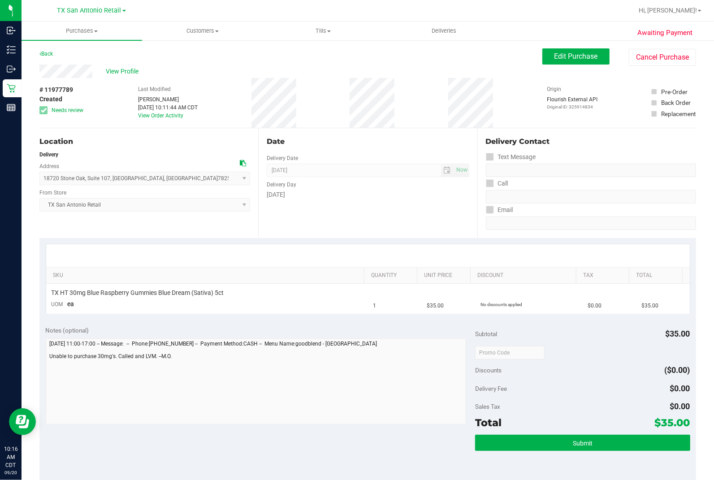
click at [420, 220] on div "Date Delivery Date [DATE] Now [DATE] 07:00 AM Now Delivery Day [DATE]" at bounding box center [367, 183] width 219 height 110
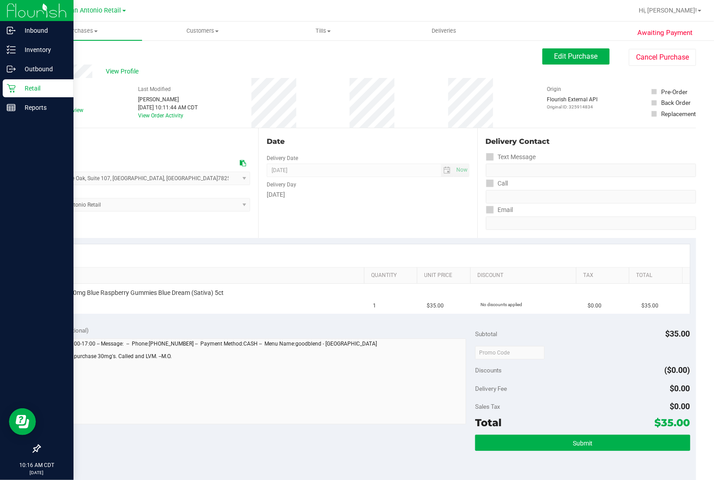
click at [5, 91] on div "Retail" at bounding box center [38, 88] width 71 height 18
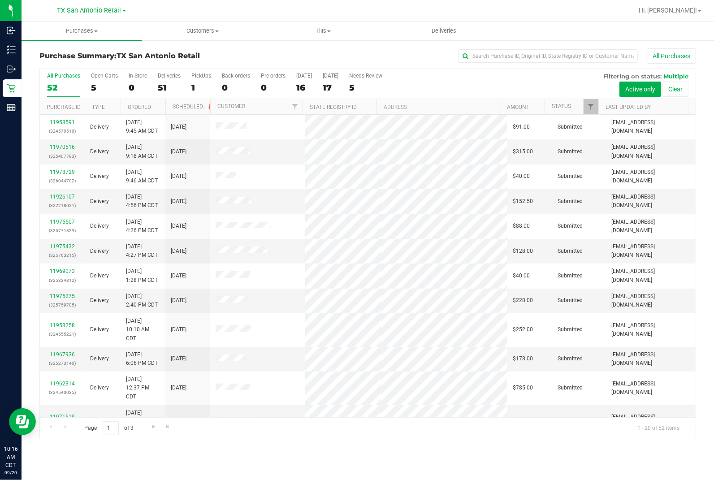
click at [185, 82] on div "All Purchases 52 Open Carts 5 In Store 0 Deliveries 51 PickUps 1 Back-orders 0 …" at bounding box center [368, 84] width 656 height 30
click at [195, 88] on div "1" at bounding box center [201, 87] width 20 height 10
click at [0, 0] on input "PickUps 1" at bounding box center [0, 0] width 0 height 0
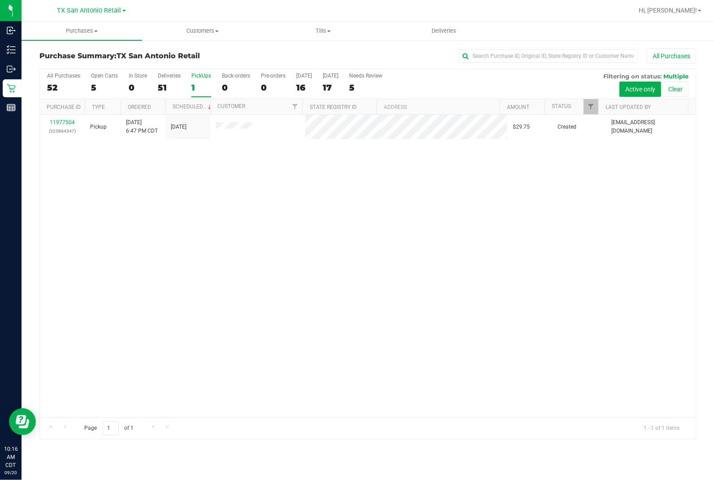
drag, startPoint x: 312, startPoint y: 179, endPoint x: 342, endPoint y: 173, distance: 31.1
click at [312, 179] on div "11977504 (325884347) Pickup [DATE] 6:47 PM CDT 9/21/2025 $29.75 Created [EMAIL_…" at bounding box center [368, 266] width 656 height 303
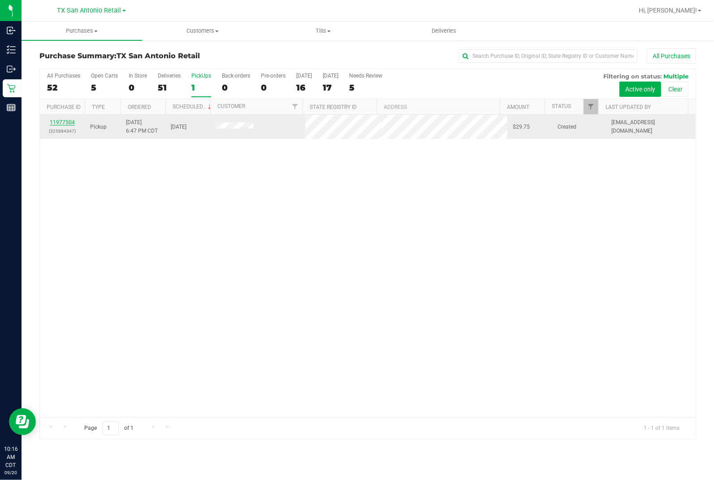
click at [69, 123] on link "11977504" at bounding box center [62, 122] width 25 height 6
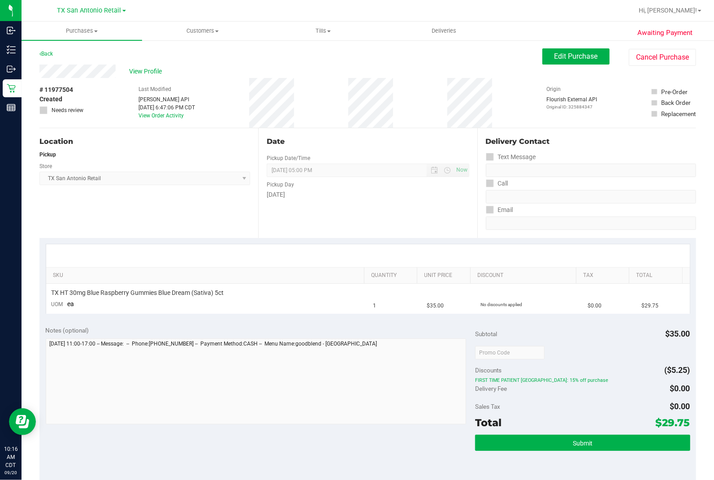
click at [219, 217] on div "Location Pickup Store [GEOGRAPHIC_DATA] [GEOGRAPHIC_DATA] Retail Select Store […" at bounding box center [148, 183] width 219 height 110
click at [186, 148] on div "Location Pickup Store [GEOGRAPHIC_DATA] [GEOGRAPHIC_DATA] Retail Select Store […" at bounding box center [148, 183] width 219 height 110
click at [185, 208] on div "Location Pickup Store [GEOGRAPHIC_DATA] [GEOGRAPHIC_DATA] Retail Select Store […" at bounding box center [148, 183] width 219 height 110
click at [151, 69] on span "View Profile" at bounding box center [147, 71] width 36 height 9
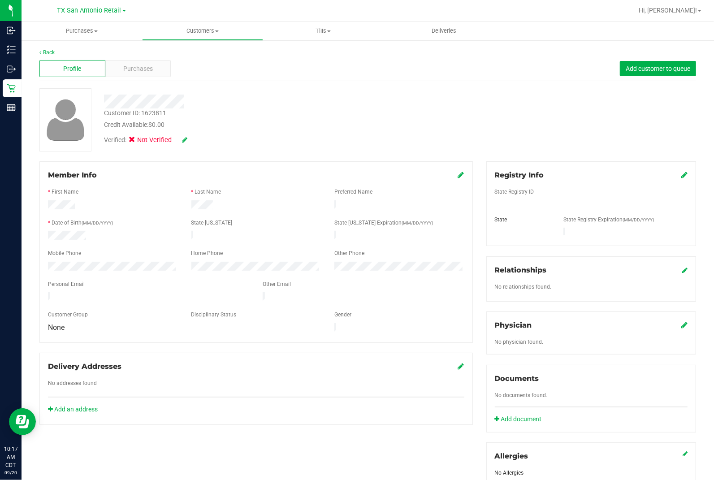
click at [229, 106] on div "Customer ID: 1623811 Credit Available: $0.00 Verified: Not Verified" at bounding box center [264, 118] width 335 height 61
click at [54, 53] on link "Back" at bounding box center [46, 52] width 15 height 6
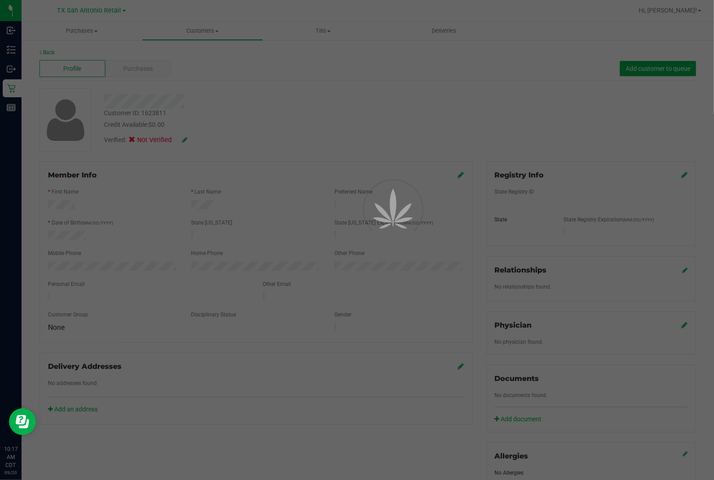
click at [307, 110] on div at bounding box center [357, 240] width 714 height 480
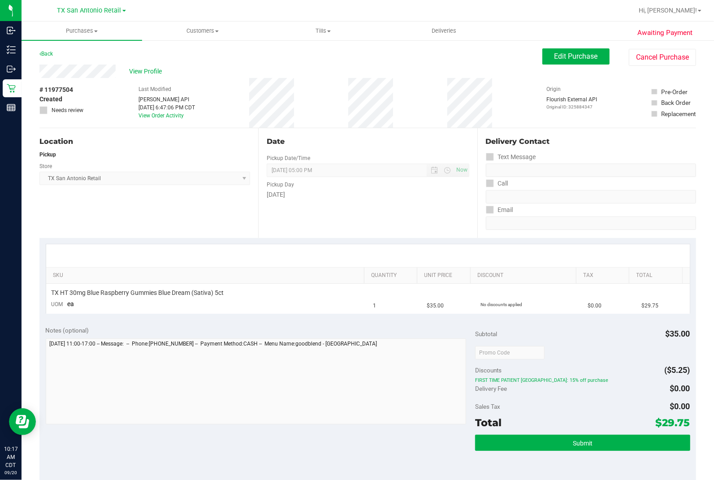
click at [423, 104] on div "# 11977504 Created Needs review Last Modified [PERSON_NAME] API [DATE] 6:47:06 …" at bounding box center [367, 103] width 657 height 50
click at [305, 215] on div "Date Pickup Date/Time [DATE] Now [DATE] 05:00 PM Now Pickup Day [DATE]" at bounding box center [367, 183] width 219 height 110
click at [550, 61] on button "Edit Purchase" at bounding box center [575, 56] width 67 height 16
click at [377, 61] on div "Back Edit Purchase Cancel Purchase" at bounding box center [367, 56] width 657 height 16
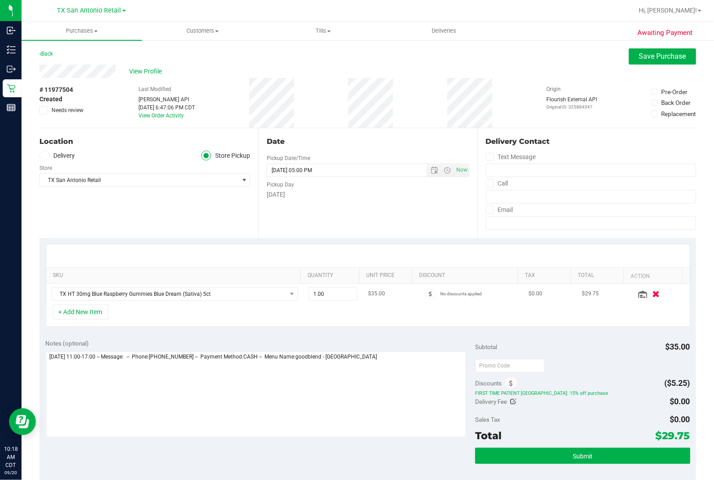
click at [610, 296] on icon "button" at bounding box center [656, 293] width 8 height 7
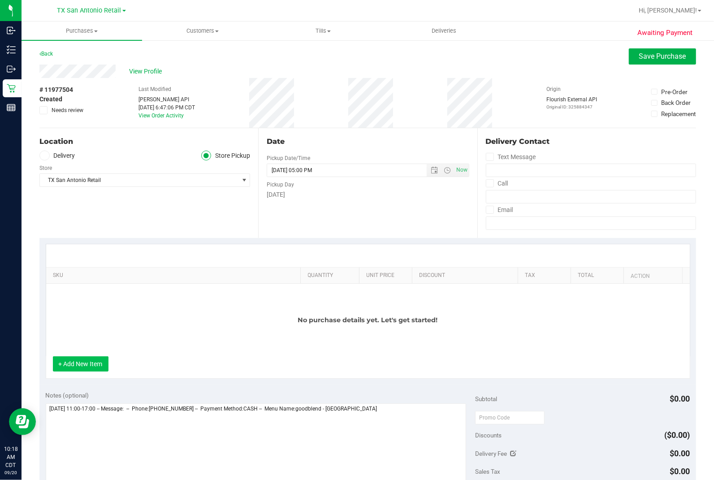
click at [90, 300] on button "+ Add New Item" at bounding box center [81, 363] width 56 height 15
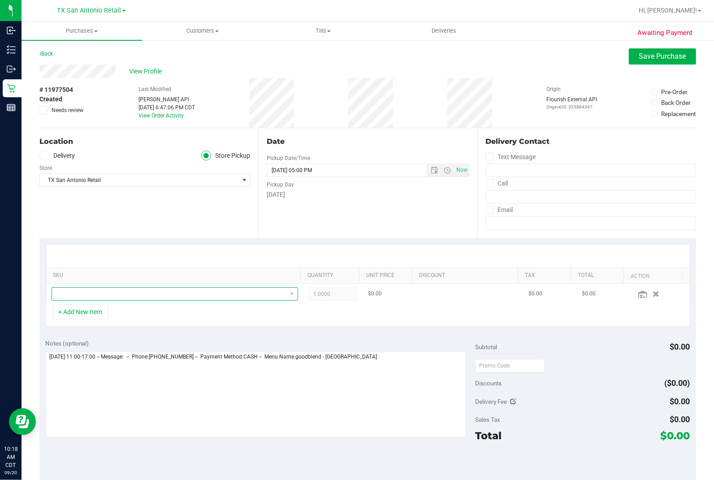
click at [139, 296] on span "NO DATA FOUND" at bounding box center [169, 294] width 234 height 13
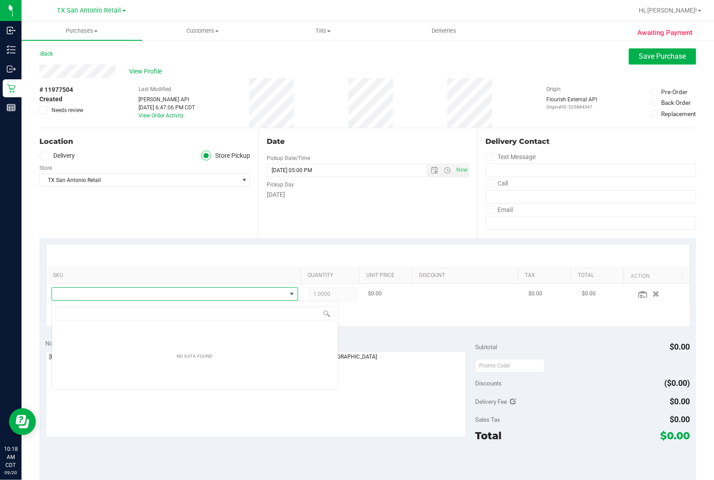
scroll to position [13, 241]
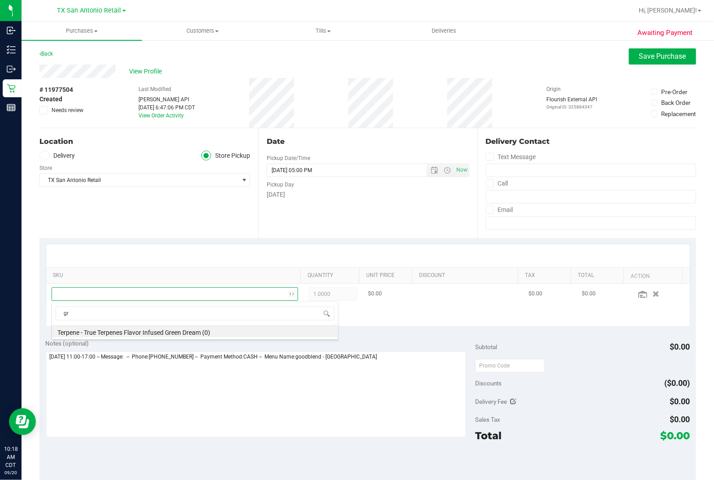
type input "g"
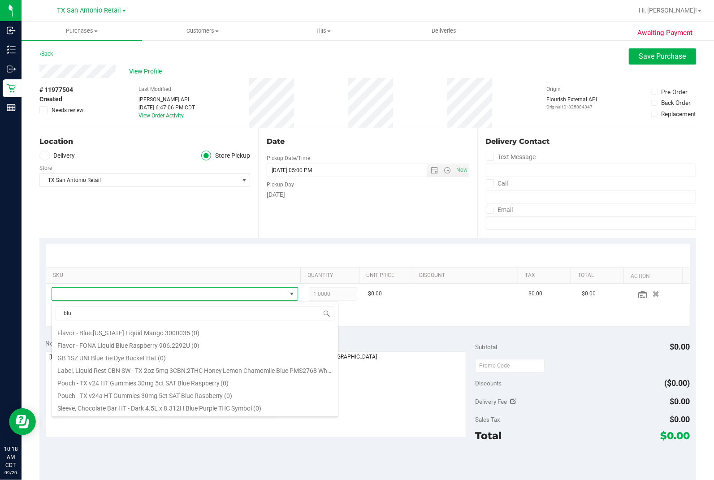
scroll to position [61, 0]
type input "b"
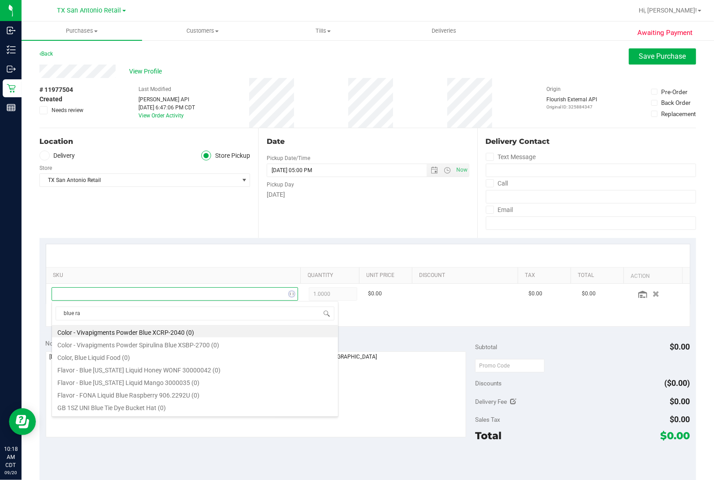
type input "blue ras"
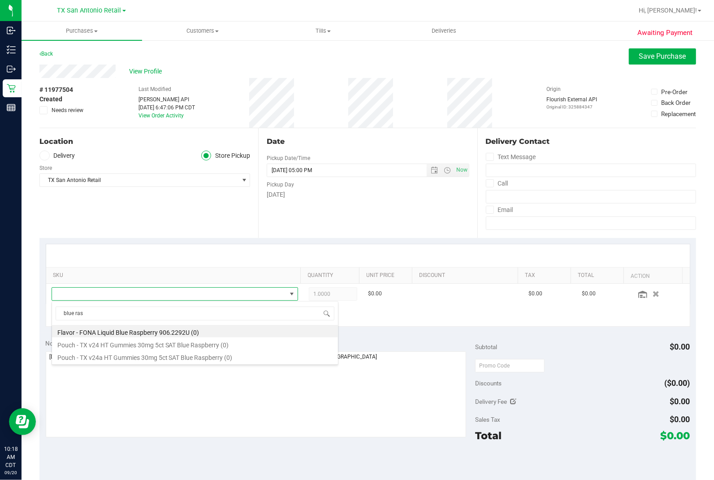
drag, startPoint x: 149, startPoint y: 242, endPoint x: 105, endPoint y: 219, distance: 49.3
click at [147, 239] on div "SKU Quantity Unit Price Discount Tax Total Action 1.0000 1 $0.00 $0.00 $0.00 + …" at bounding box center [367, 285] width 657 height 95
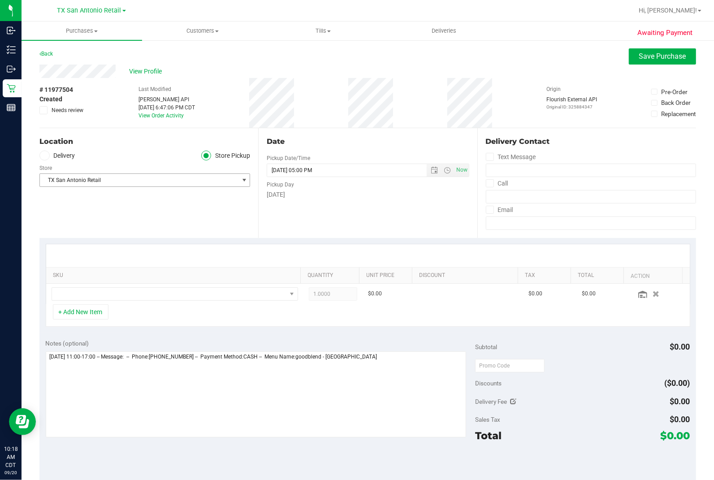
click at [93, 181] on span "TX San Antonio Retail" at bounding box center [139, 180] width 199 height 13
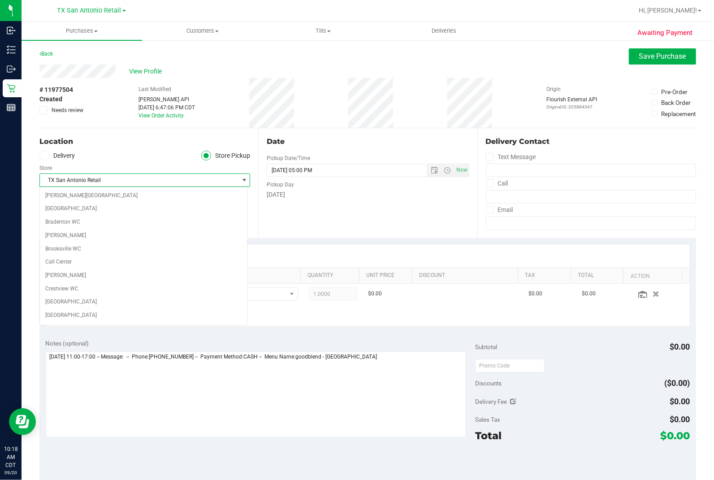
scroll to position [589, 0]
click at [41, 159] on span at bounding box center [44, 156] width 10 height 10
click at [0, 0] on input "Delivery" at bounding box center [0, 0] width 0 height 0
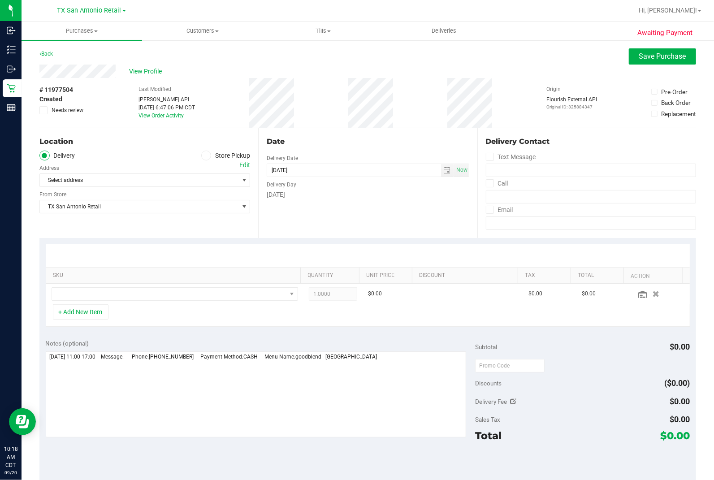
click at [100, 152] on ul "Delivery Store Pickup" at bounding box center [144, 156] width 211 height 10
click at [83, 182] on span "Select address" at bounding box center [134, 180] width 189 height 13
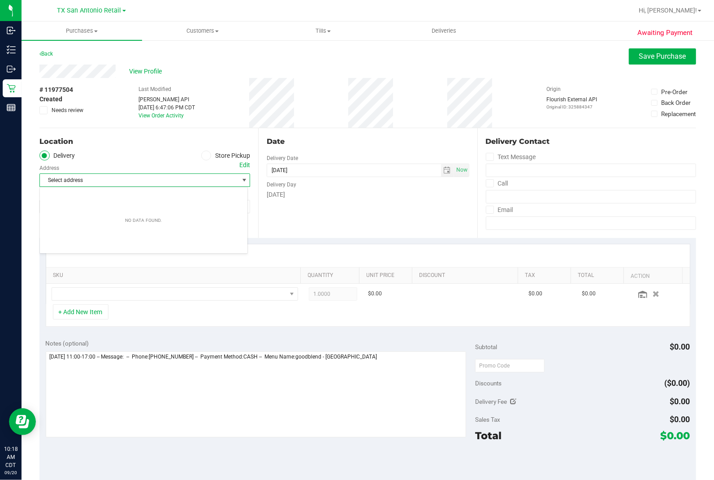
click at [124, 155] on ul "Delivery Store Pickup" at bounding box center [144, 156] width 211 height 10
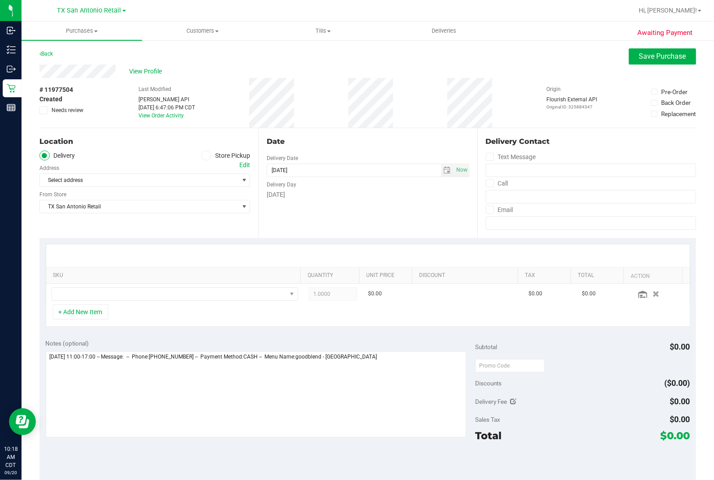
click at [163, 169] on div "Select address Select address" at bounding box center [144, 173] width 211 height 26
click at [153, 70] on span "View Profile" at bounding box center [147, 71] width 36 height 9
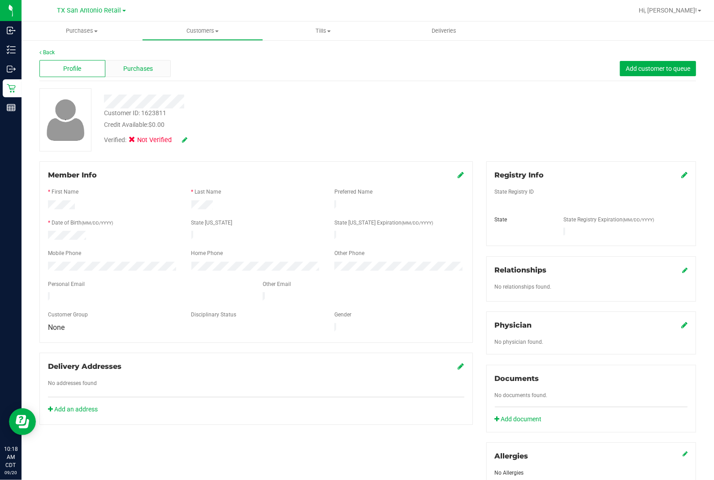
click at [134, 65] on span "Purchases" at bounding box center [138, 68] width 30 height 9
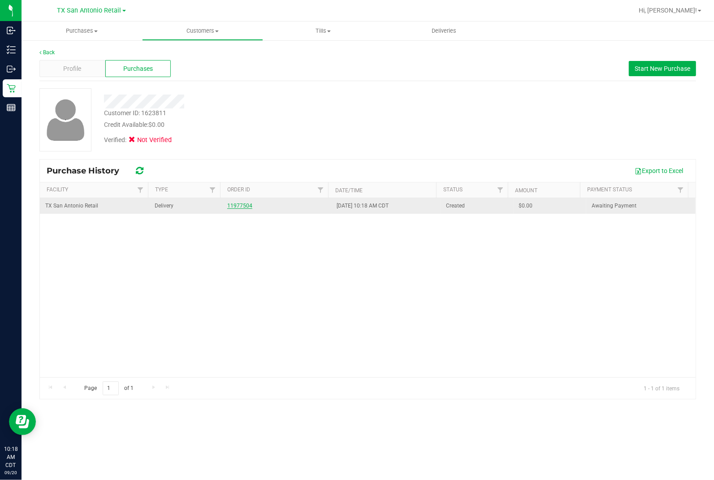
click at [244, 205] on link "11977504" at bounding box center [239, 206] width 25 height 6
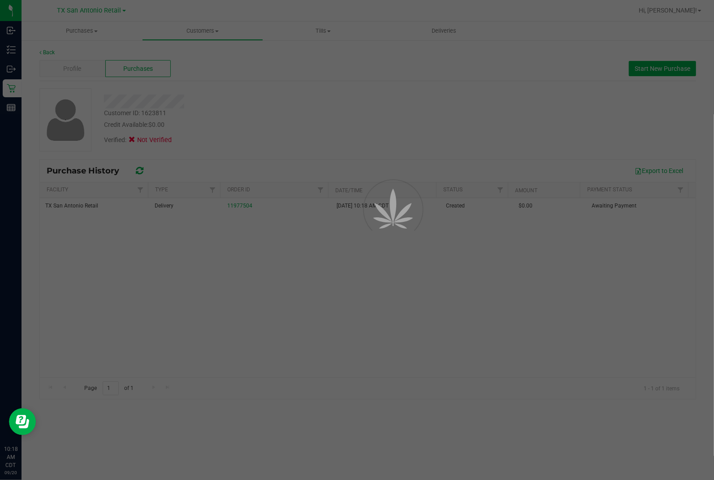
click at [329, 141] on div at bounding box center [357, 240] width 714 height 480
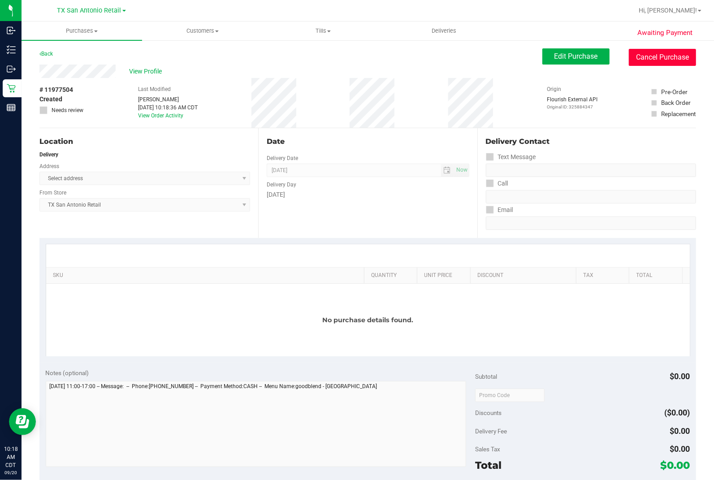
click at [610, 56] on button "Cancel Purchase" at bounding box center [662, 57] width 67 height 17
click at [151, 75] on span "View Profile" at bounding box center [147, 71] width 36 height 9
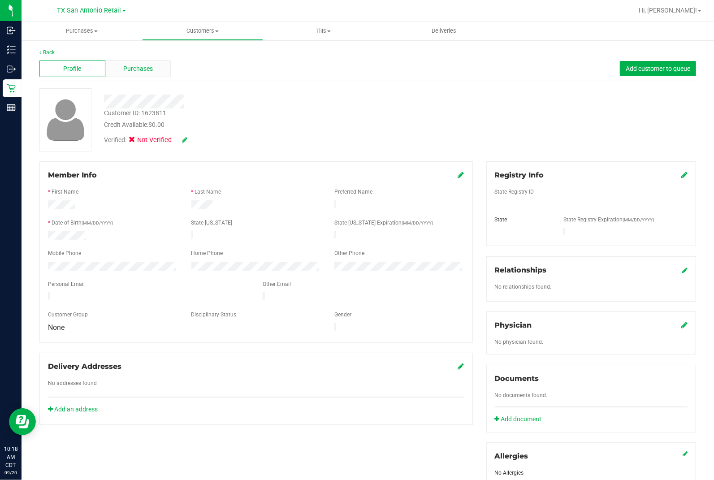
click at [143, 65] on span "Purchases" at bounding box center [138, 68] width 30 height 9
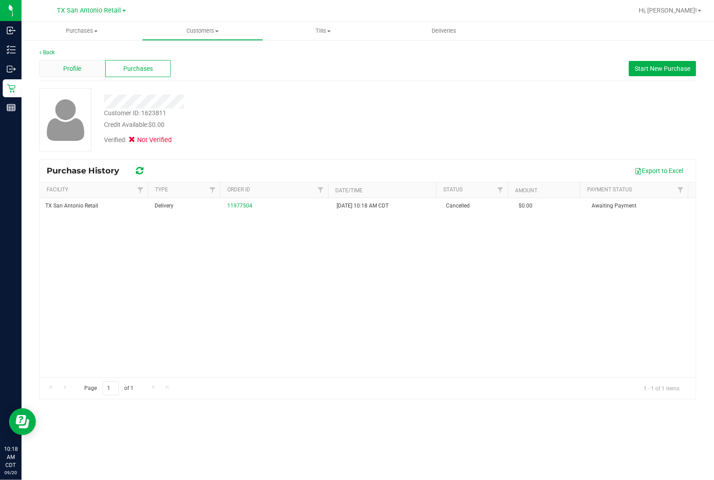
click at [65, 72] on span "Profile" at bounding box center [72, 68] width 18 height 9
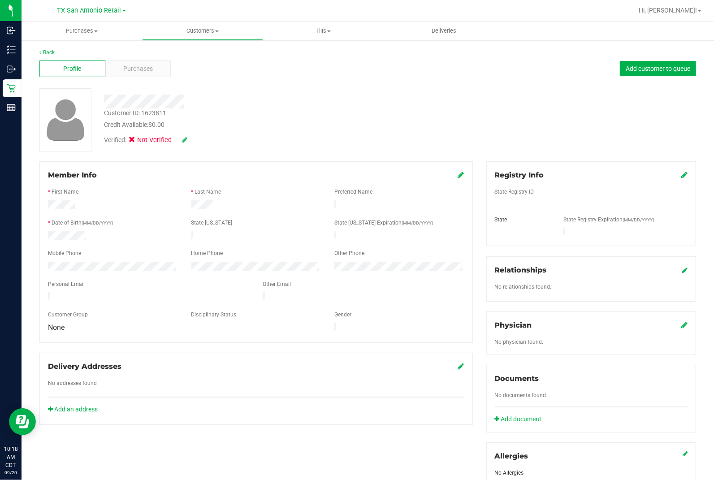
drag, startPoint x: 510, startPoint y: 117, endPoint x: 496, endPoint y: 126, distance: 16.8
click at [509, 117] on div "Customer ID: 1623811 Credit Available: $0.00 Verified: Not Verified" at bounding box center [368, 119] width 670 height 63
click at [610, 175] on icon at bounding box center [684, 174] width 6 height 7
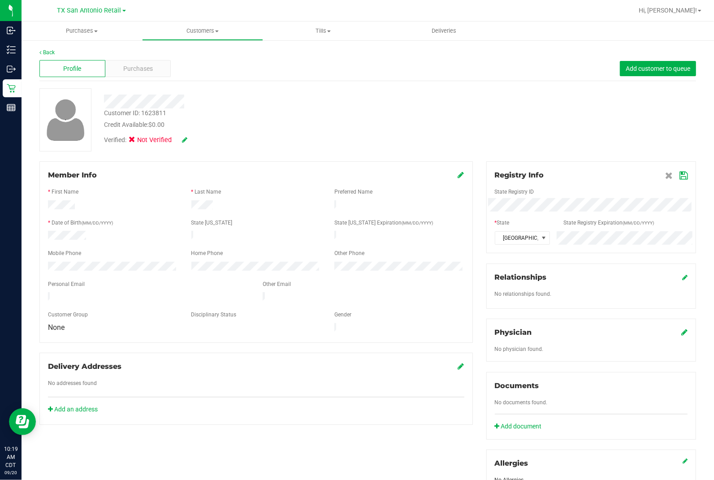
click at [602, 184] on div at bounding box center [591, 184] width 193 height 7
click at [610, 178] on icon at bounding box center [684, 175] width 8 height 7
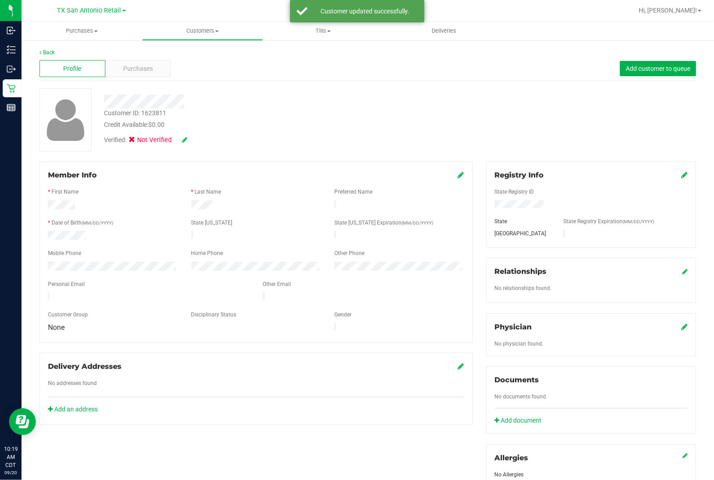
click at [181, 143] on div "Verified: Not Verified" at bounding box center [145, 140] width 83 height 10
click at [182, 143] on div "Verified: Not Verified" at bounding box center [145, 140] width 83 height 10
click at [186, 139] on icon at bounding box center [184, 140] width 5 height 6
click at [135, 141] on icon at bounding box center [135, 141] width 6 height 0
click at [0, 0] on input "Medical" at bounding box center [0, 0] width 0 height 0
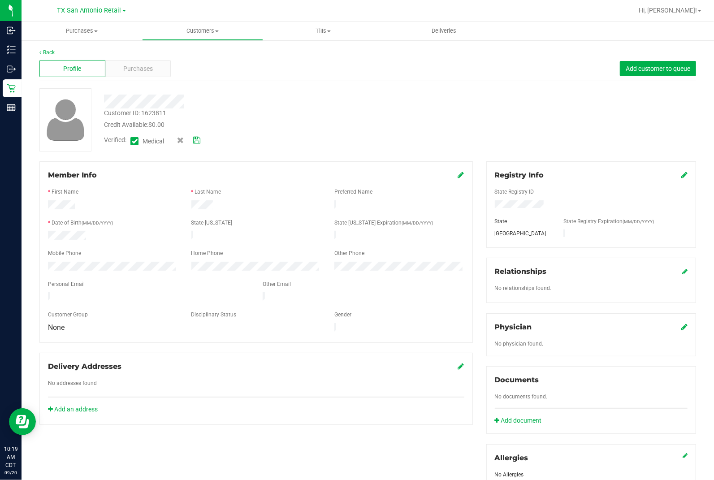
click at [227, 150] on div "Verified: Medical" at bounding box center [264, 141] width 335 height 22
click at [199, 142] on icon at bounding box center [196, 140] width 7 height 6
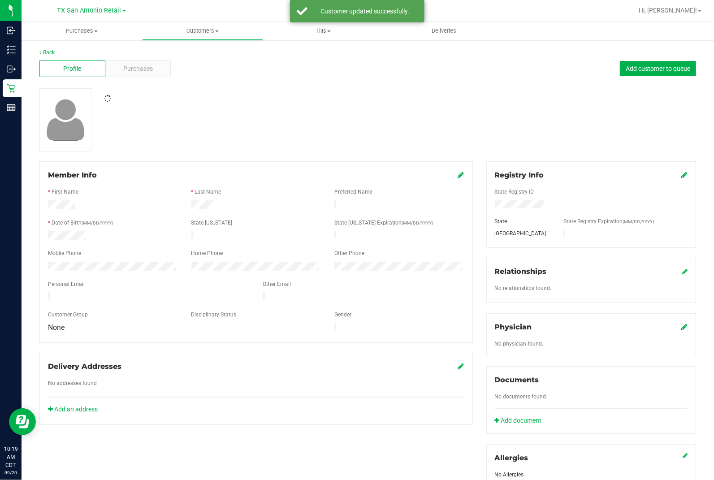
click at [374, 122] on div at bounding box center [368, 119] width 670 height 63
click at [489, 134] on div "Customer ID: 1623811 Credit Available: $0.00 Verified: Medical" at bounding box center [368, 119] width 670 height 63
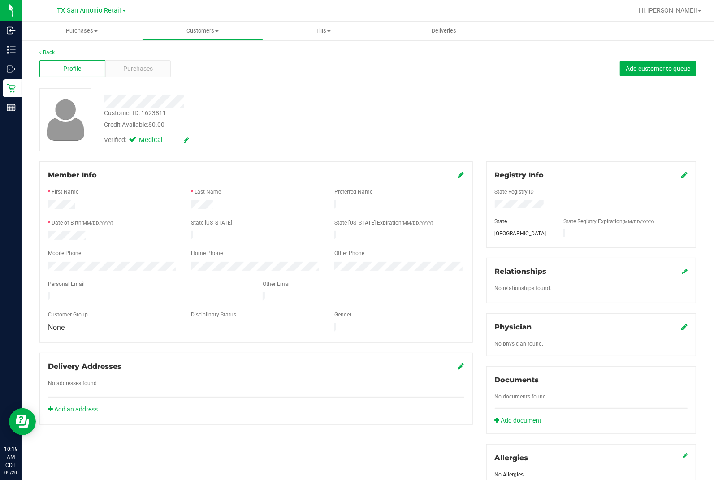
click at [361, 130] on div "Verified: Medical" at bounding box center [264, 140] width 335 height 20
click at [424, 115] on div "Customer ID: 1623811 Credit Available: $0.00" at bounding box center [264, 118] width 335 height 21
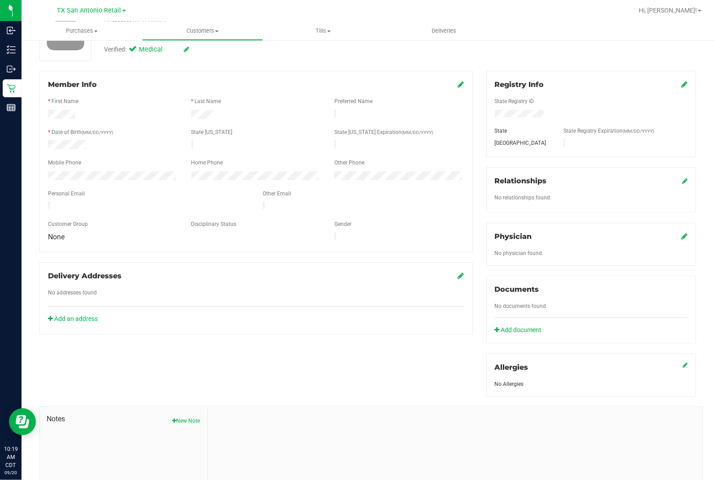
scroll to position [100, 0]
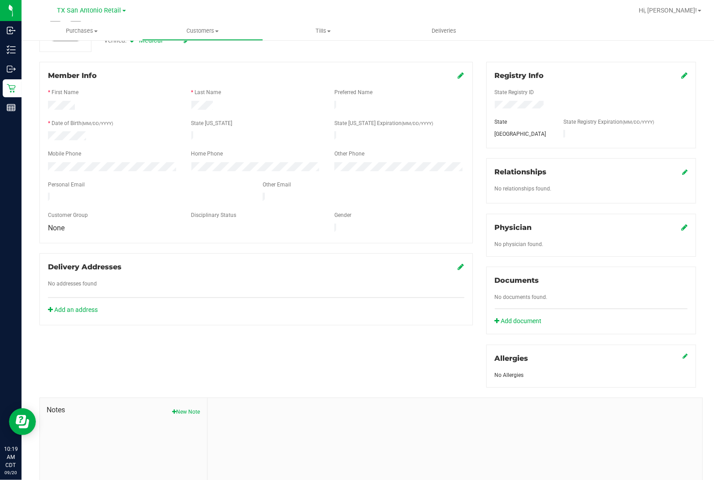
click at [87, 291] on div "Delivery Addresses No addresses found Add an address" at bounding box center [255, 289] width 433 height 72
click at [74, 300] on div at bounding box center [256, 316] width 416 height 2
click at [79, 300] on link "Add an address" at bounding box center [73, 309] width 50 height 7
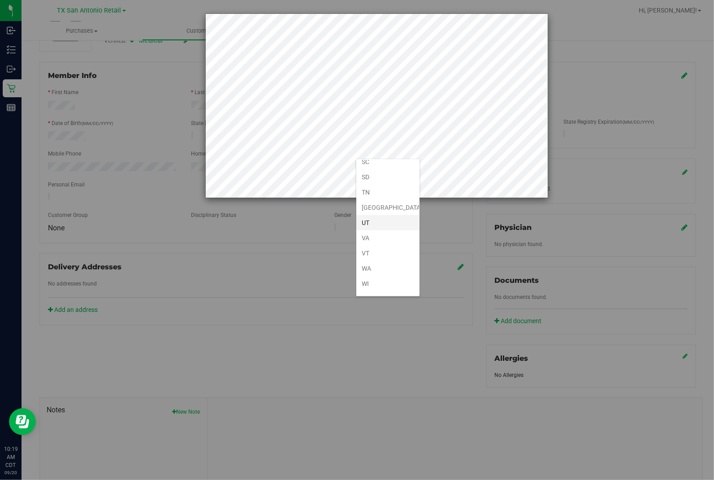
scroll to position [663, 0]
click at [376, 178] on li "[GEOGRAPHIC_DATA]" at bounding box center [387, 180] width 63 height 15
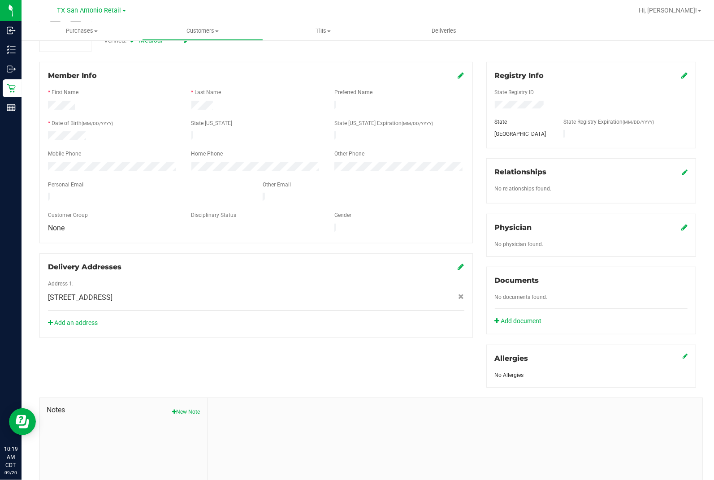
click at [335, 300] on div "Delivery Addresses Address 1: [STREET_ADDRESS] Add an address" at bounding box center [255, 295] width 433 height 85
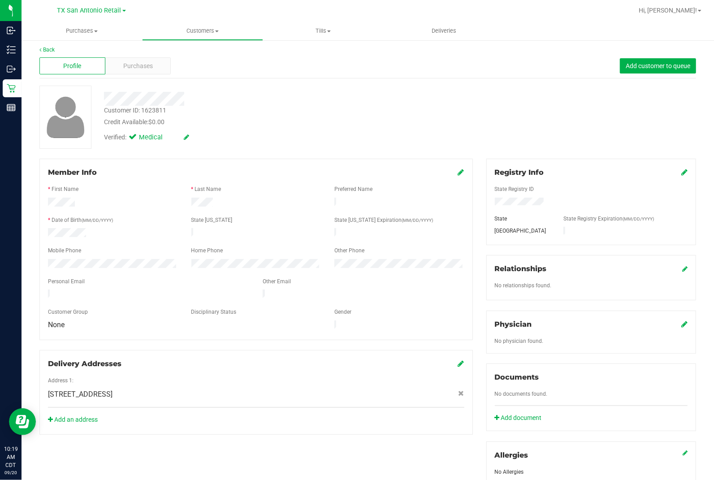
scroll to position [0, 0]
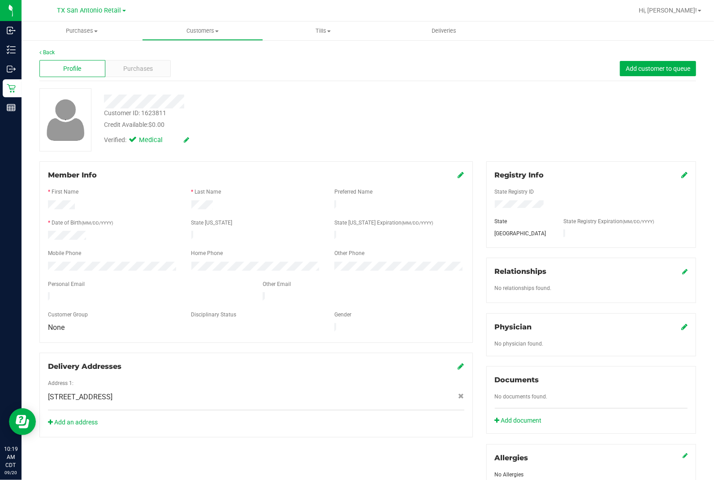
click at [540, 200] on div at bounding box center [591, 205] width 206 height 10
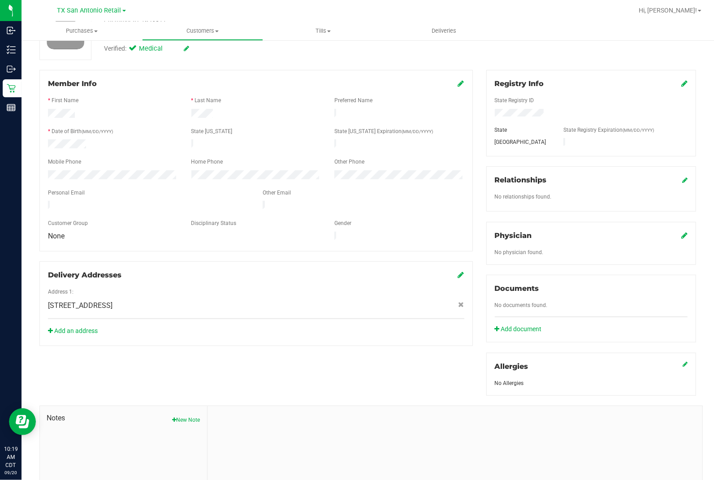
scroll to position [100, 0]
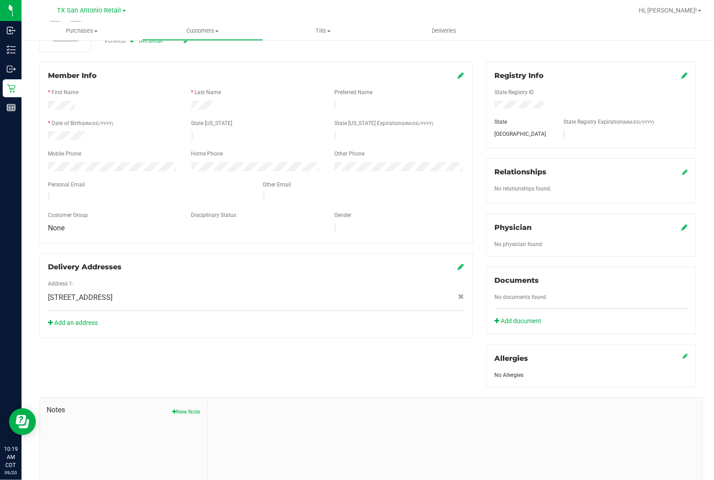
click at [610, 225] on icon at bounding box center [684, 227] width 6 height 7
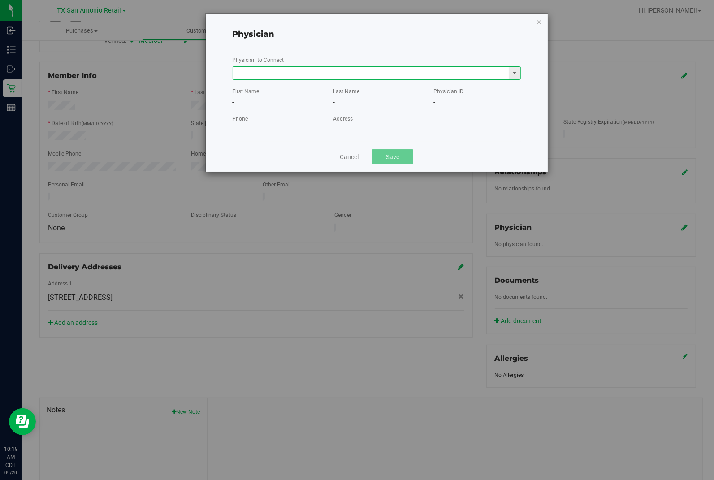
click at [429, 74] on input "text" at bounding box center [371, 73] width 276 height 13
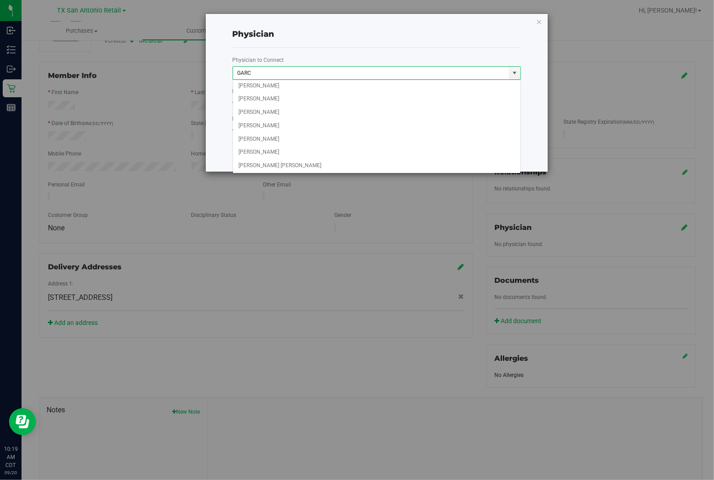
scroll to position [151, 0]
click at [280, 135] on li "[PERSON_NAME]" at bounding box center [376, 138] width 287 height 13
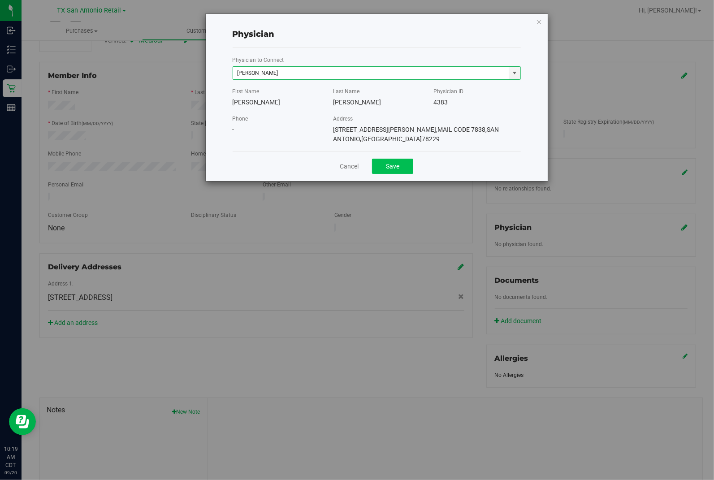
type input "[PERSON_NAME]"
click at [409, 159] on button "Save" at bounding box center [392, 166] width 41 height 15
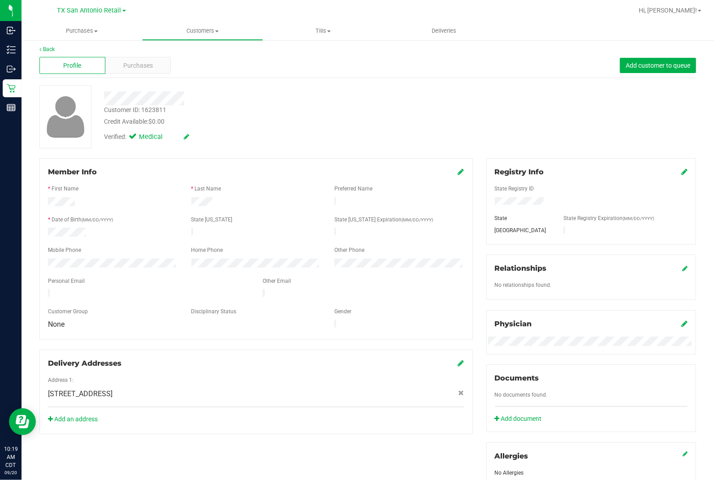
scroll to position [0, 0]
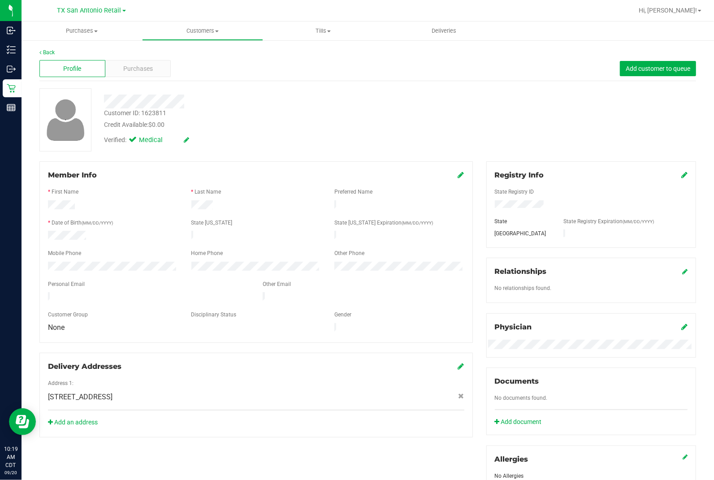
click at [356, 104] on div at bounding box center [264, 102] width 335 height 14
click at [48, 53] on link "Back" at bounding box center [46, 52] width 15 height 6
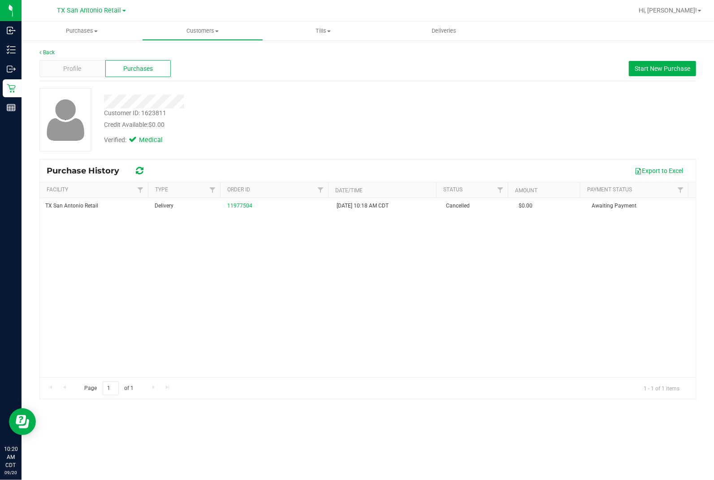
click at [523, 132] on div "Customer ID: 1623811 Credit Available: $0.00 Verified: Medical" at bounding box center [368, 119] width 670 height 63
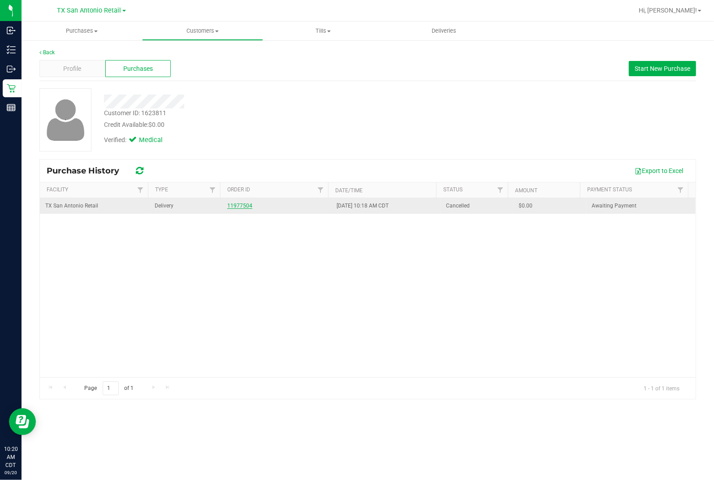
click at [241, 206] on link "11977504" at bounding box center [239, 206] width 25 height 6
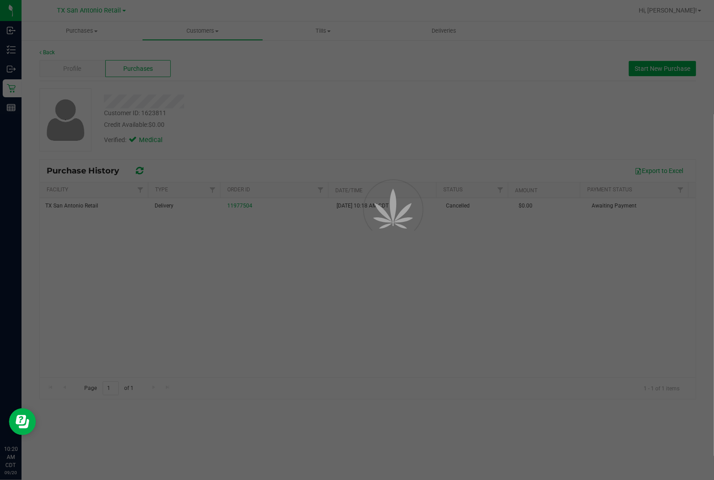
click at [299, 117] on div at bounding box center [357, 240] width 714 height 480
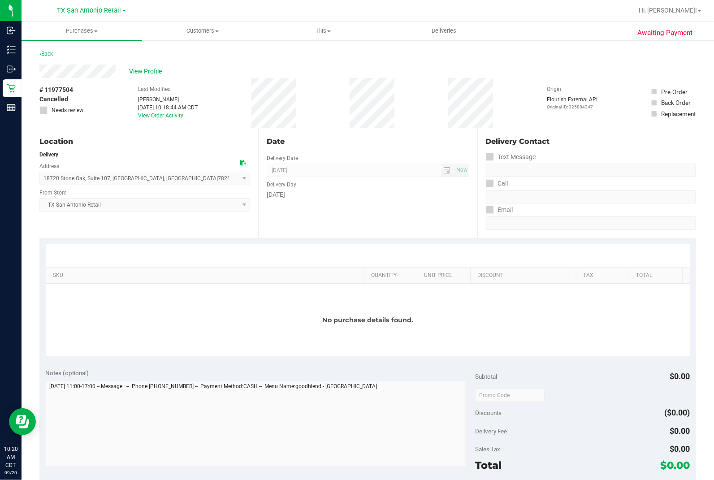
click at [140, 69] on span "View Profile" at bounding box center [147, 71] width 36 height 9
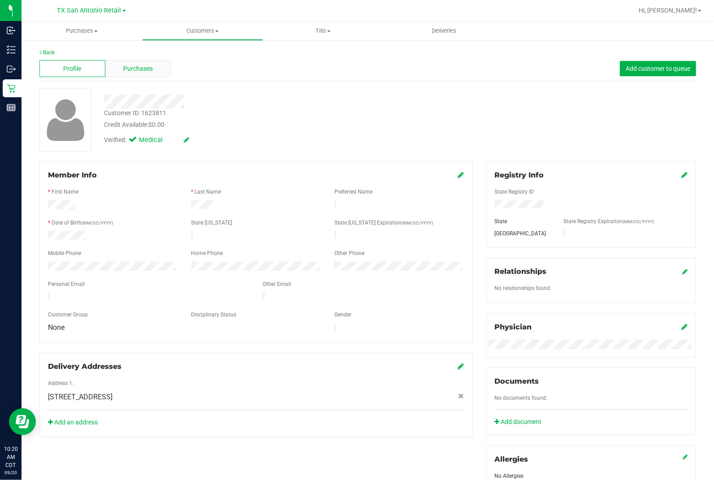
click at [160, 63] on div "Purchases" at bounding box center [138, 68] width 66 height 17
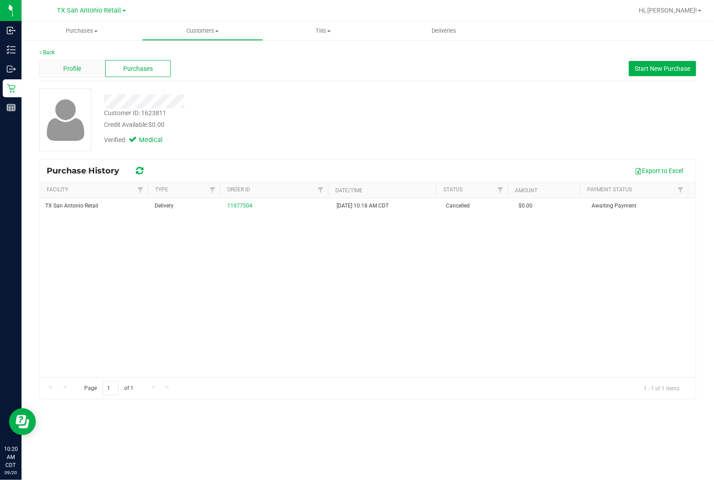
click at [74, 68] on span "Profile" at bounding box center [72, 68] width 18 height 9
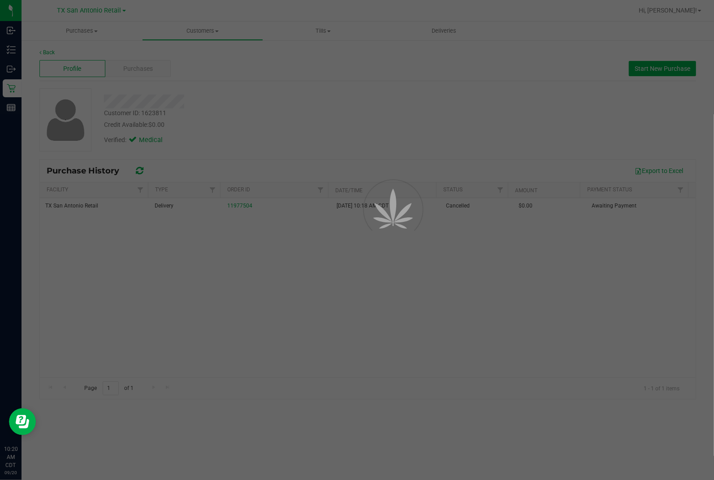
click at [294, 88] on div at bounding box center [357, 240] width 714 height 480
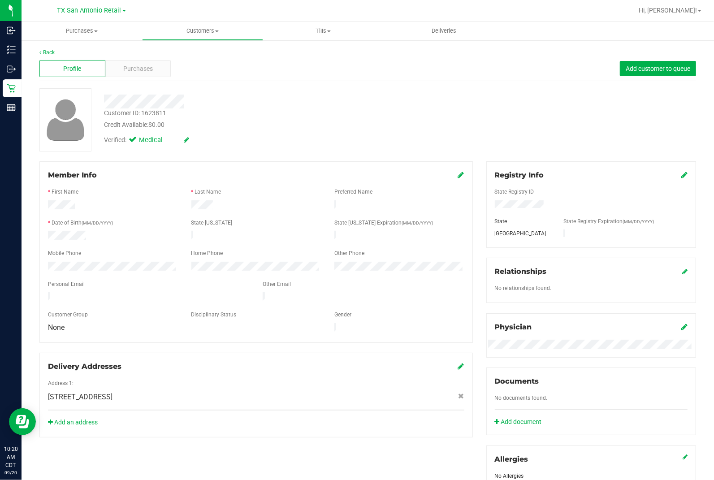
click at [358, 151] on div "Customer ID: 1623811 Credit Available: $0.00 Verified: Medical" at bounding box center [368, 119] width 670 height 63
click at [423, 104] on div at bounding box center [264, 102] width 335 height 14
click at [259, 118] on div "Customer ID: 1623811 Credit Available: $0.00" at bounding box center [264, 118] width 335 height 21
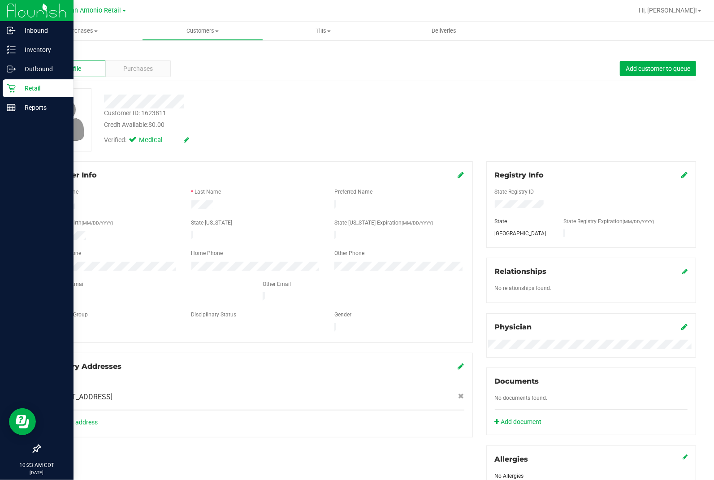
click at [12, 94] on div "Retail" at bounding box center [38, 88] width 71 height 18
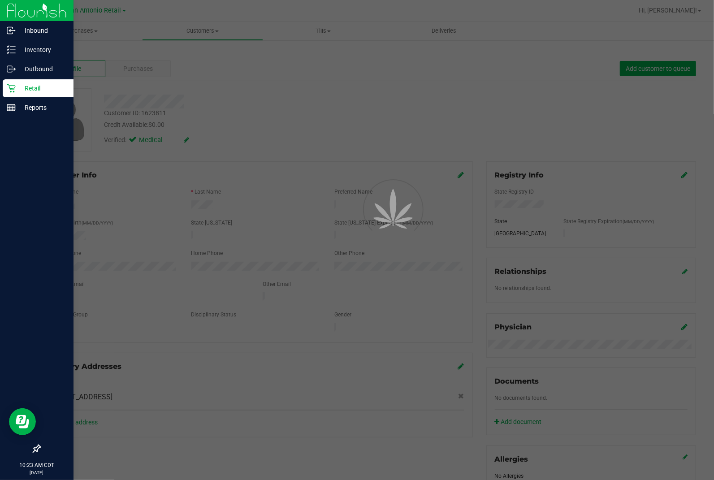
click at [441, 94] on div at bounding box center [357, 240] width 714 height 480
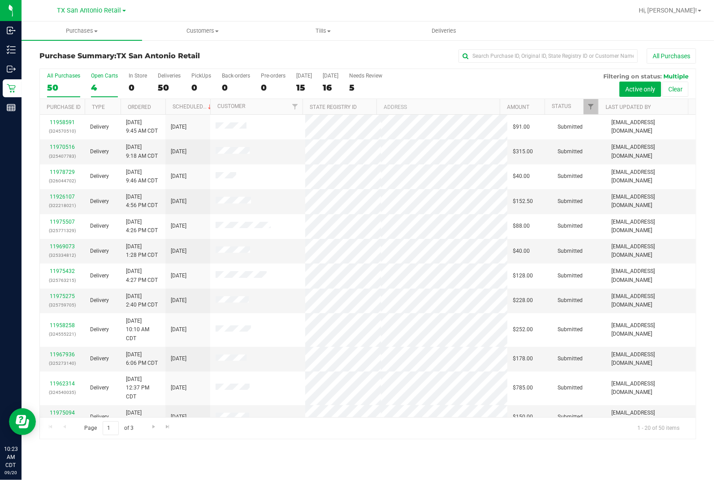
click at [96, 82] on label "Open Carts 4" at bounding box center [104, 85] width 27 height 25
click at [0, 0] on input "Open Carts 4" at bounding box center [0, 0] width 0 height 0
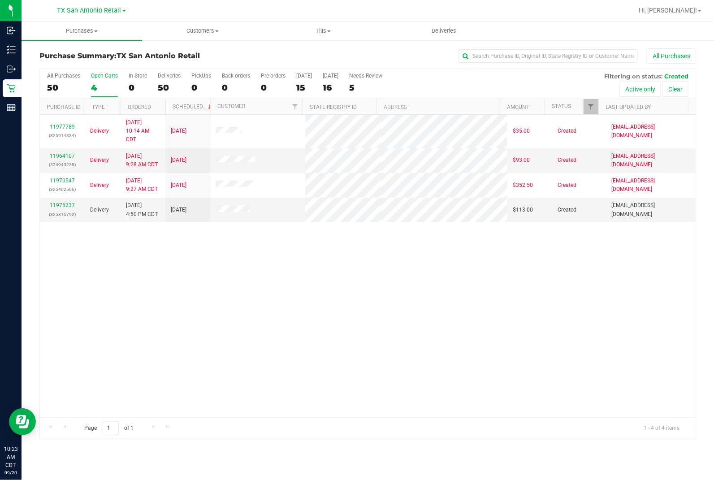
click at [229, 241] on div "11977789 (325914834) Delivery [DATE] 10:14 AM CDT 9/21/2025 $35.00 Created [EMA…" at bounding box center [368, 266] width 656 height 303
click at [202, 78] on div "PickUps" at bounding box center [201, 76] width 20 height 6
click at [0, 0] on input "PickUps 0" at bounding box center [0, 0] width 0 height 0
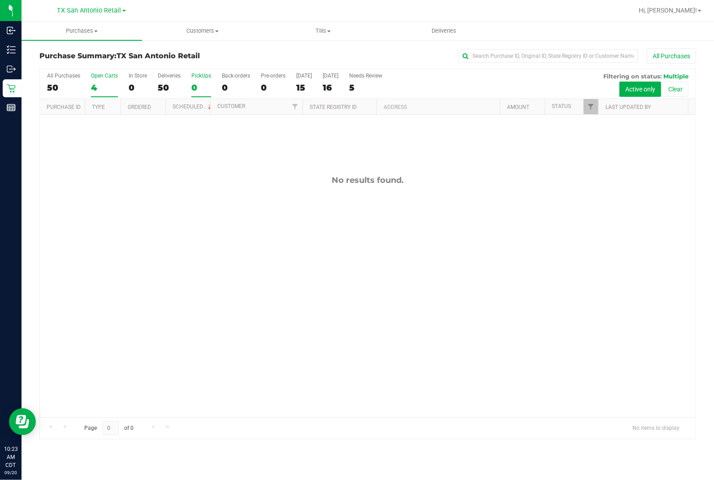
click at [95, 91] on div "4" at bounding box center [104, 87] width 27 height 10
click at [0, 0] on input "Open Carts 4" at bounding box center [0, 0] width 0 height 0
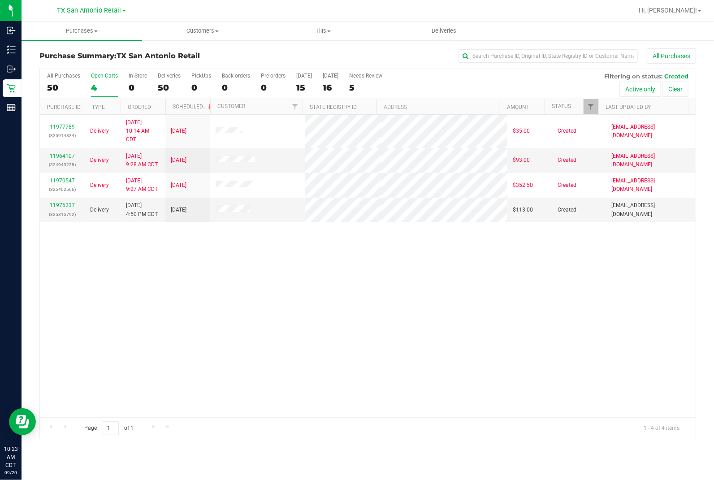
click at [202, 69] on div "All Purchases 50 Open Carts 4 In Store 0 Deliveries 50 PickUps 0 Back-orders 0 …" at bounding box center [368, 72] width 656 height 7
click at [202, 81] on label "PickUps 0" at bounding box center [201, 85] width 20 height 25
click at [0, 0] on input "PickUps 0" at bounding box center [0, 0] width 0 height 0
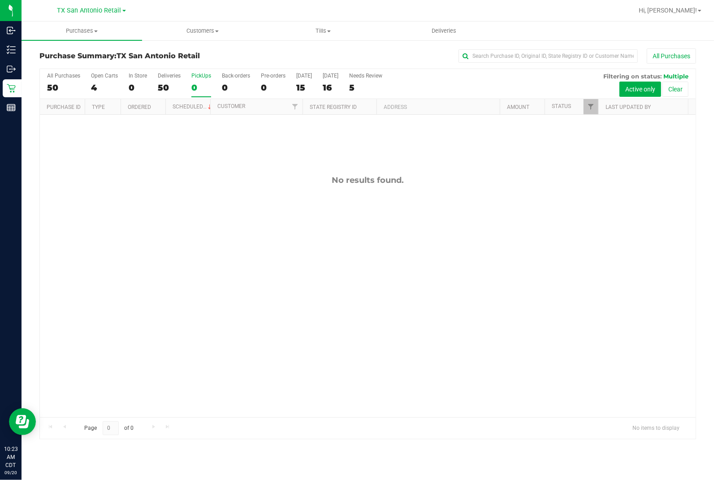
click at [295, 181] on div "No results found." at bounding box center [368, 180] width 656 height 10
click at [102, 82] on label "Open Carts 4" at bounding box center [104, 85] width 27 height 25
click at [0, 0] on input "Open Carts 4" at bounding box center [0, 0] width 0 height 0
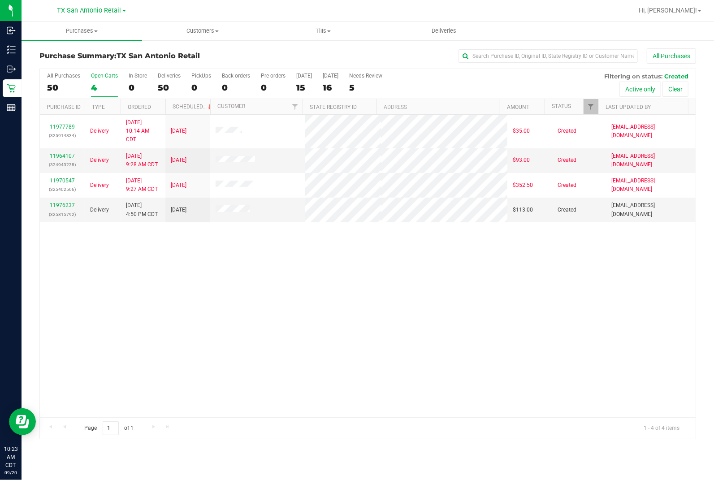
click at [221, 300] on div "11977789 (325914834) Delivery [DATE] 10:14 AM CDT 9/21/2025 $35.00 Created [EMA…" at bounding box center [368, 266] width 656 height 303
click at [64, 205] on link "11976237" at bounding box center [62, 205] width 25 height 6
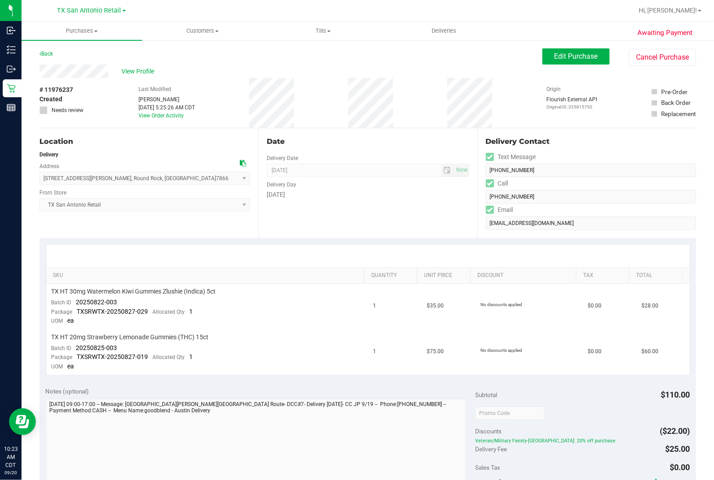
click at [167, 227] on div "Location Delivery Address [STREET_ADDRESS][PERSON_NAME] , [GEOGRAPHIC_DATA] , […" at bounding box center [148, 183] width 219 height 110
click at [345, 223] on div "Date Delivery Date [DATE] Now [DATE] 07:00 AM Now Delivery Day [DATE]" at bounding box center [367, 183] width 219 height 110
click at [118, 12] on span "TX San Antonio Retail" at bounding box center [89, 11] width 64 height 8
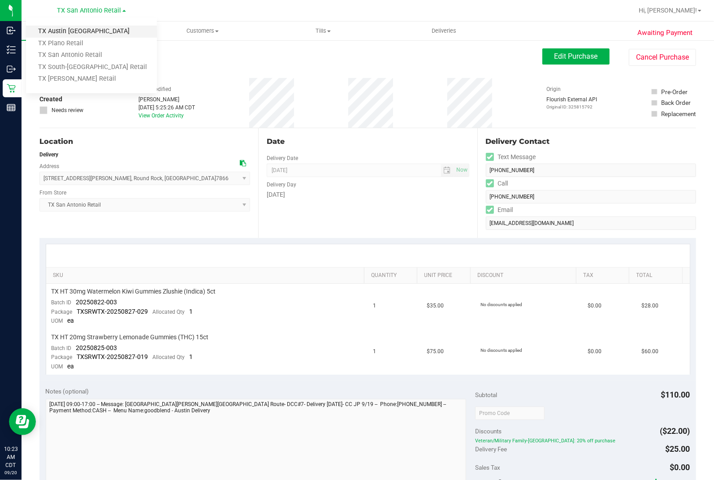
click at [92, 30] on link "TX Austin [GEOGRAPHIC_DATA]" at bounding box center [91, 32] width 131 height 12
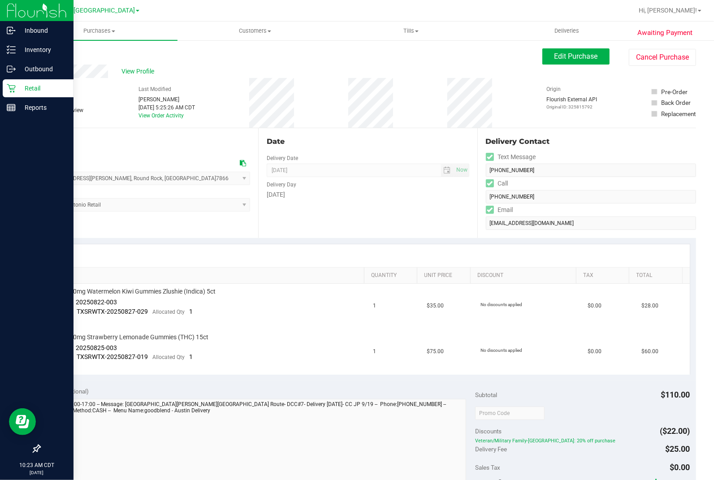
click at [18, 88] on p "Retail" at bounding box center [43, 88] width 54 height 11
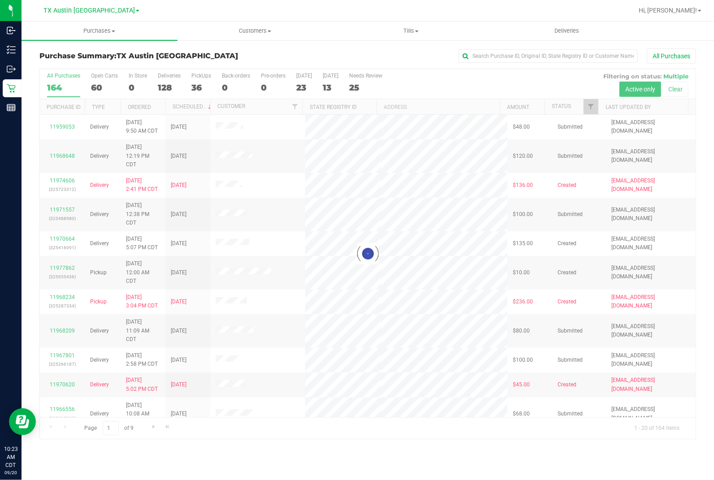
click at [198, 83] on div at bounding box center [368, 254] width 656 height 370
click at [200, 88] on div at bounding box center [368, 254] width 656 height 370
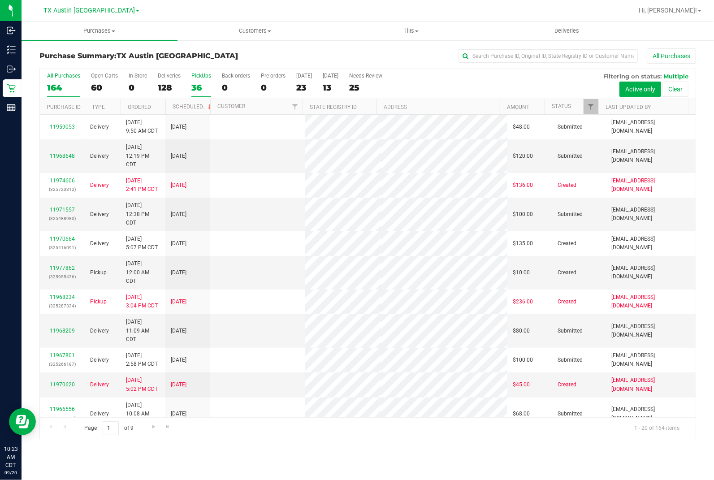
click at [195, 86] on div "36" at bounding box center [201, 87] width 20 height 10
click at [0, 0] on input "PickUps 36" at bounding box center [0, 0] width 0 height 0
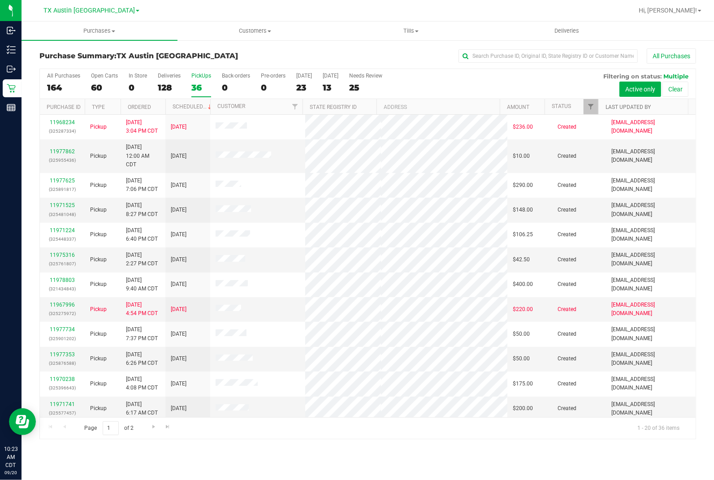
click at [610, 105] on link "Last Updated By" at bounding box center [628, 107] width 45 height 6
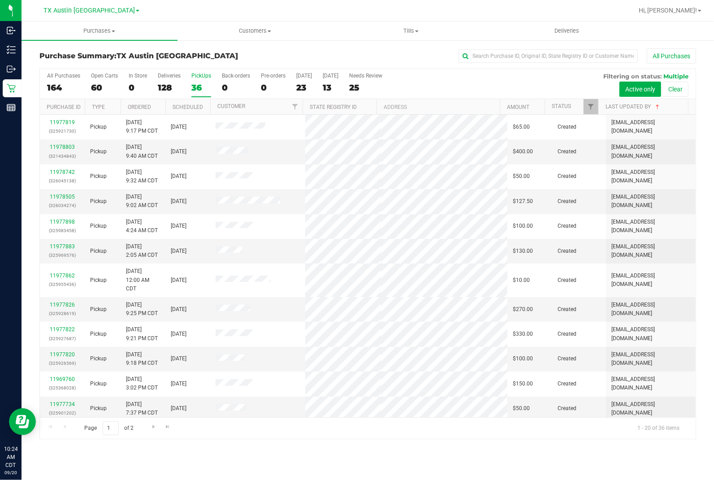
drag, startPoint x: 411, startPoint y: 93, endPoint x: 406, endPoint y: 95, distance: 5.2
click at [411, 95] on div "All Purchases 164 Open Carts 60 In Store 0 Deliveries 128 PickUps 36 Back-order…" at bounding box center [368, 84] width 656 height 30
click at [254, 52] on h3 "Purchase Summary: TX Austin DC" at bounding box center [148, 56] width 219 height 8
click at [287, 61] on div "All Purchases" at bounding box center [477, 55] width 438 height 15
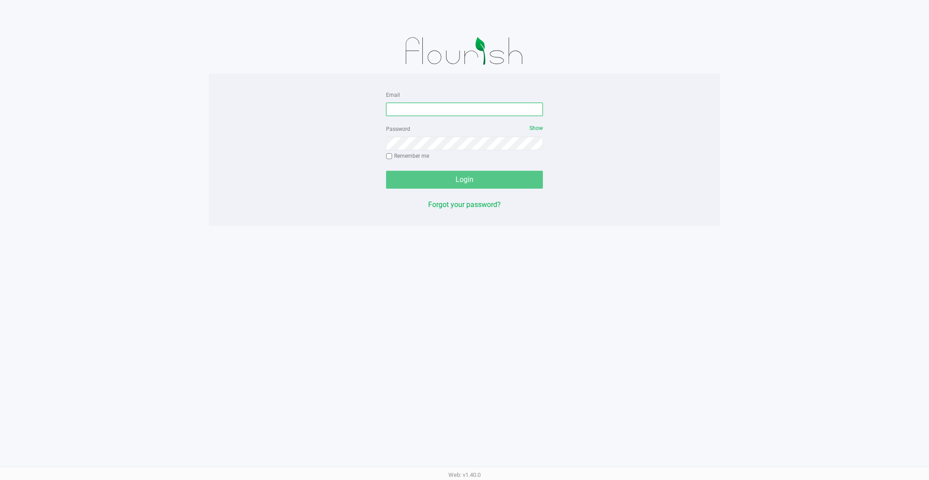
click at [462, 113] on input "Email" at bounding box center [464, 109] width 157 height 13
click at [391, 110] on input "Email" at bounding box center [464, 109] width 157 height 13
click at [400, 104] on input "Email" at bounding box center [464, 109] width 157 height 13
type input "[EMAIL_ADDRESS][DOMAIN_NAME]"
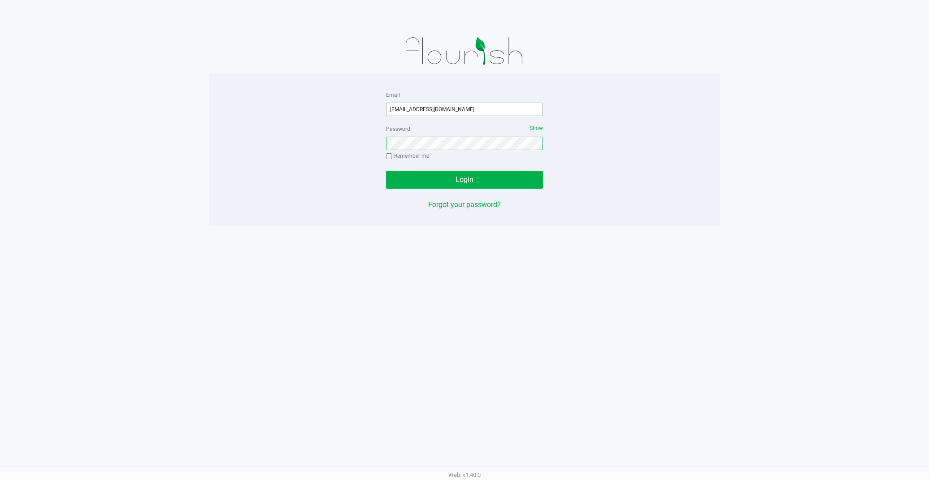
click at [386, 171] on button "Login" at bounding box center [464, 180] width 157 height 18
